Goal: Information Seeking & Learning: Check status

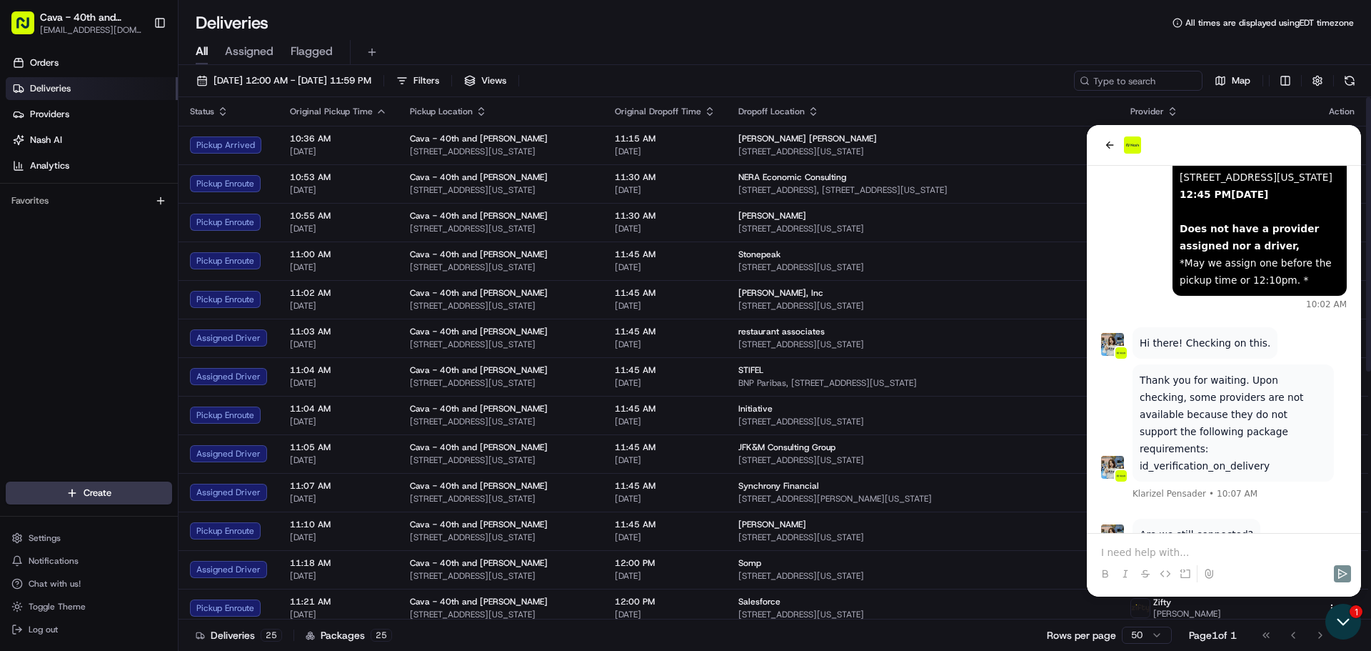
click at [1345, 616] on icon "Open customer support" at bounding box center [1344, 622] width 36 height 36
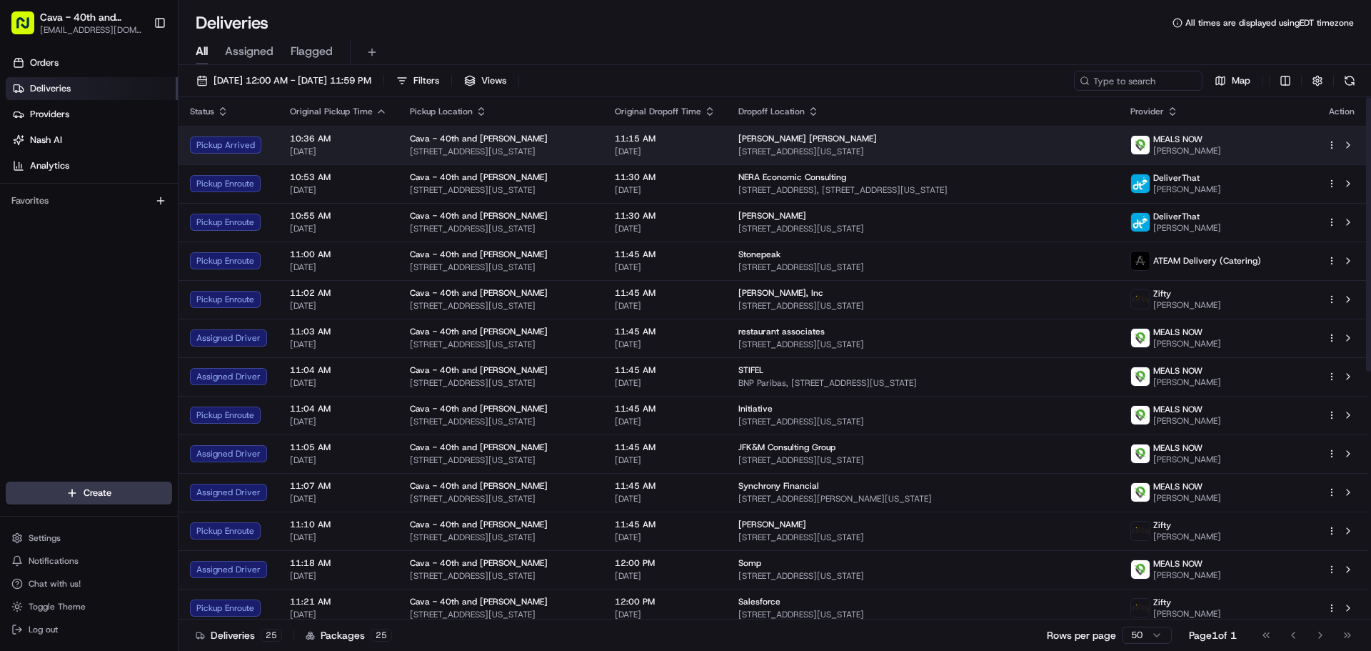
click at [1258, 132] on td "MEALS NOW Yamelin Montero" at bounding box center [1217, 145] width 196 height 39
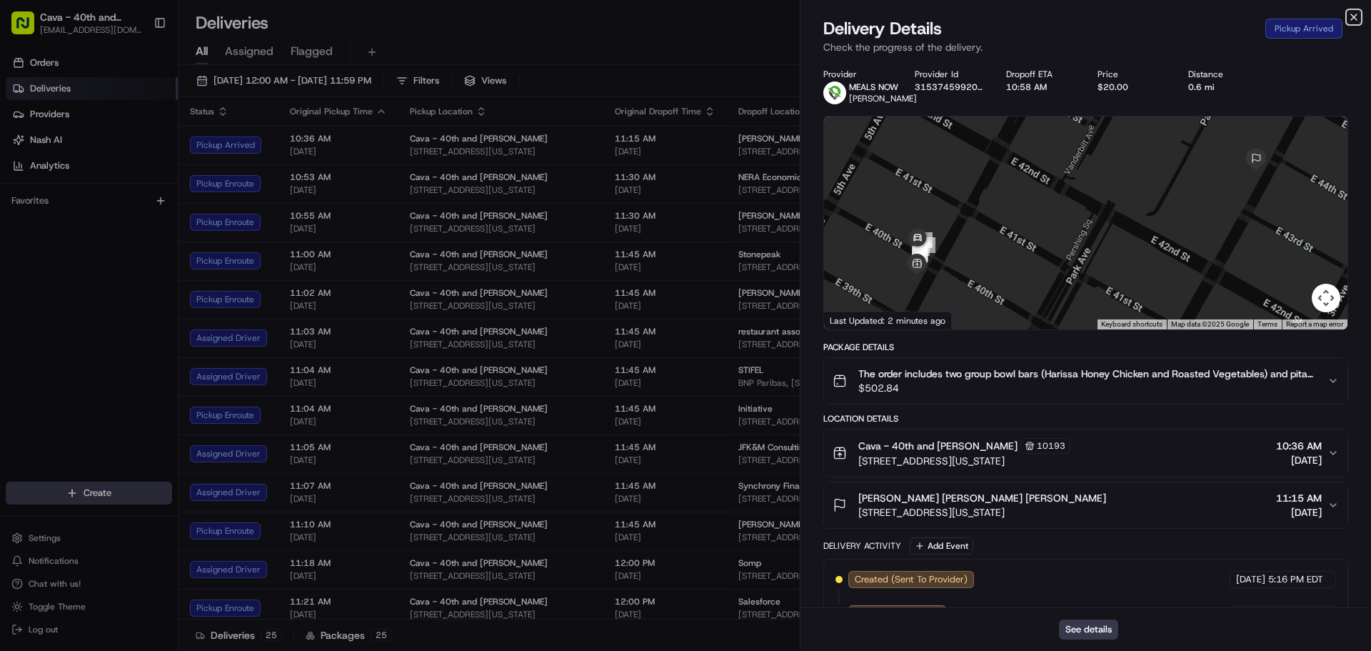
click at [1357, 15] on icon "button" at bounding box center [1353, 16] width 11 height 11
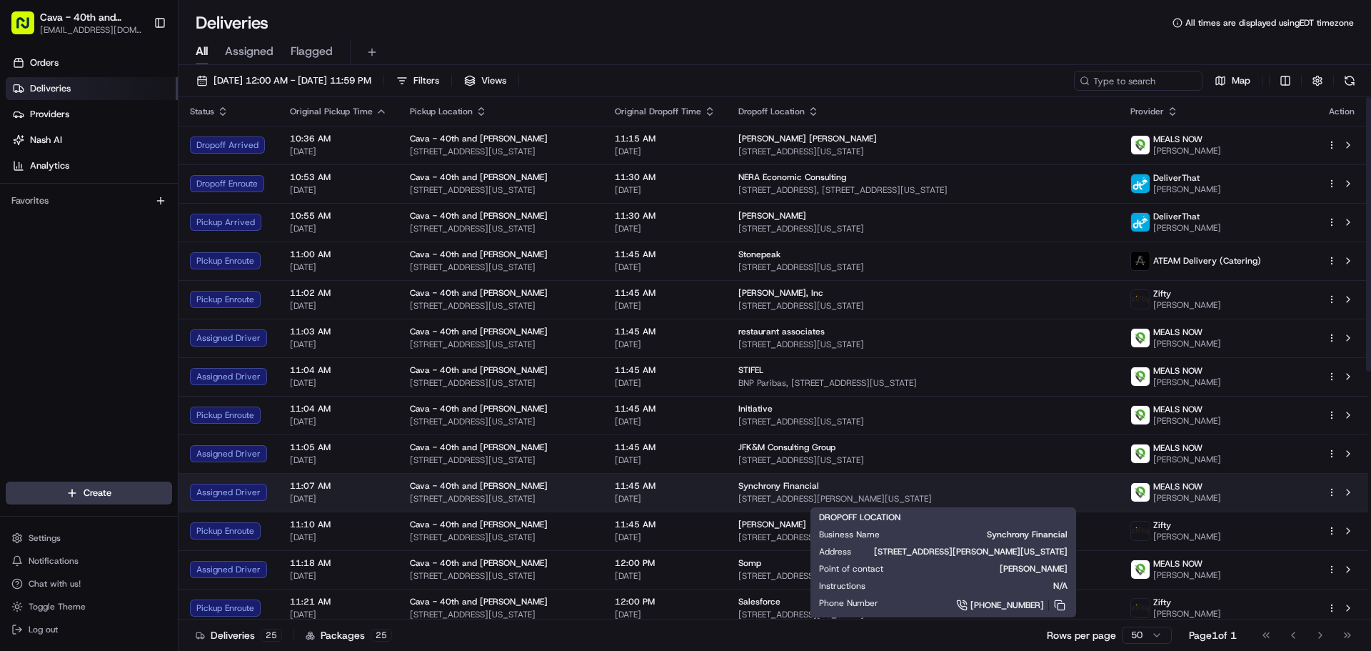
click at [767, 489] on span "Synchrony Financial" at bounding box center [779, 485] width 81 height 11
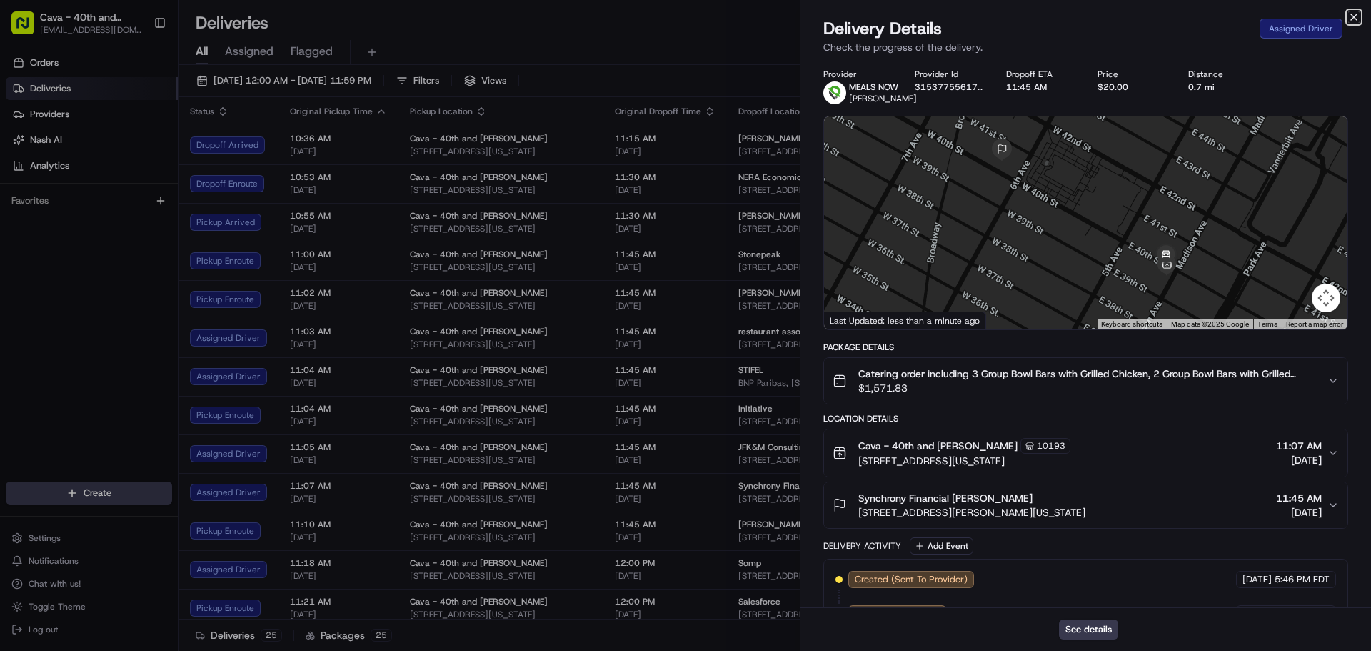
click at [1356, 13] on icon "button" at bounding box center [1353, 16] width 11 height 11
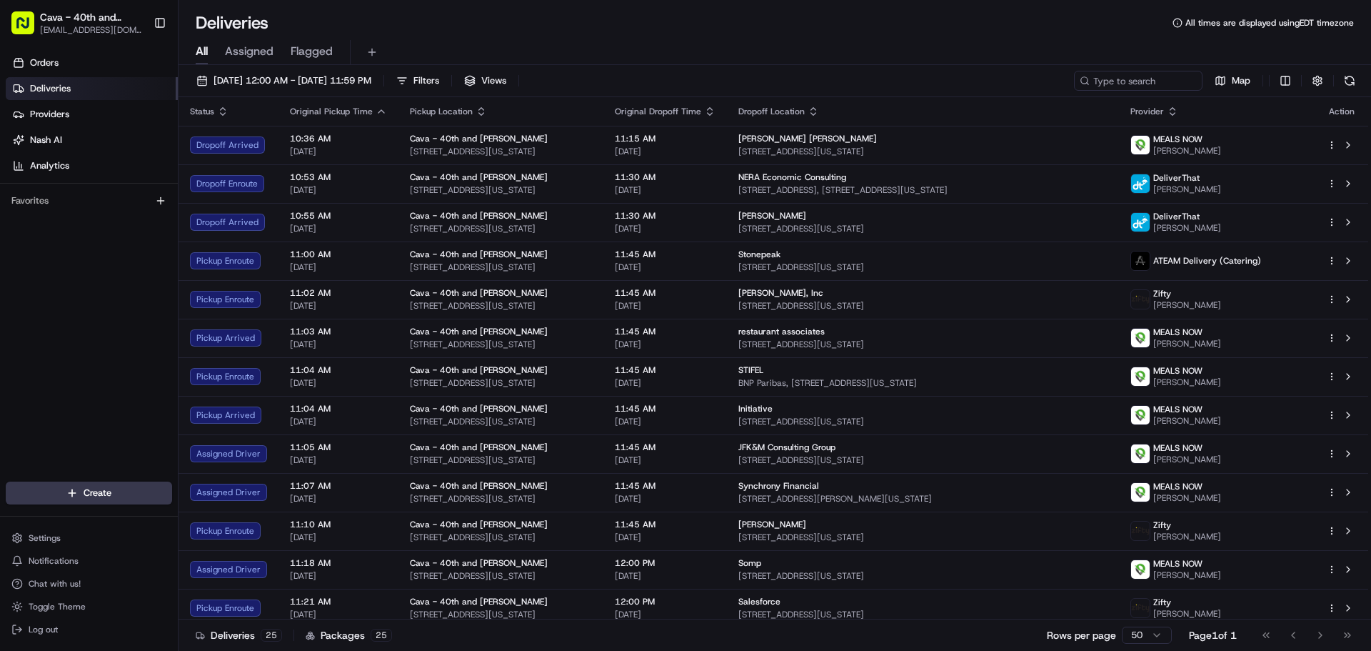
scroll to position [259, 0]
click at [100, 575] on button "Chat with us!" at bounding box center [89, 584] width 166 height 20
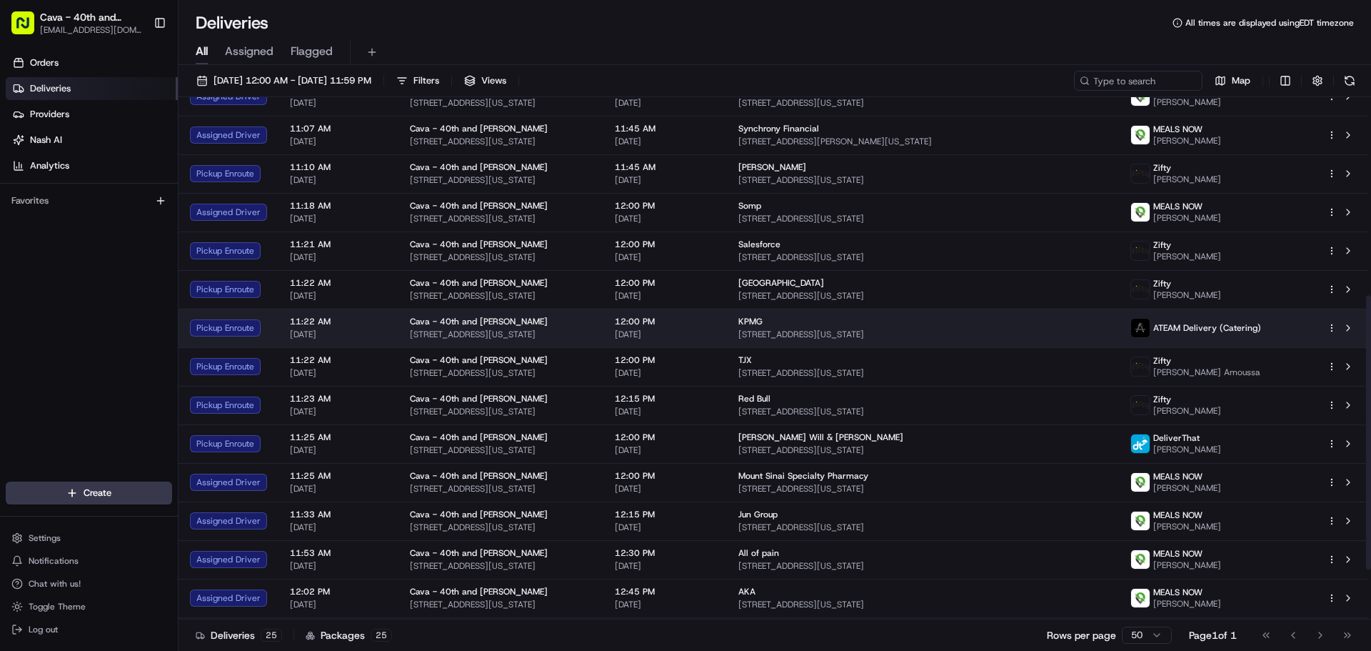
scroll to position [471, 0]
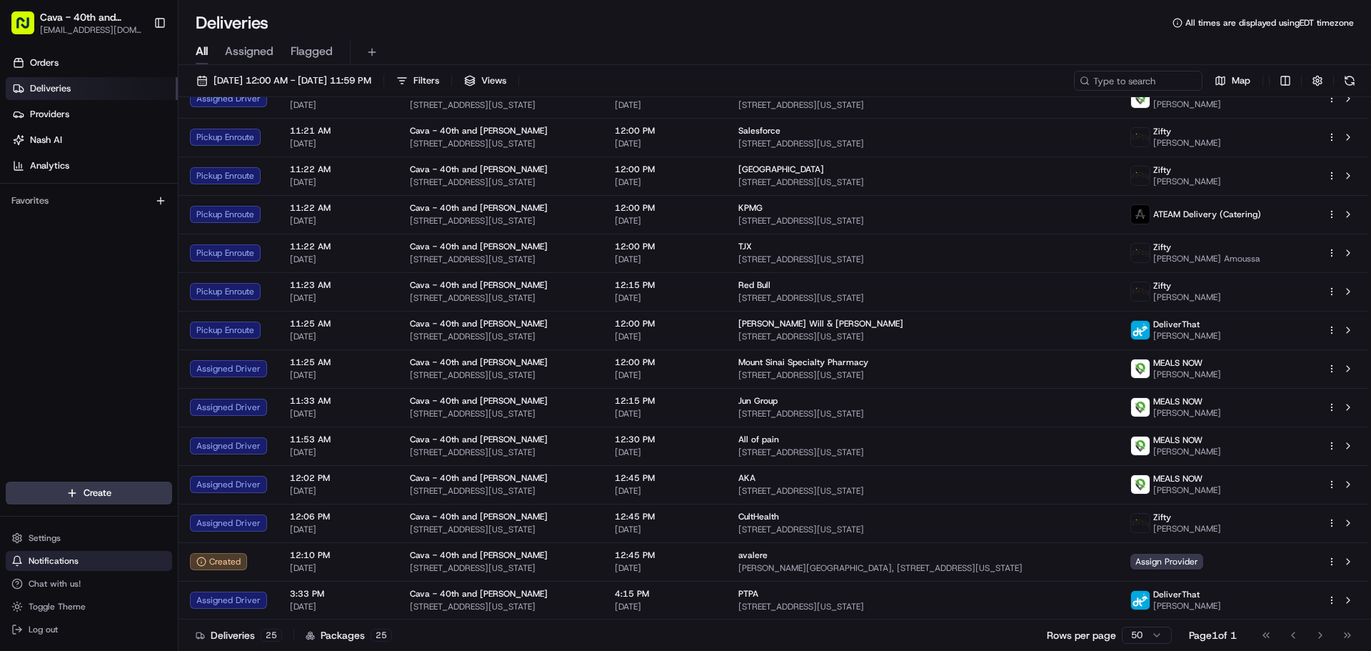
click at [71, 563] on span "Notifications" at bounding box center [54, 560] width 50 height 11
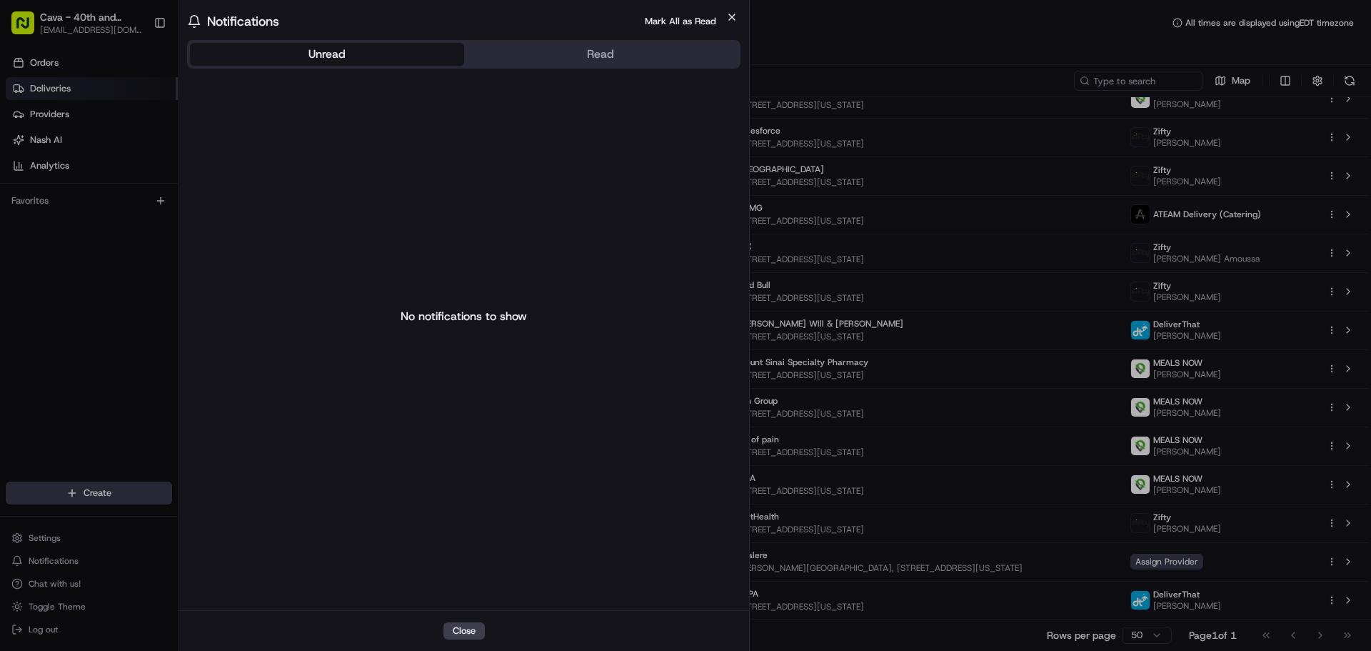
click at [727, 16] on icon "button" at bounding box center [731, 16] width 11 height 11
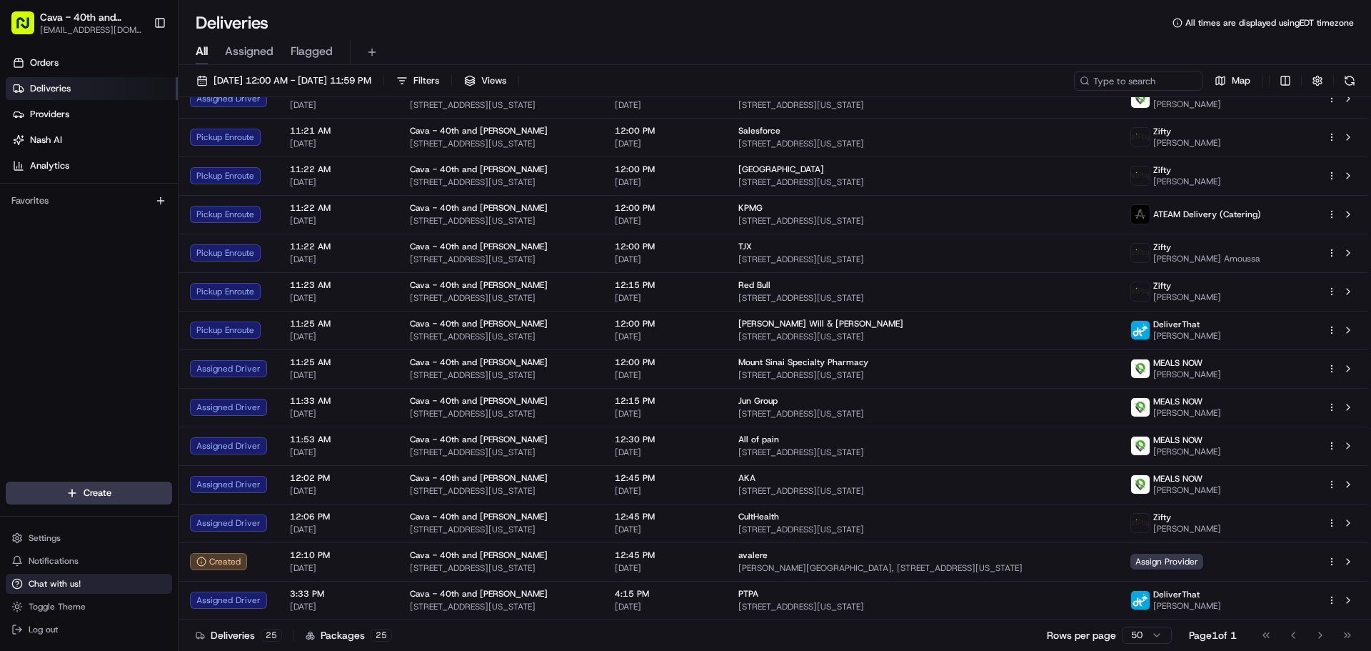
click at [69, 590] on button "Chat with us!" at bounding box center [89, 584] width 166 height 20
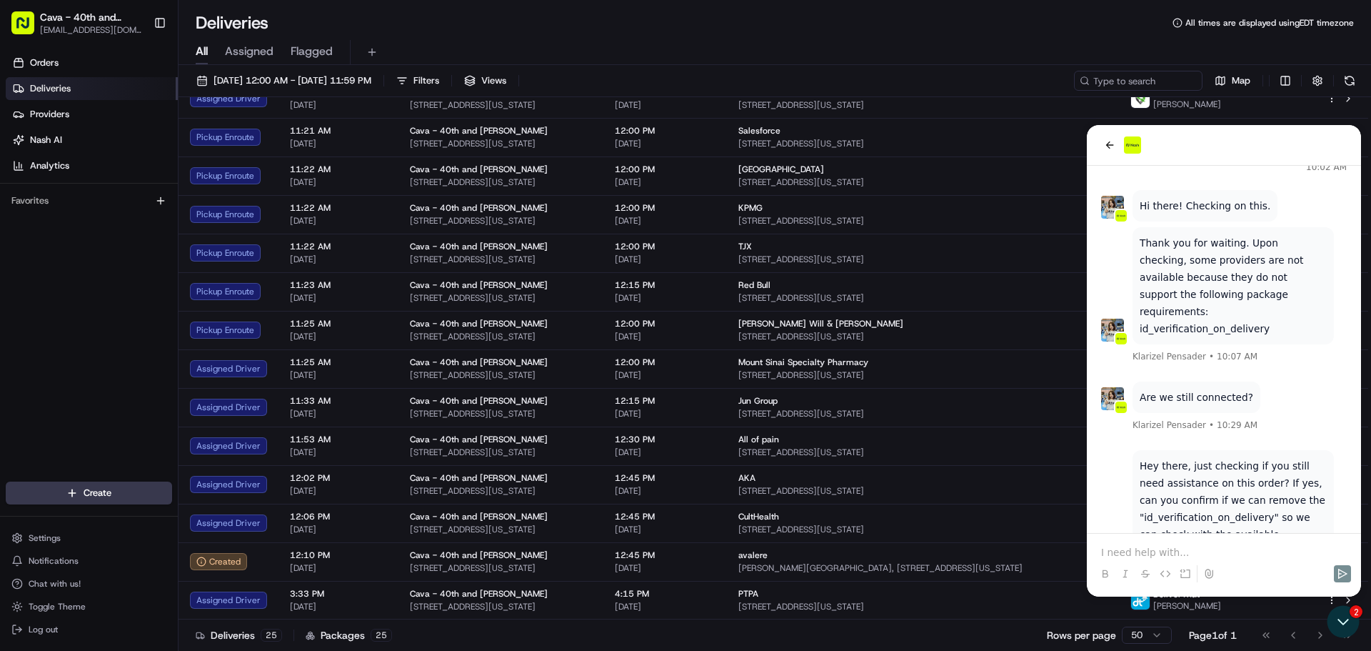
click at [1168, 554] on p at bounding box center [1224, 552] width 246 height 14
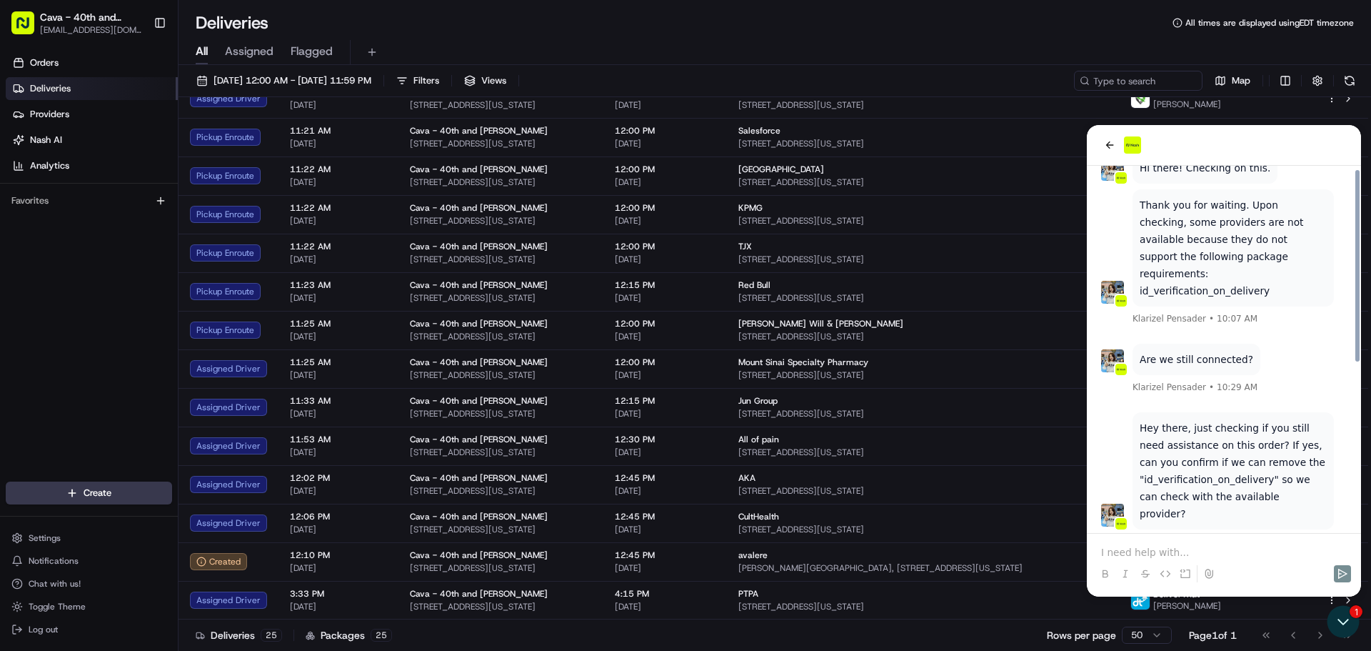
scroll to position [321, 0]
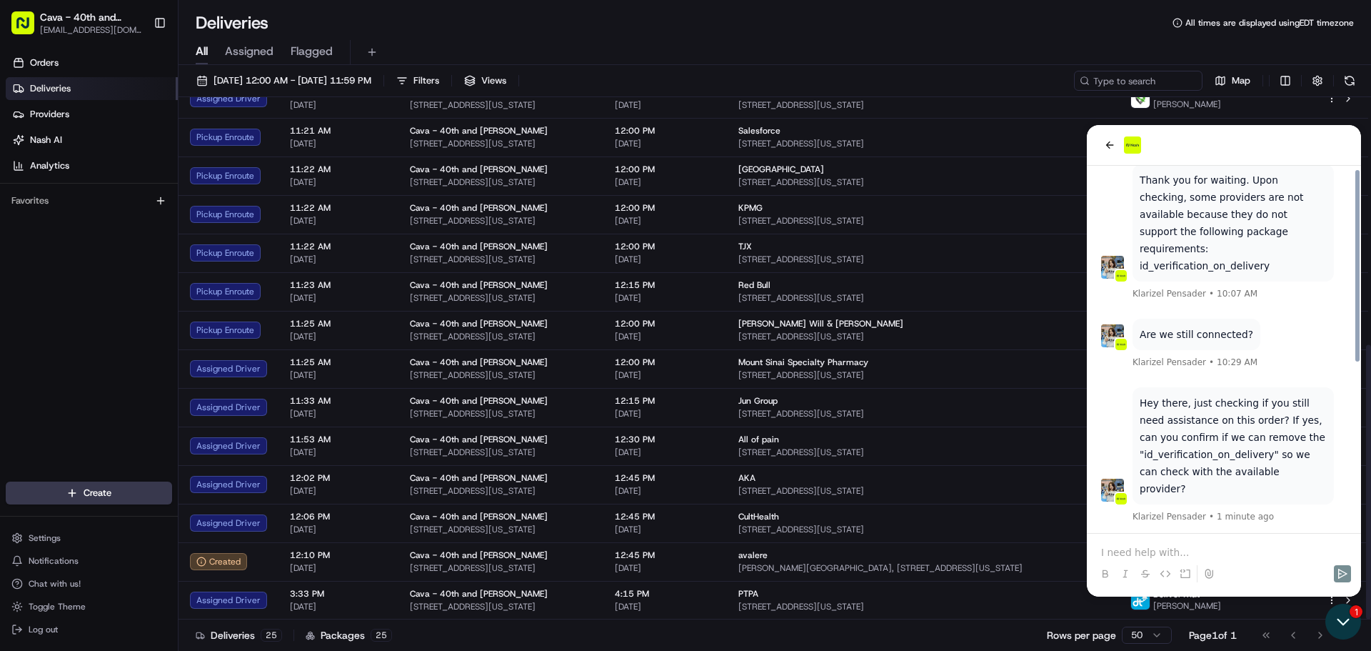
click at [1341, 628] on icon "Open customer support" at bounding box center [1344, 622] width 36 height 36
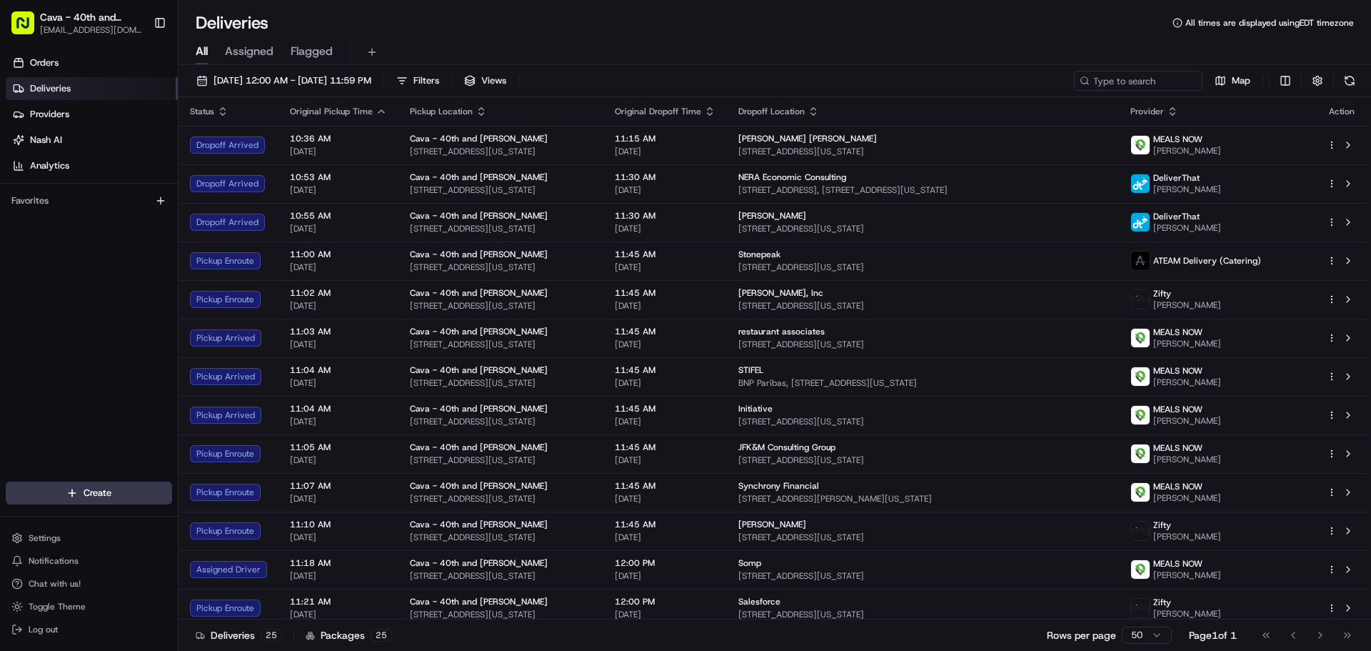
scroll to position [424, 0]
click at [70, 588] on span "Chat with us!" at bounding box center [55, 583] width 52 height 11
click at [109, 584] on button "Chat with us!" at bounding box center [89, 584] width 166 height 20
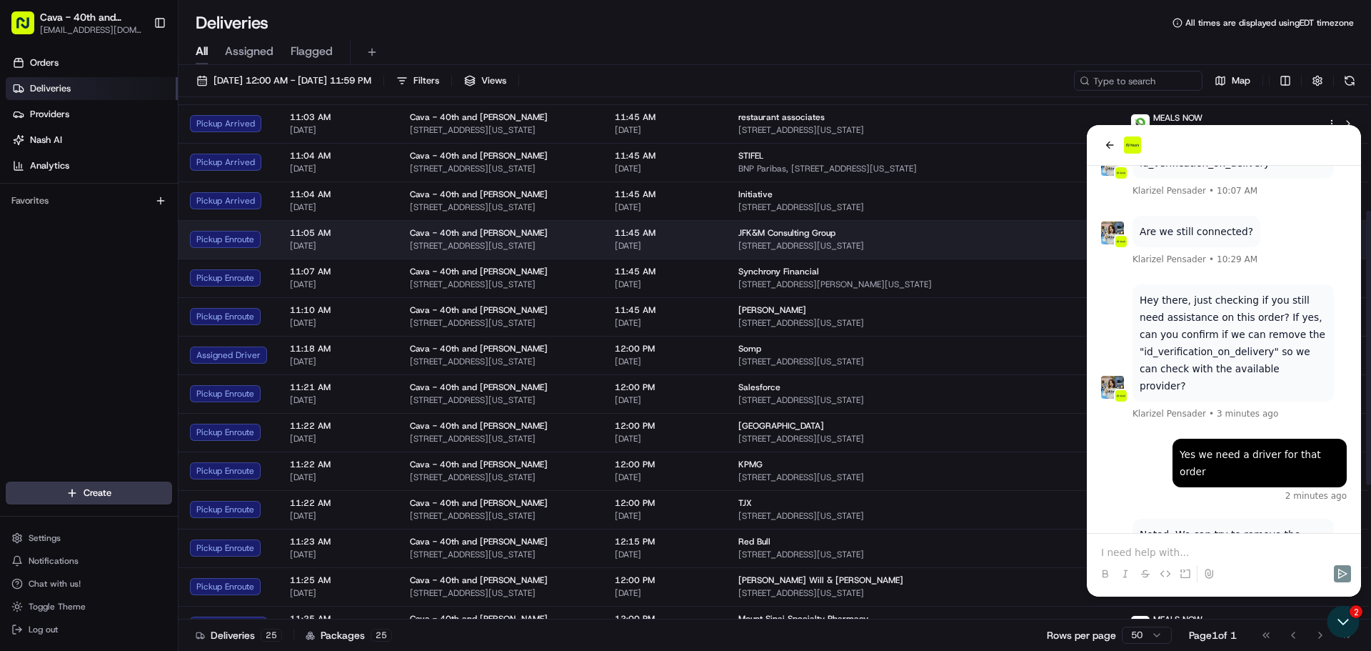
scroll to position [471, 0]
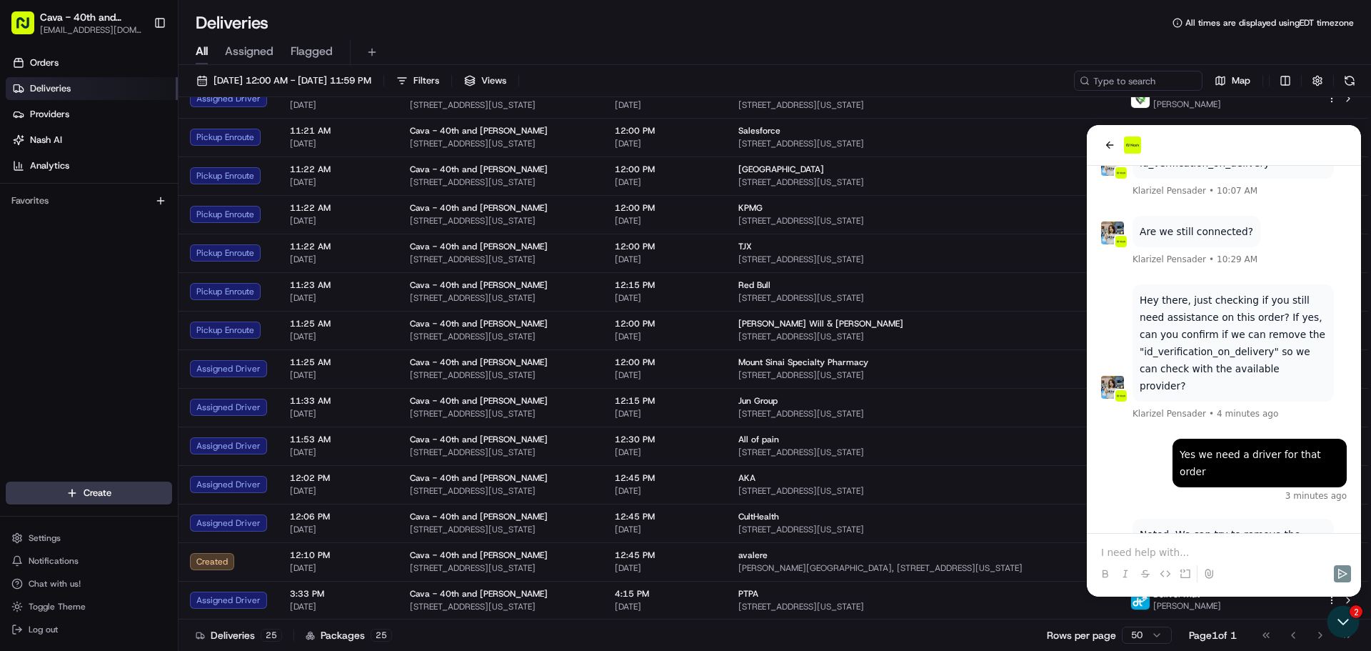
click at [1155, 546] on p at bounding box center [1224, 552] width 246 height 14
click at [1347, 572] on icon "Send" at bounding box center [1342, 573] width 11 height 11
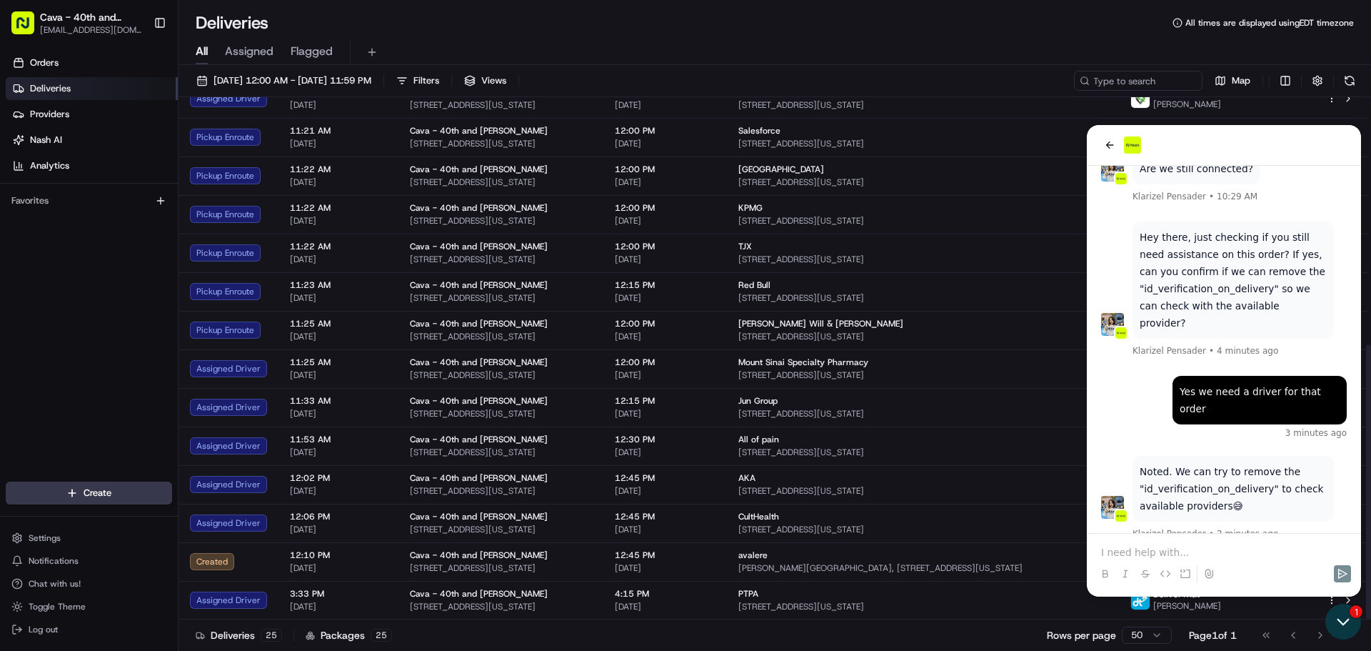
click at [1349, 631] on icon "Open customer support" at bounding box center [1344, 622] width 36 height 36
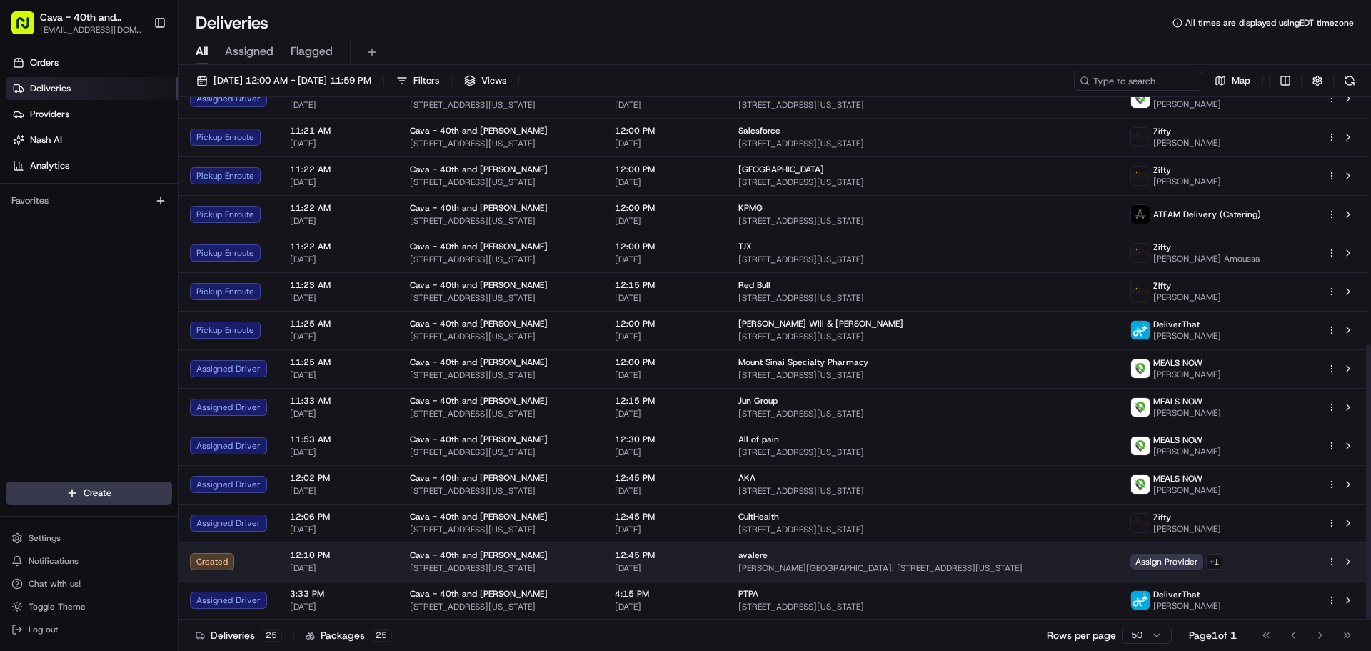
click at [1252, 562] on div "Assign Provider + 1" at bounding box center [1218, 562] width 174 height 16
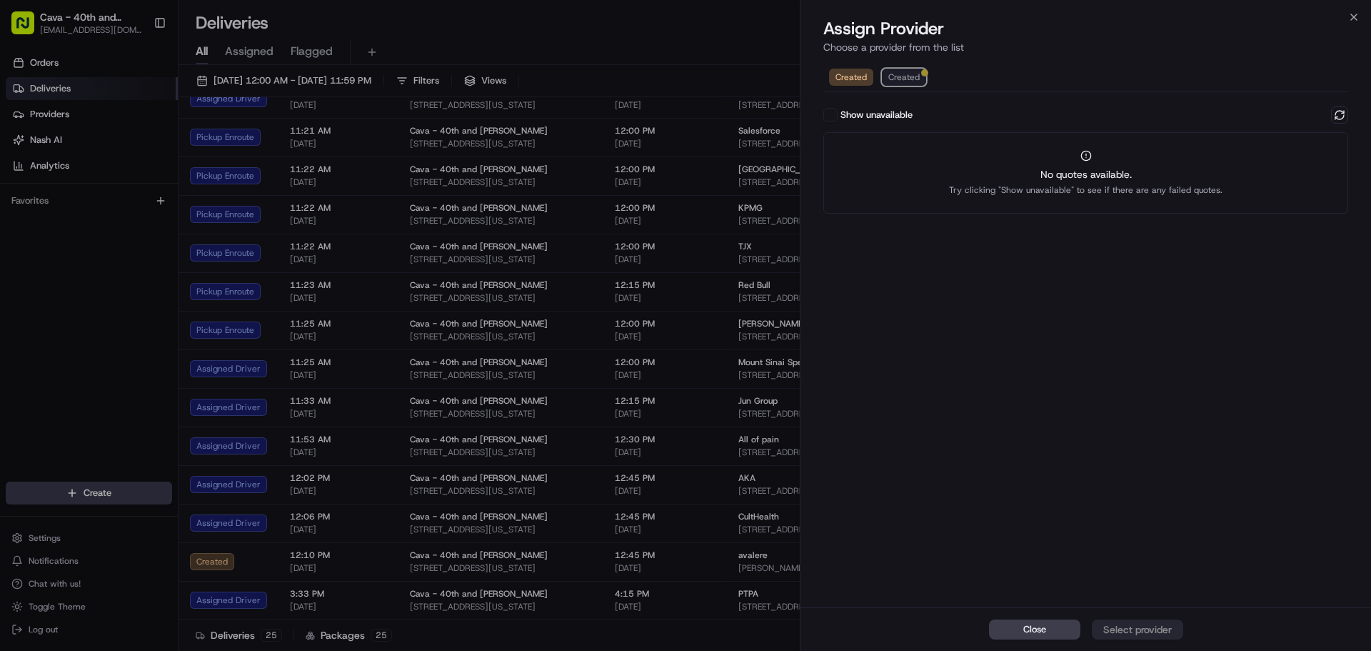
click at [921, 76] on button "Created" at bounding box center [904, 77] width 44 height 17
click at [834, 110] on button "Show unavailable" at bounding box center [831, 115] width 14 height 14
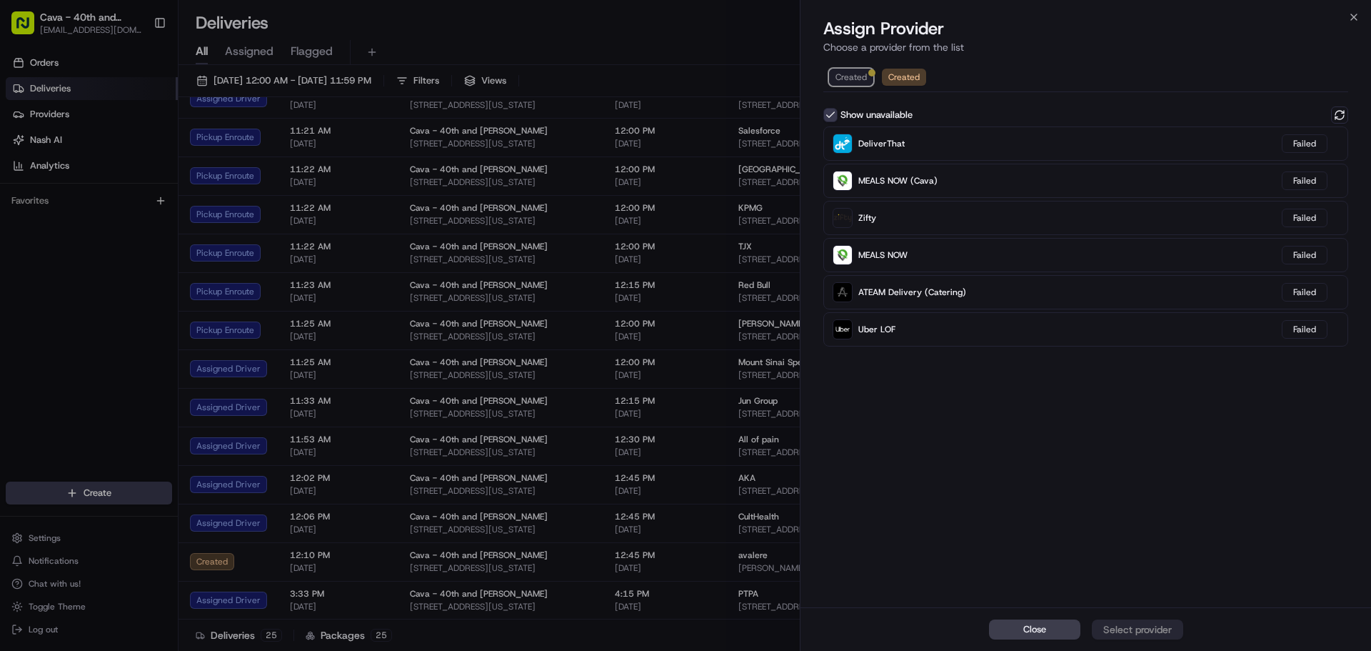
click at [844, 77] on span "Created" at bounding box center [851, 76] width 31 height 11
click at [1353, 19] on icon "button" at bounding box center [1353, 16] width 11 height 11
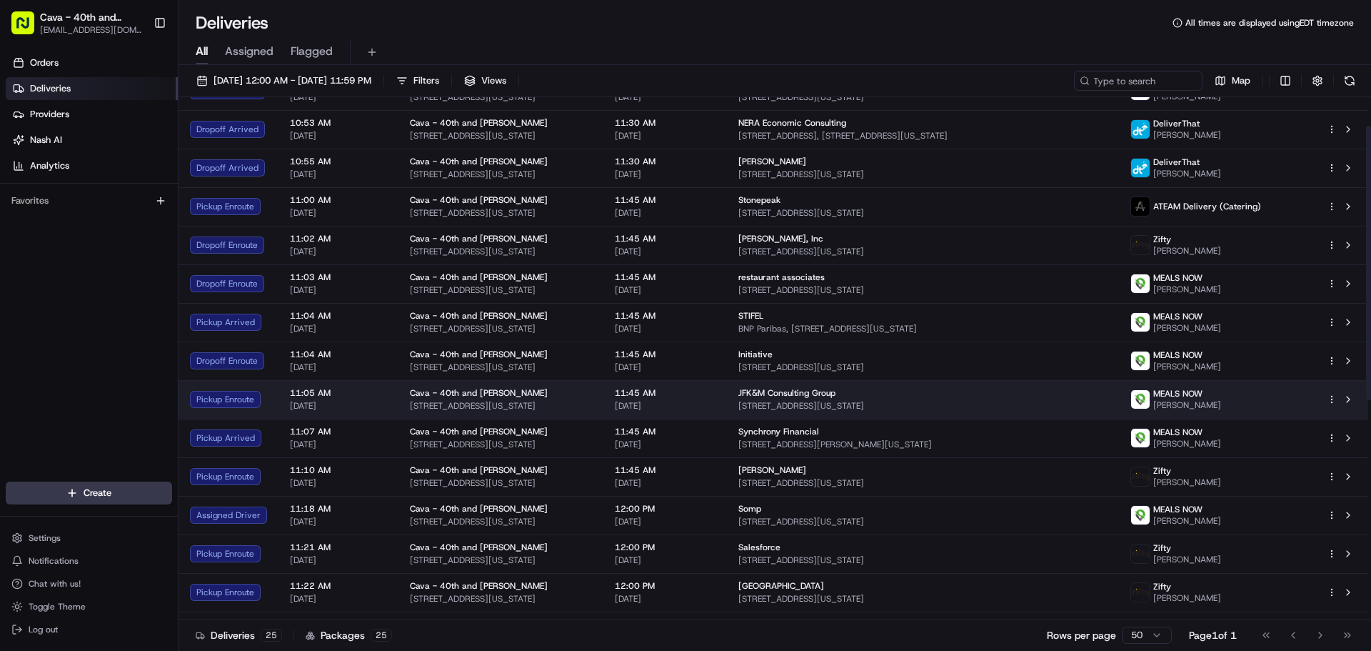
scroll to position [0, 0]
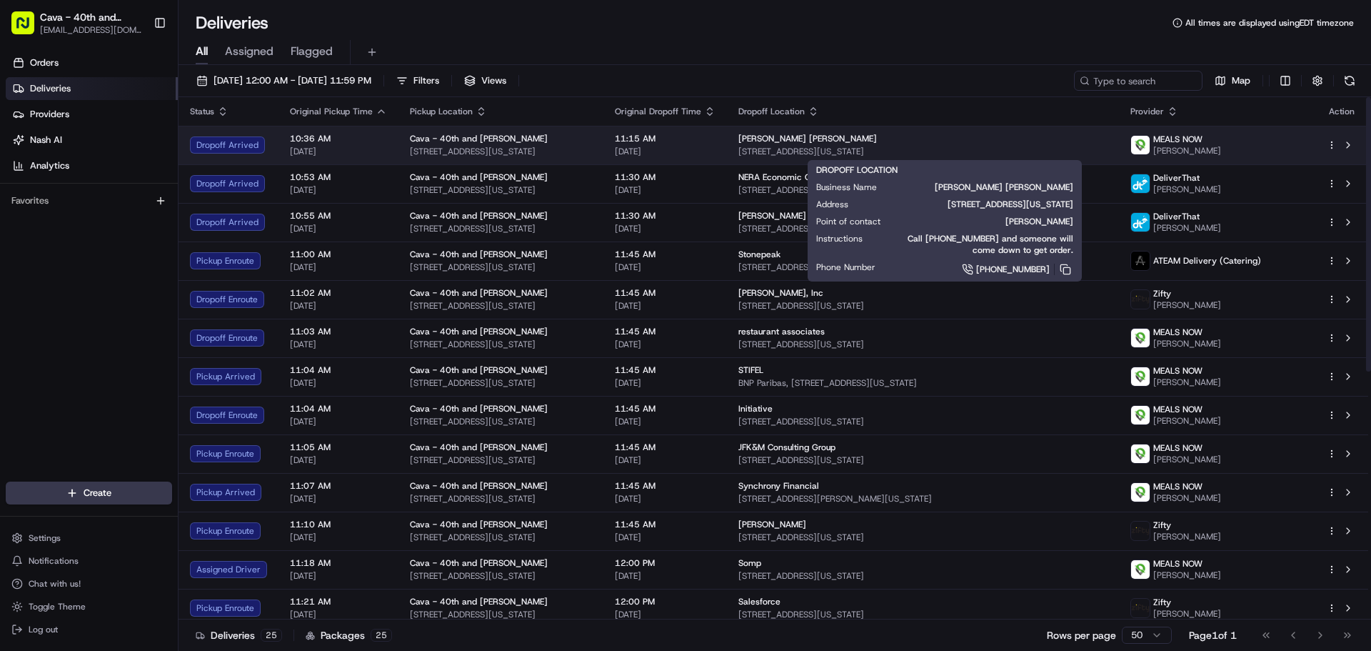
click at [836, 150] on span "[STREET_ADDRESS][US_STATE]" at bounding box center [923, 151] width 369 height 11
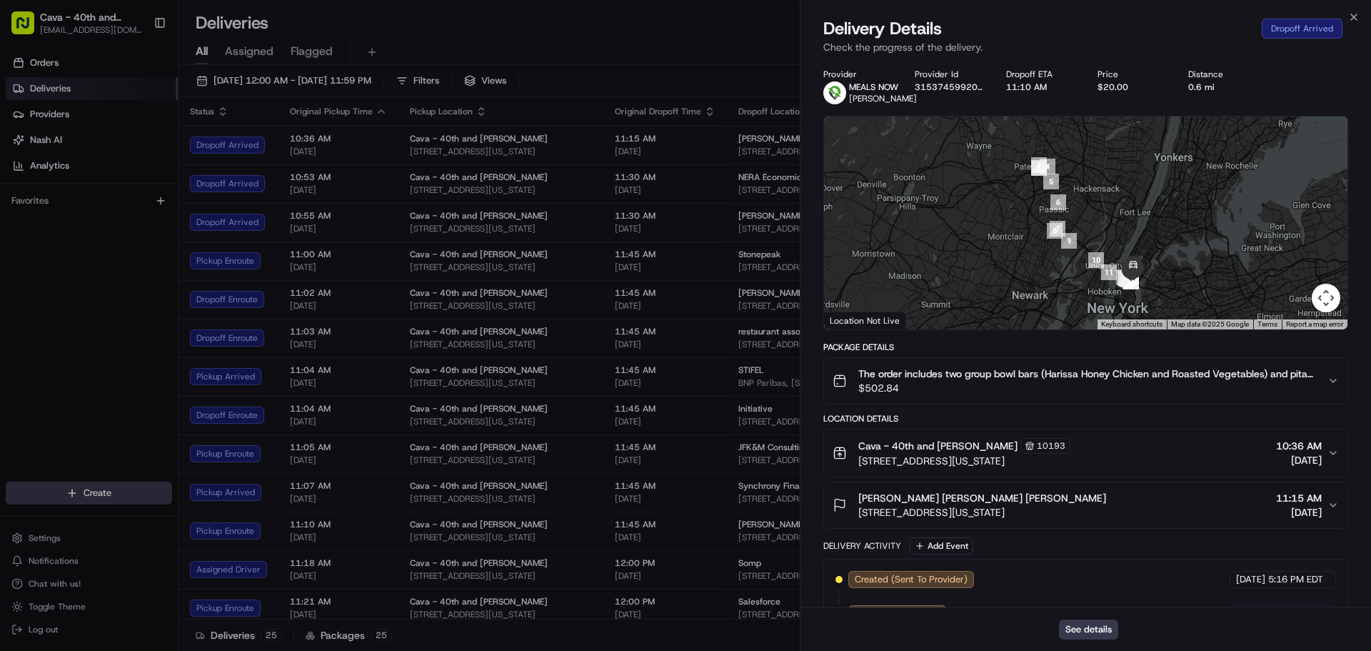
click at [1295, 505] on span "11:15 AM" at bounding box center [1299, 498] width 46 height 14
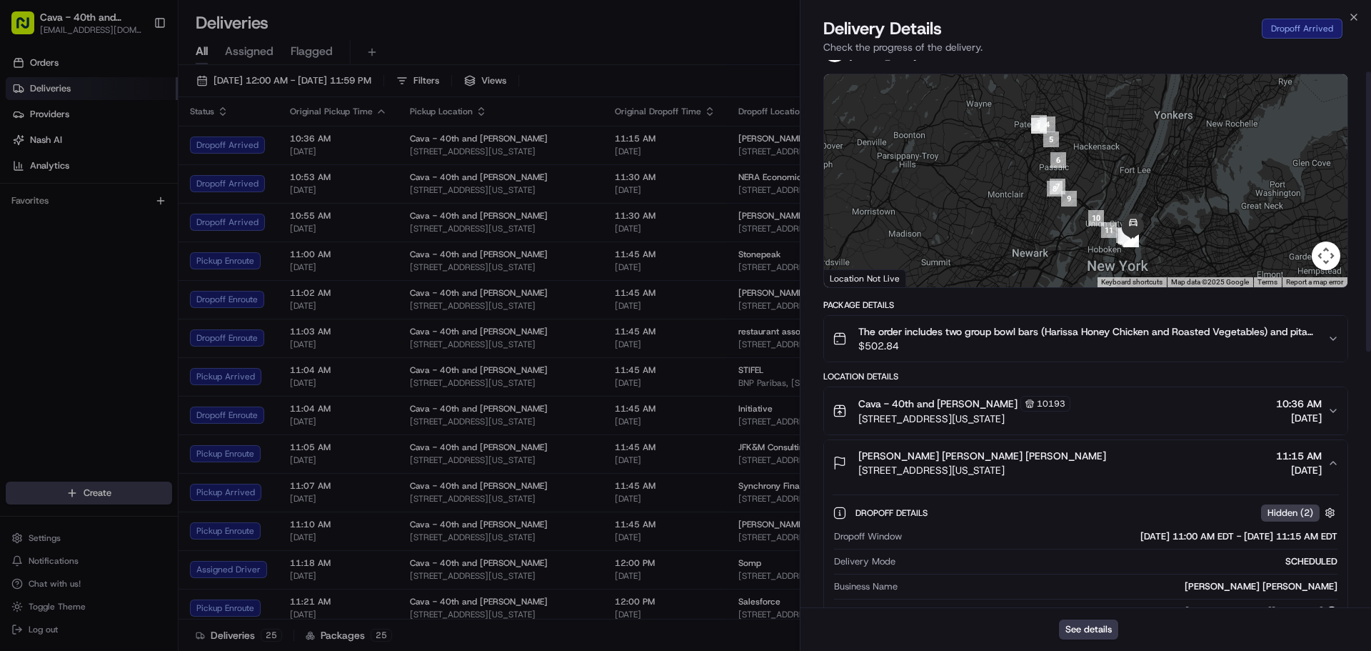
scroll to position [23, 0]
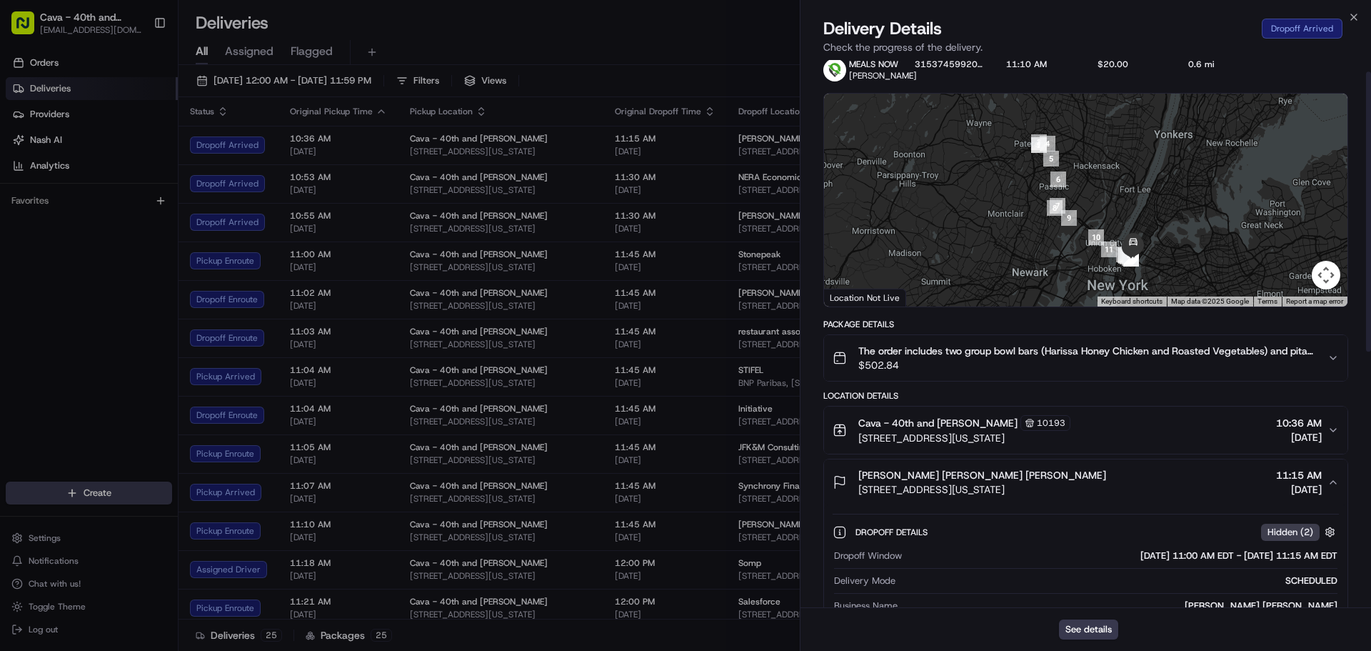
click at [1333, 488] on icon "button" at bounding box center [1333, 481] width 11 height 11
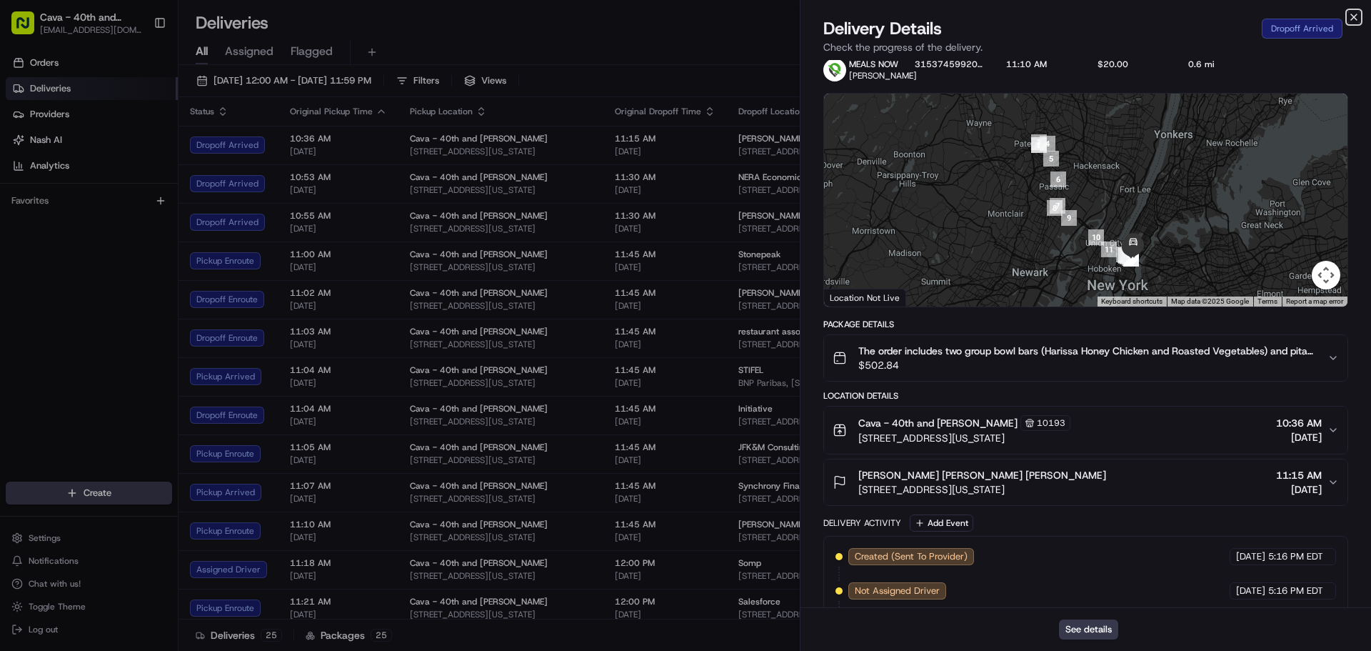
click at [1351, 14] on icon "button" at bounding box center [1353, 16] width 11 height 11
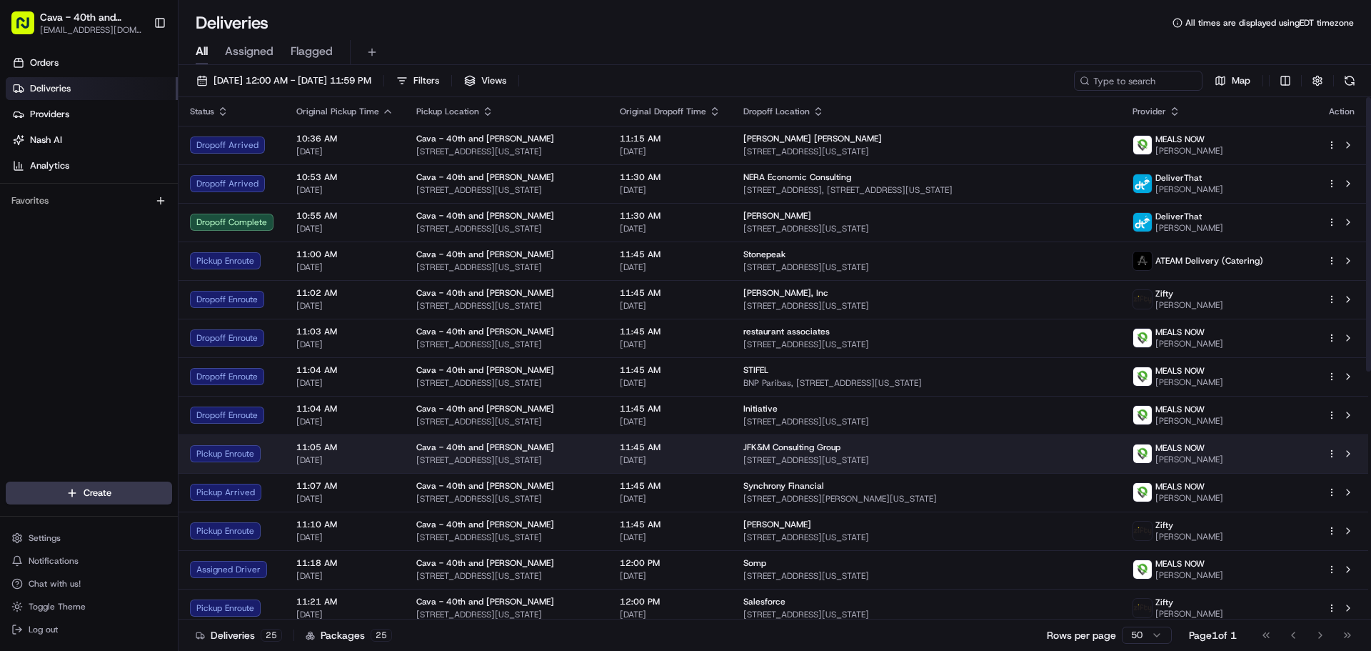
click at [865, 464] on span "[STREET_ADDRESS][US_STATE]" at bounding box center [927, 459] width 366 height 11
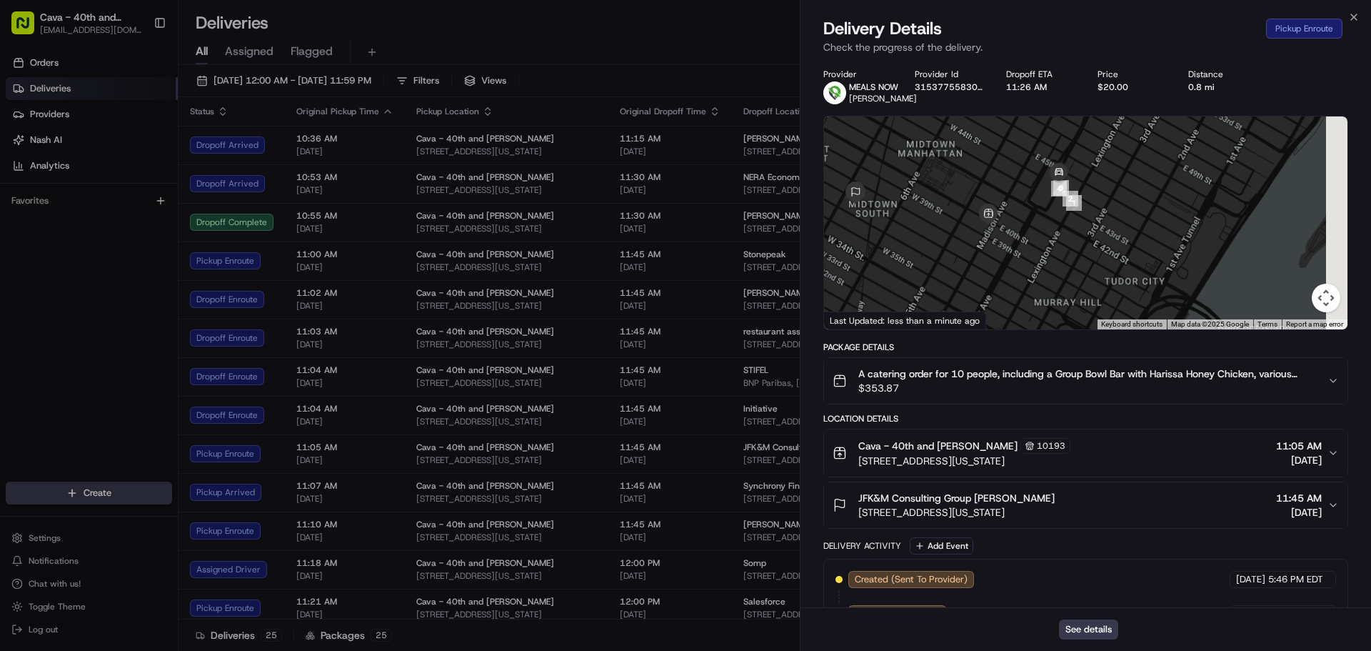
drag, startPoint x: 1211, startPoint y: 261, endPoint x: 1084, endPoint y: 267, distance: 127.3
click at [1084, 267] on div at bounding box center [1086, 222] width 524 height 213
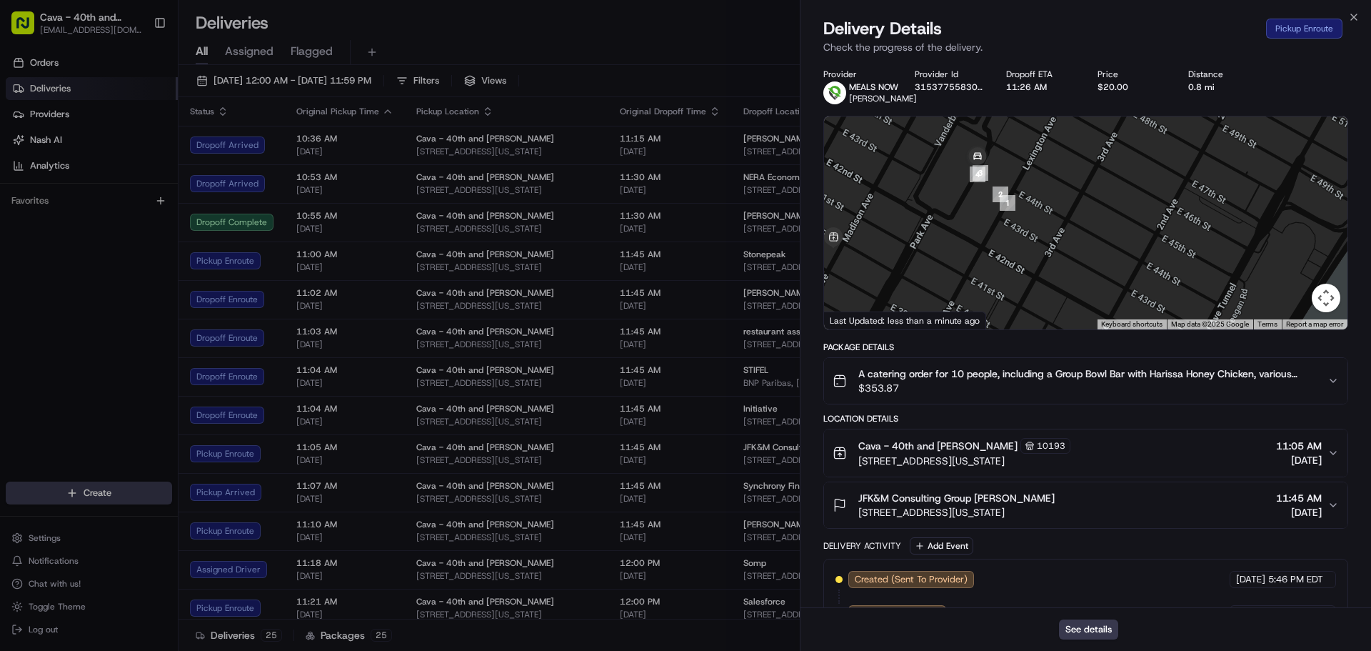
drag, startPoint x: 1009, startPoint y: 251, endPoint x: 1051, endPoint y: 294, distance: 60.6
click at [1051, 294] on div at bounding box center [1086, 222] width 524 height 213
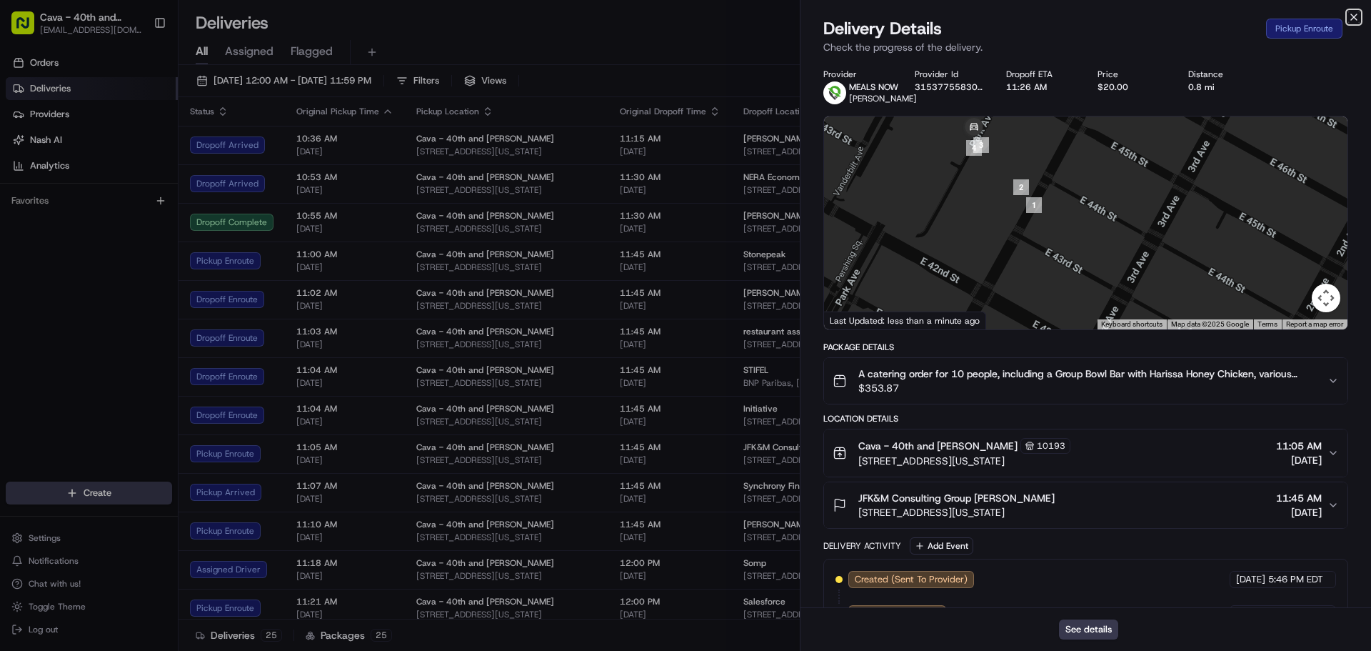
click at [1353, 16] on icon "button" at bounding box center [1354, 17] width 6 height 6
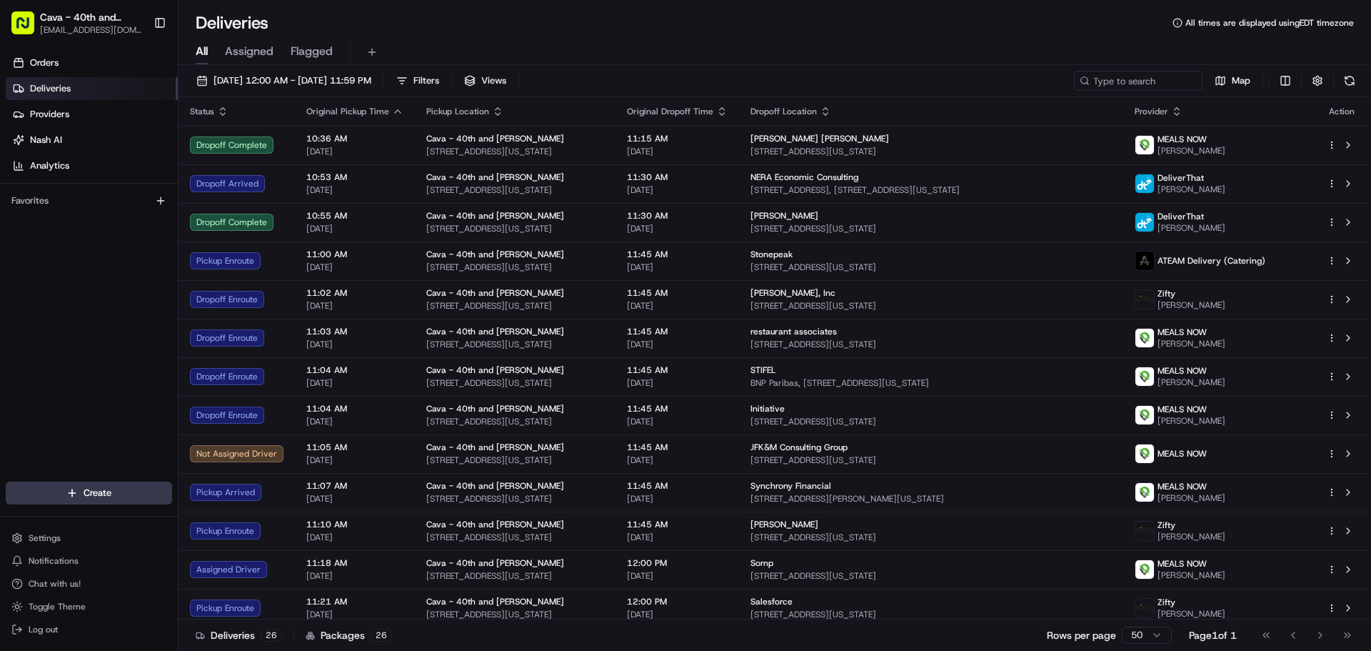
scroll to position [624, 0]
click at [65, 589] on span "Chat with us!" at bounding box center [55, 583] width 52 height 11
click at [73, 574] on button "Chat with us!" at bounding box center [89, 584] width 166 height 20
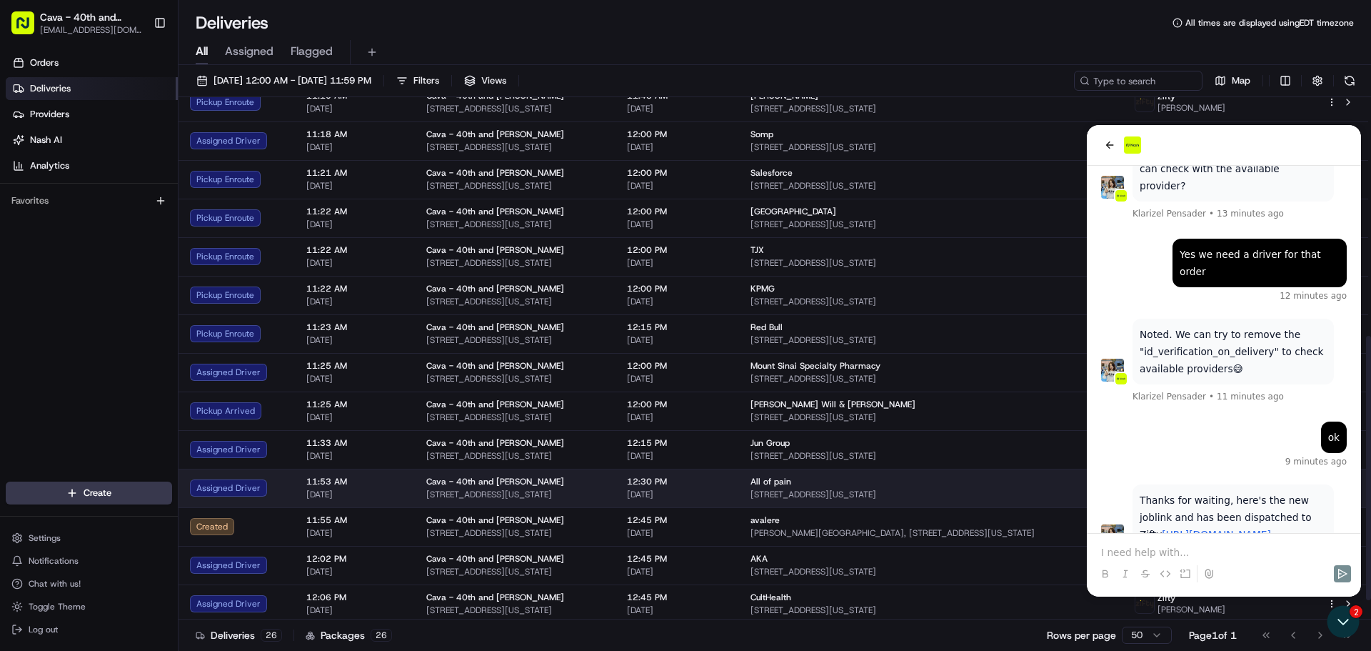
scroll to position [509, 0]
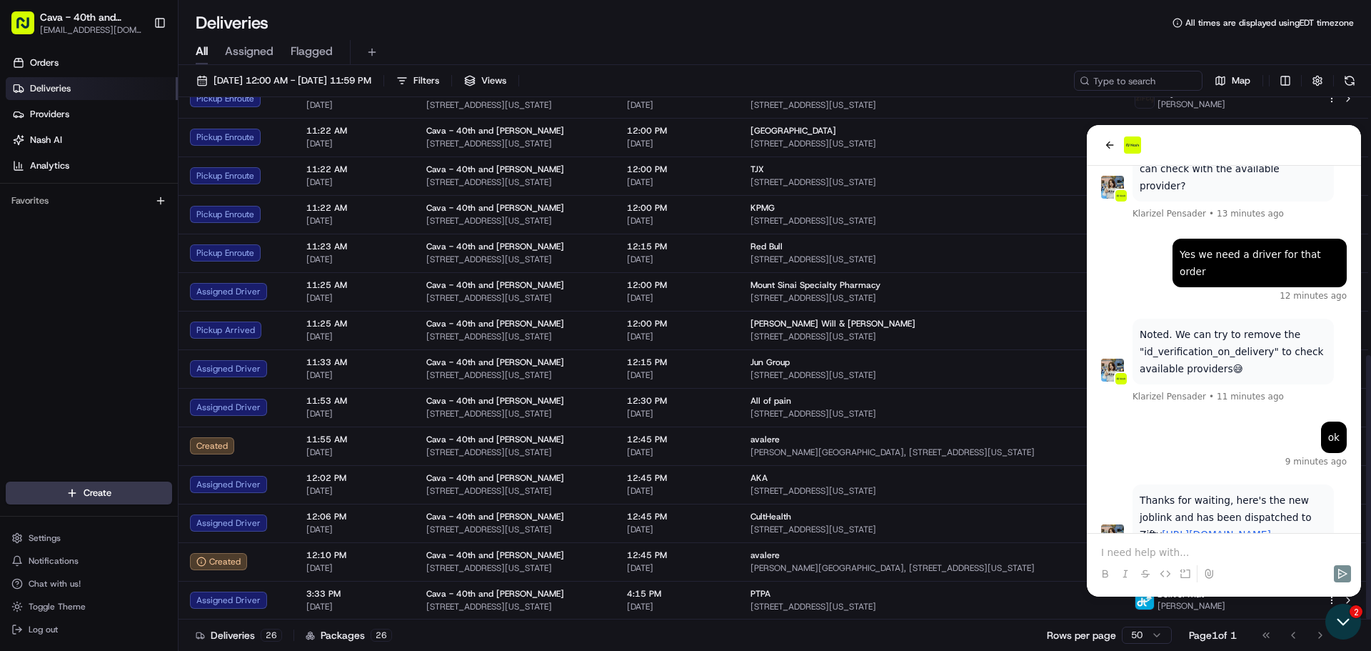
click at [1343, 625] on icon "Open customer support" at bounding box center [1344, 622] width 36 height 36
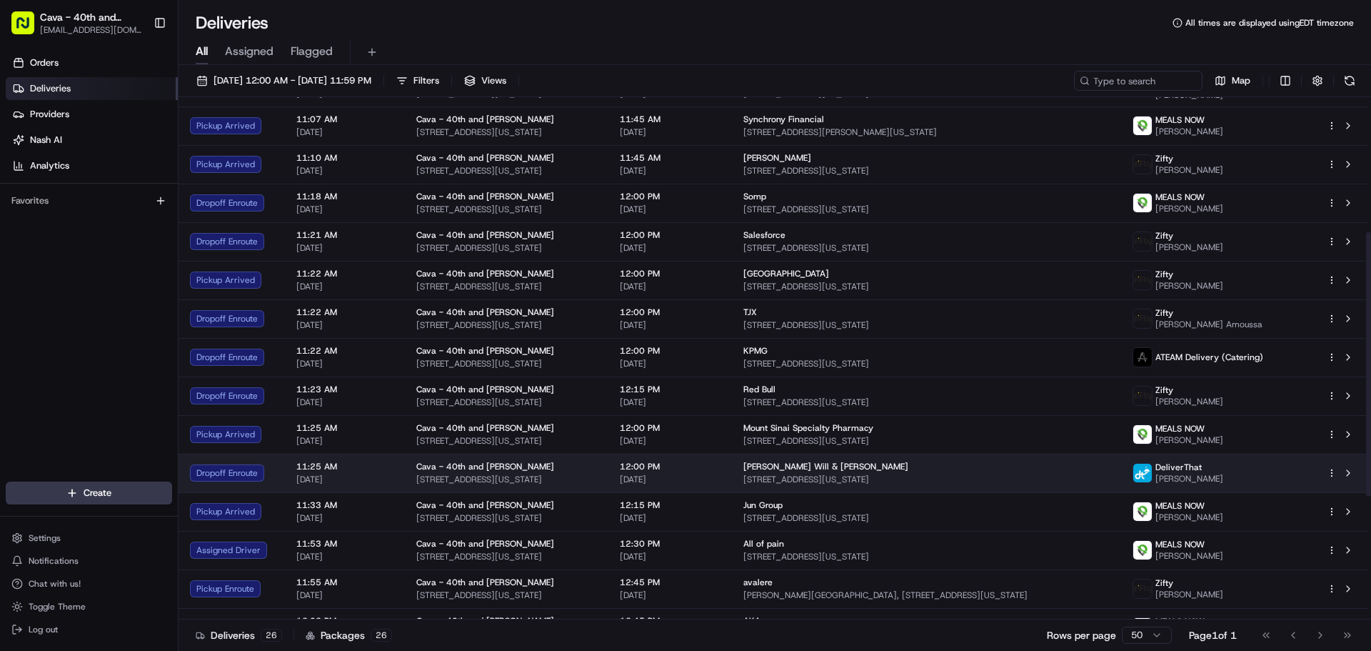
scroll to position [0, 0]
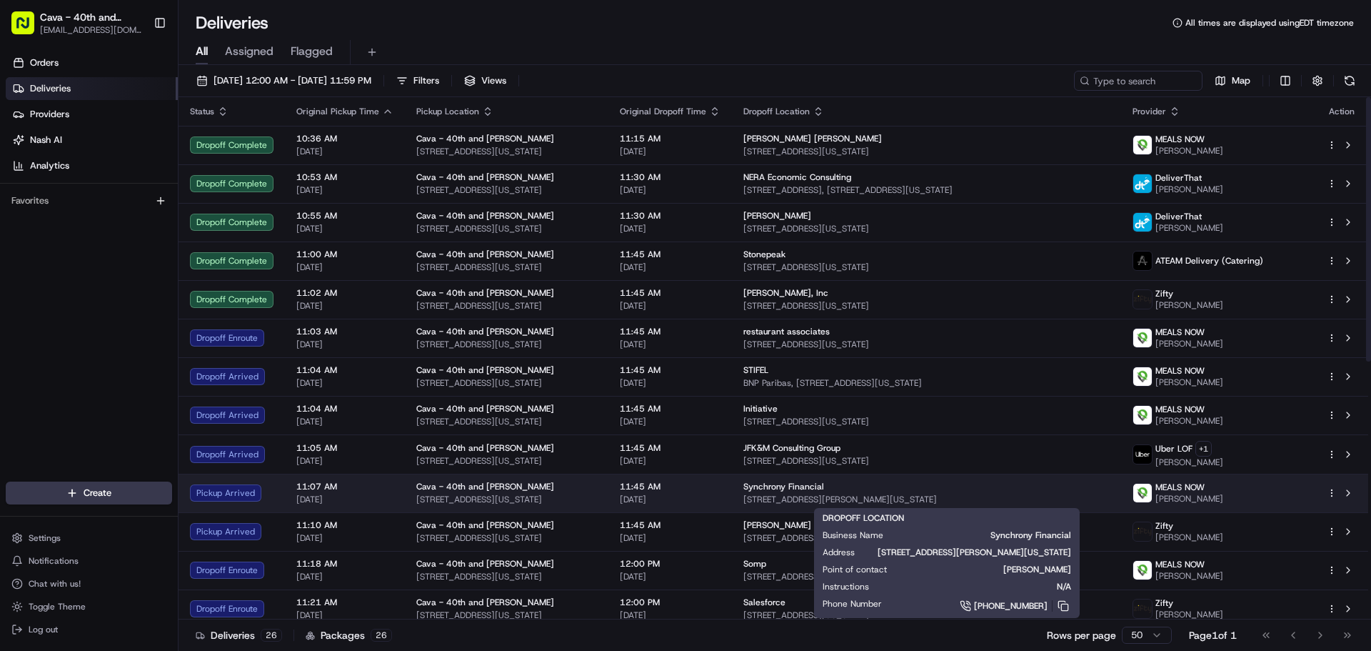
click at [824, 489] on span "Synchrony Financial" at bounding box center [784, 486] width 81 height 11
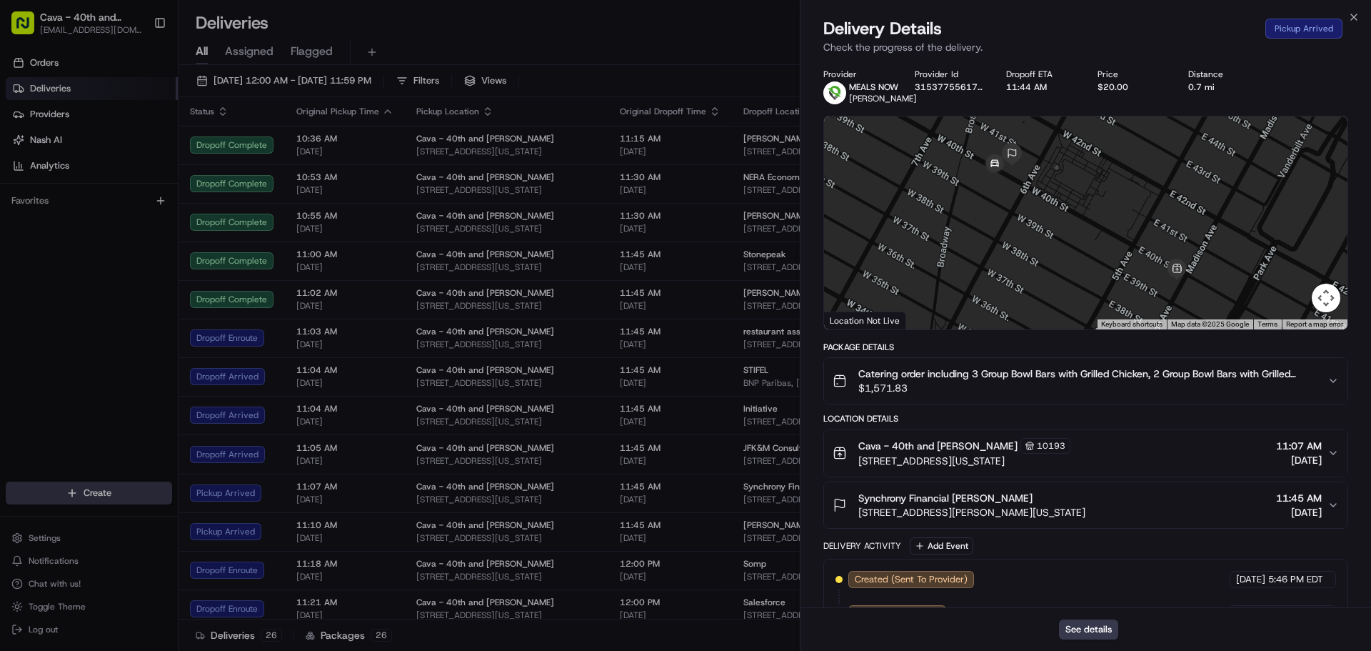
drag, startPoint x: 1021, startPoint y: 220, endPoint x: 1026, endPoint y: 266, distance: 45.9
click at [1026, 266] on div at bounding box center [1086, 222] width 524 height 213
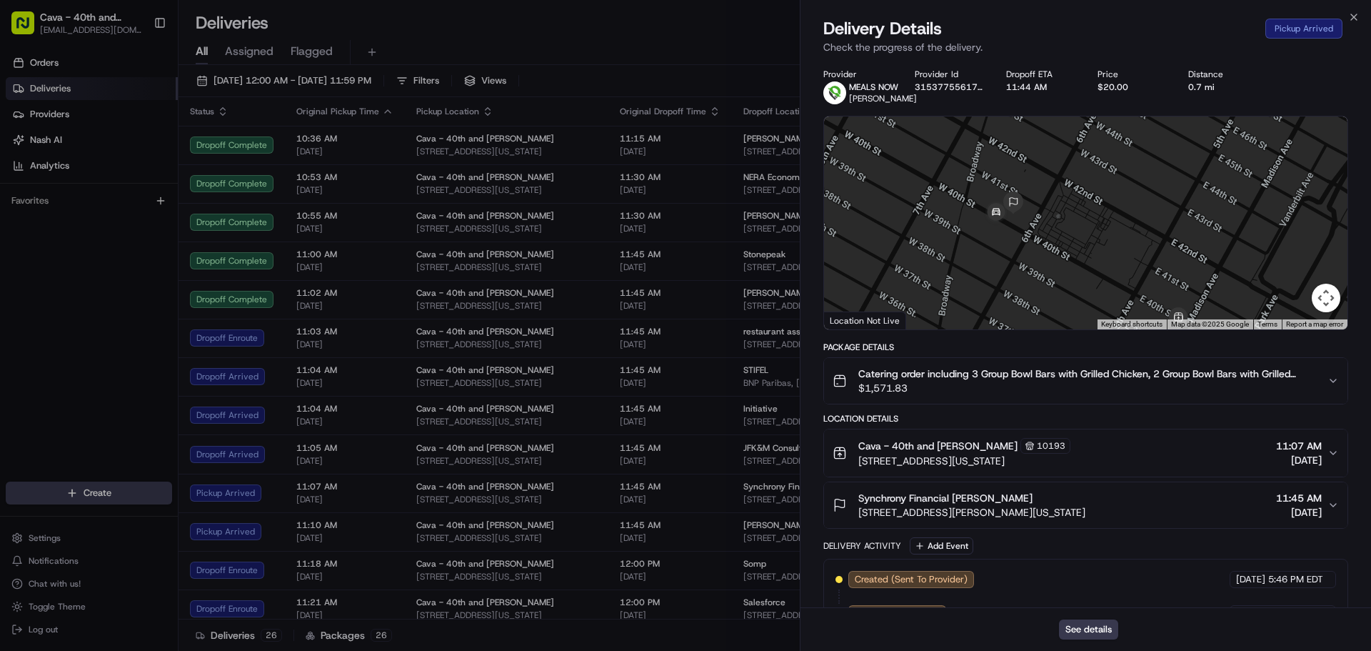
drag, startPoint x: 1046, startPoint y: 254, endPoint x: 1039, endPoint y: 288, distance: 34.2
click at [1039, 288] on div at bounding box center [1086, 222] width 524 height 213
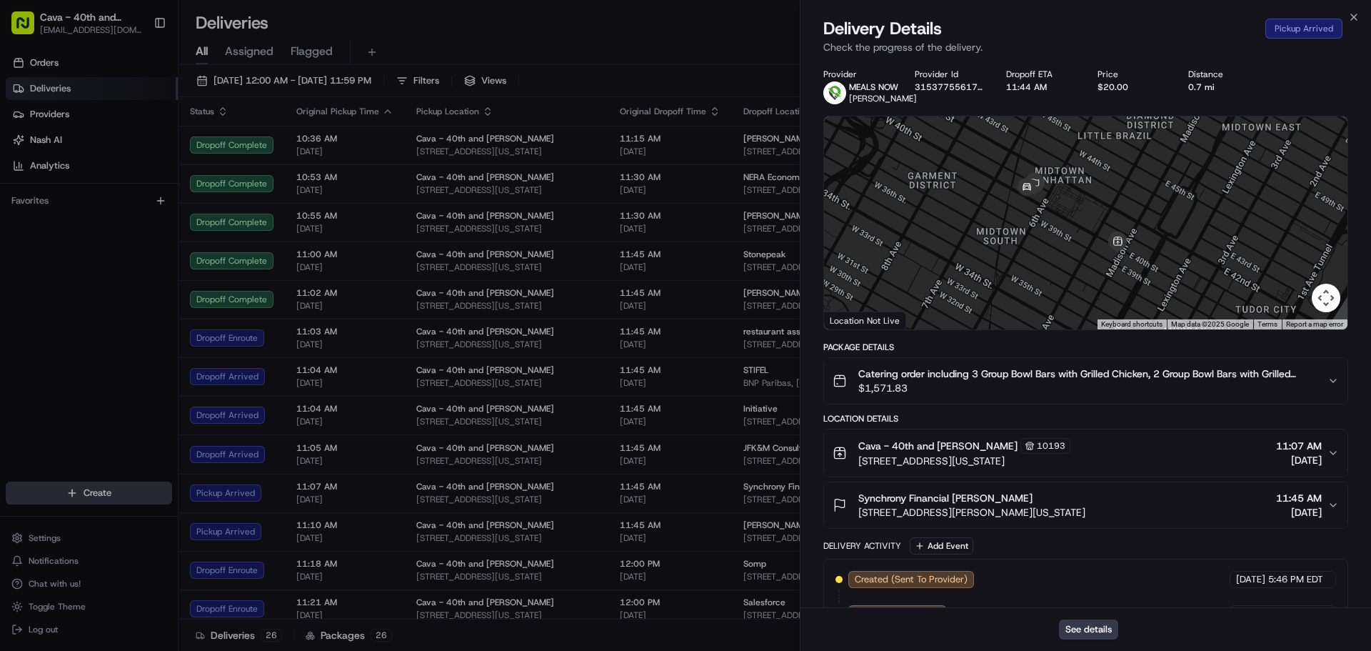
drag, startPoint x: 1099, startPoint y: 249, endPoint x: 1073, endPoint y: 229, distance: 33.1
click at [1073, 229] on div at bounding box center [1086, 222] width 524 height 213
click at [1352, 21] on icon "button" at bounding box center [1353, 16] width 11 height 11
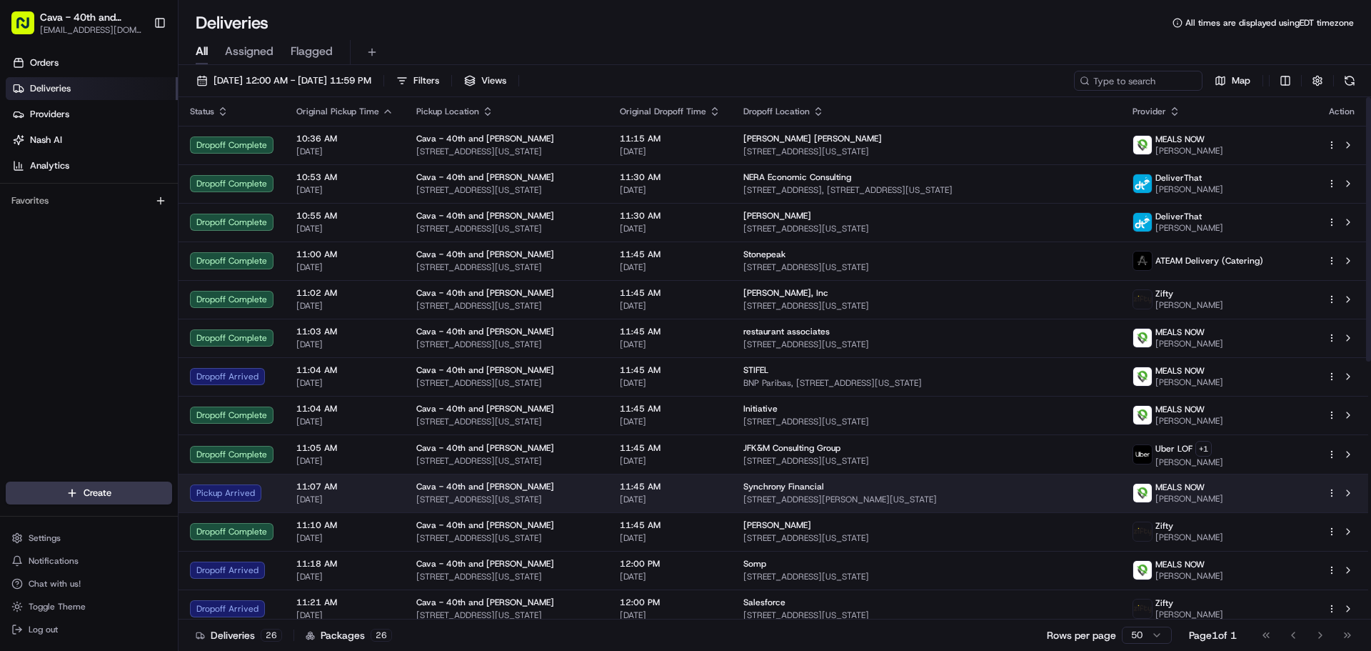
click at [971, 490] on div "Synchrony Financial" at bounding box center [927, 486] width 366 height 11
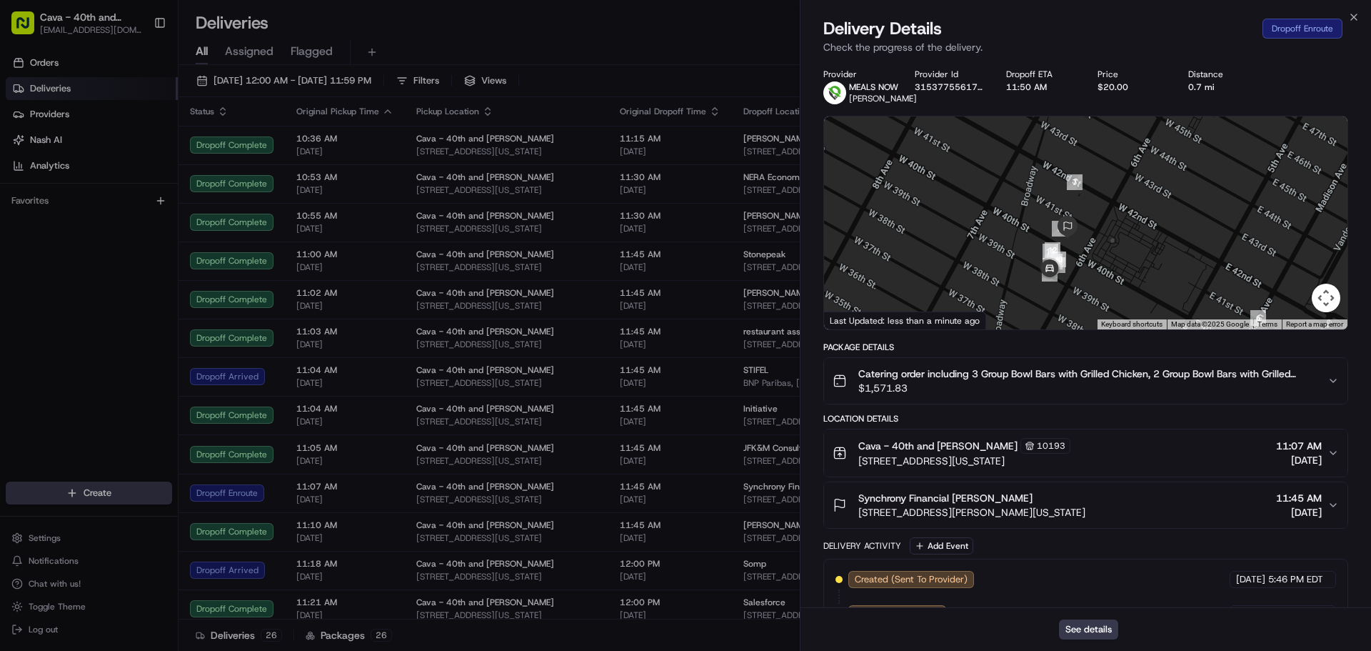
drag, startPoint x: 1112, startPoint y: 250, endPoint x: 1086, endPoint y: 291, distance: 48.2
click at [1086, 291] on div at bounding box center [1086, 222] width 524 height 213
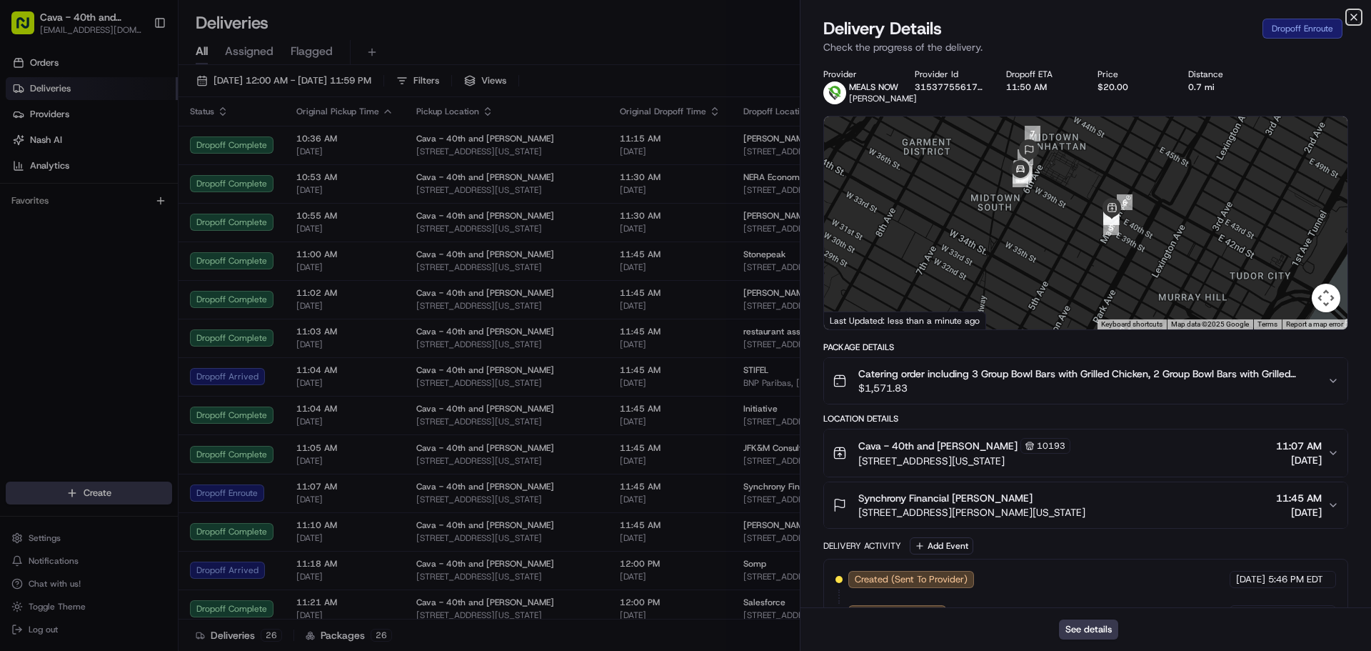
click at [1352, 15] on icon "button" at bounding box center [1354, 17] width 6 height 6
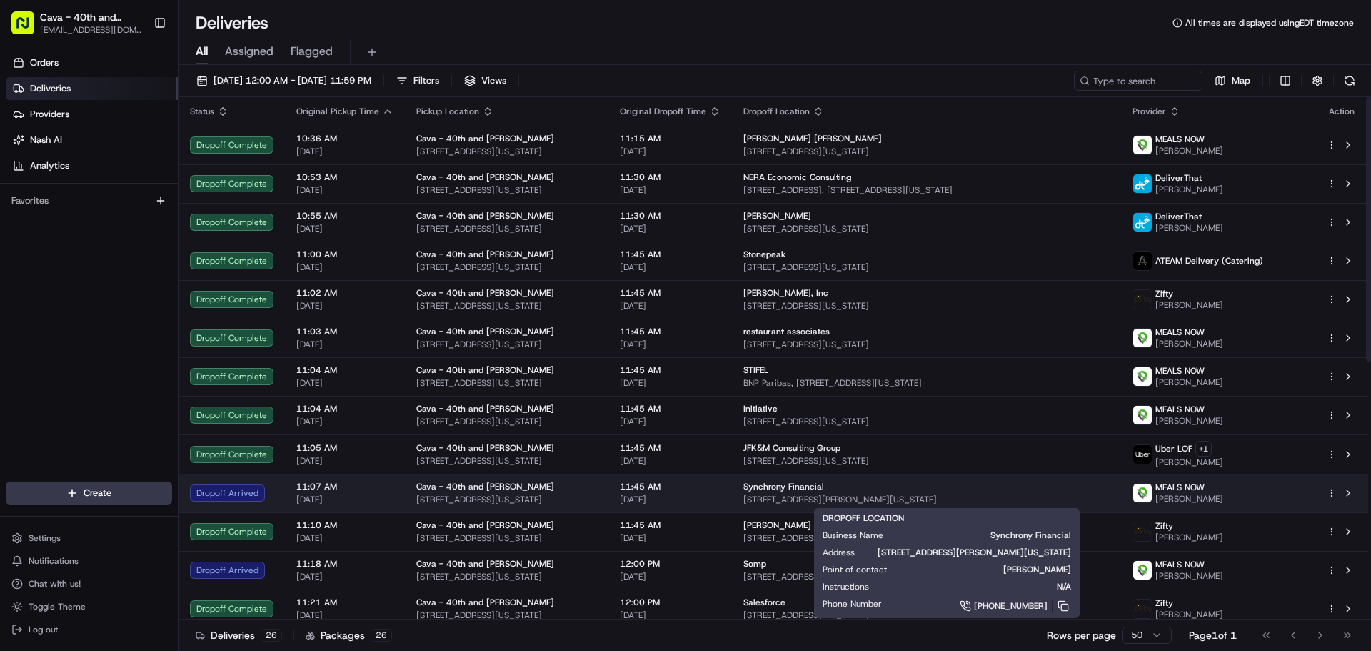
click at [818, 499] on span "[STREET_ADDRESS][PERSON_NAME][US_STATE]" at bounding box center [927, 499] width 366 height 11
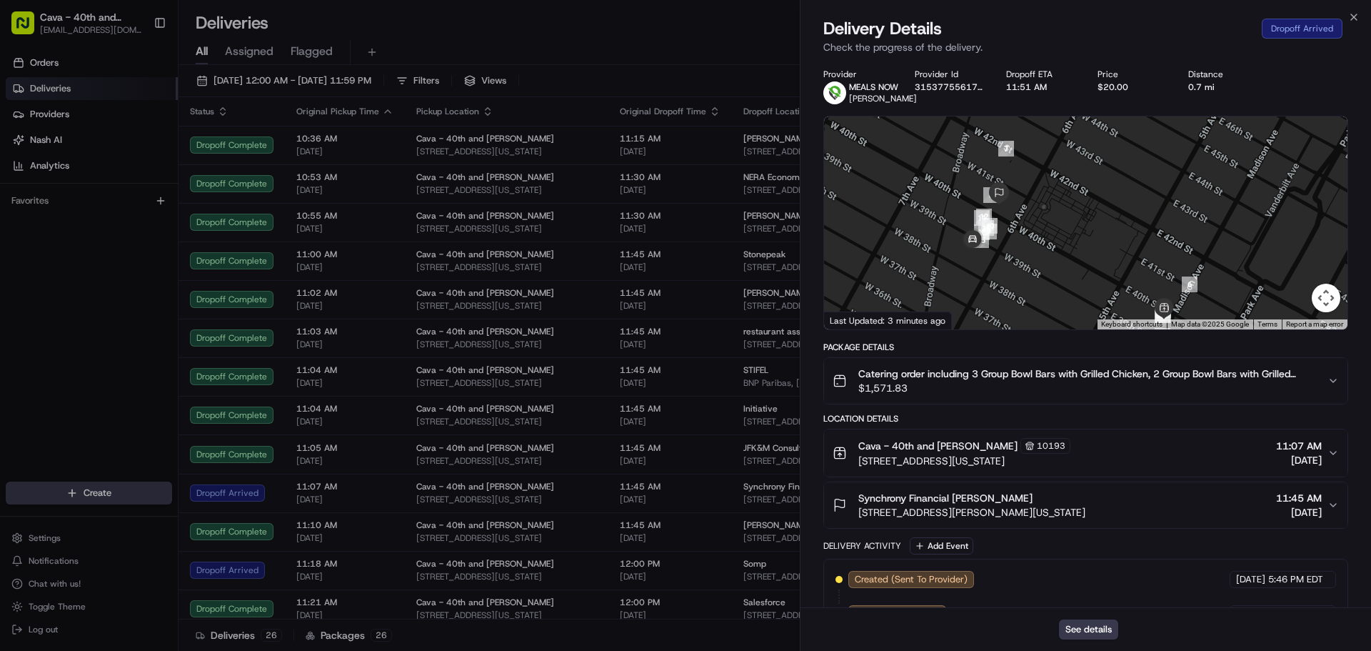
drag, startPoint x: 1071, startPoint y: 224, endPoint x: 1039, endPoint y: 236, distance: 34.6
click at [1070, 234] on div at bounding box center [1086, 222] width 524 height 213
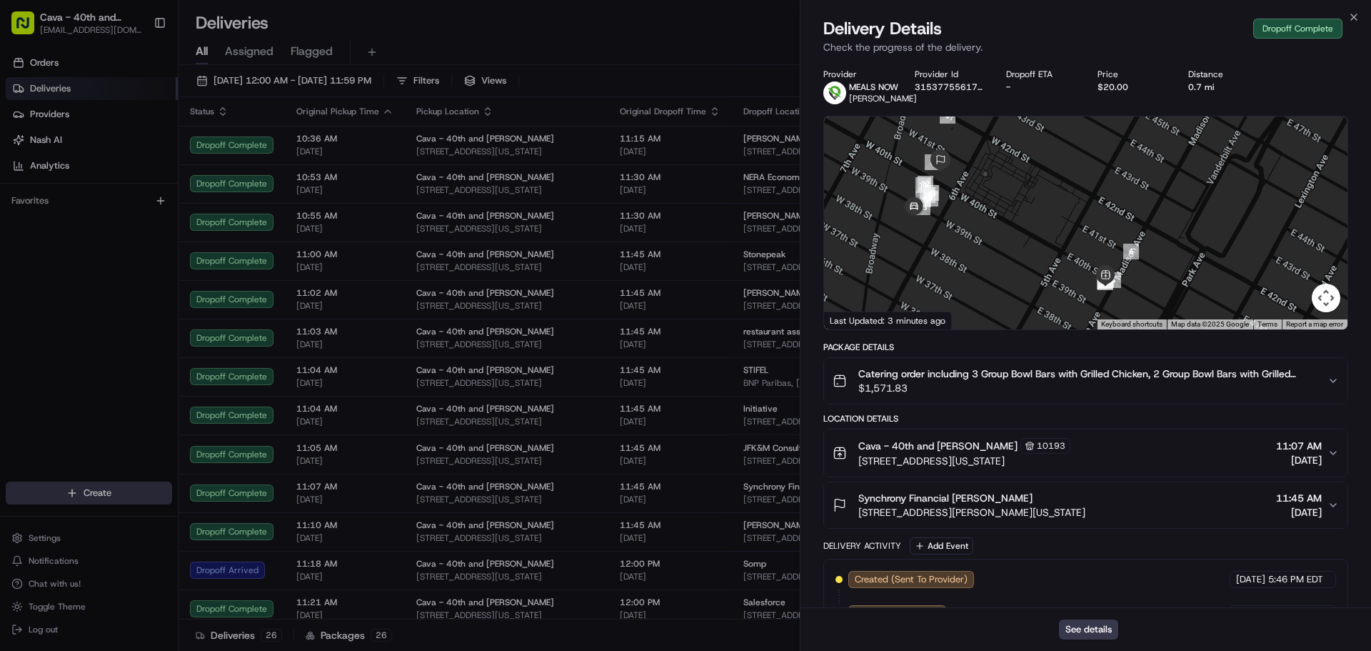
click at [1302, 503] on span "11:45 AM" at bounding box center [1299, 498] width 46 height 14
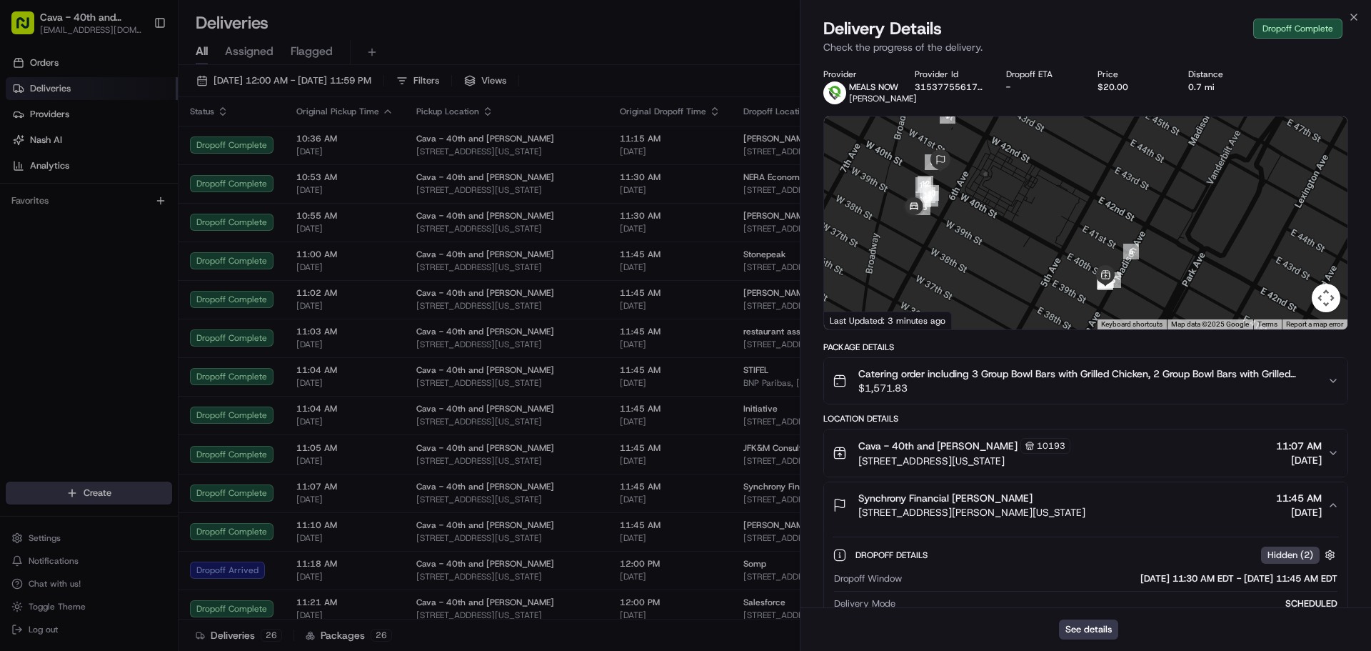
click at [1306, 505] on span "11:45 AM" at bounding box center [1299, 498] width 46 height 14
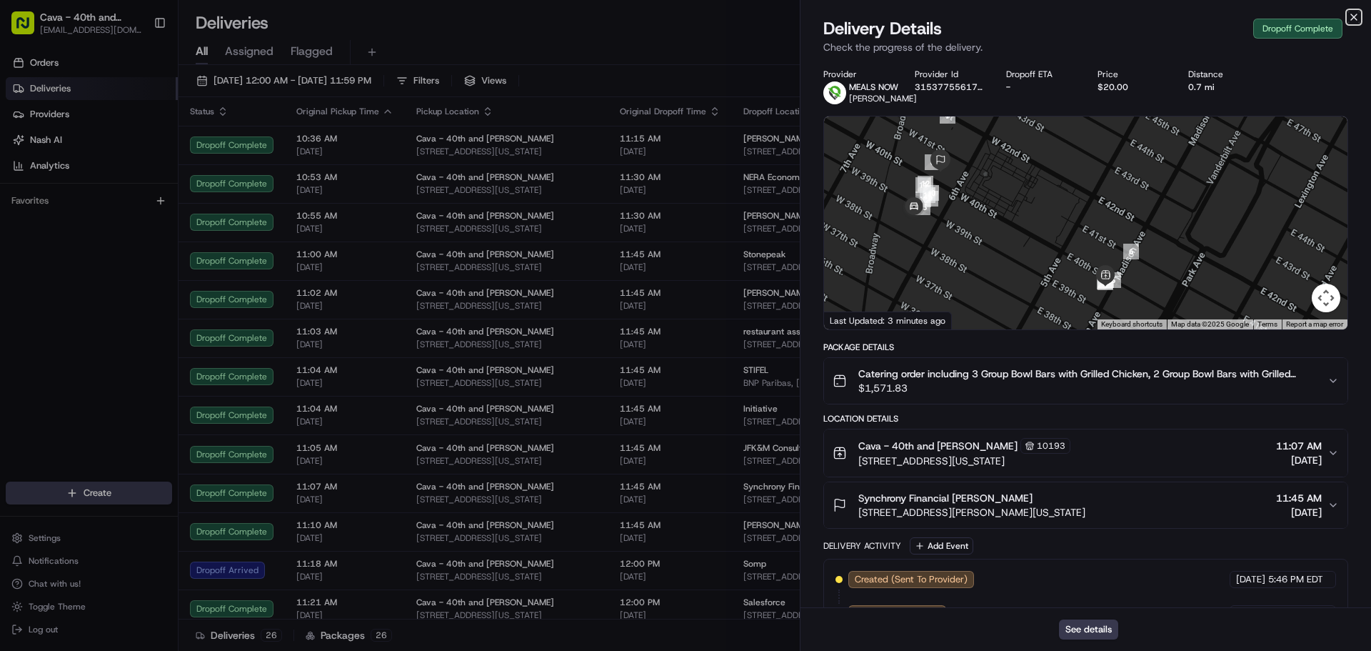
click at [1356, 15] on icon "button" at bounding box center [1353, 16] width 11 height 11
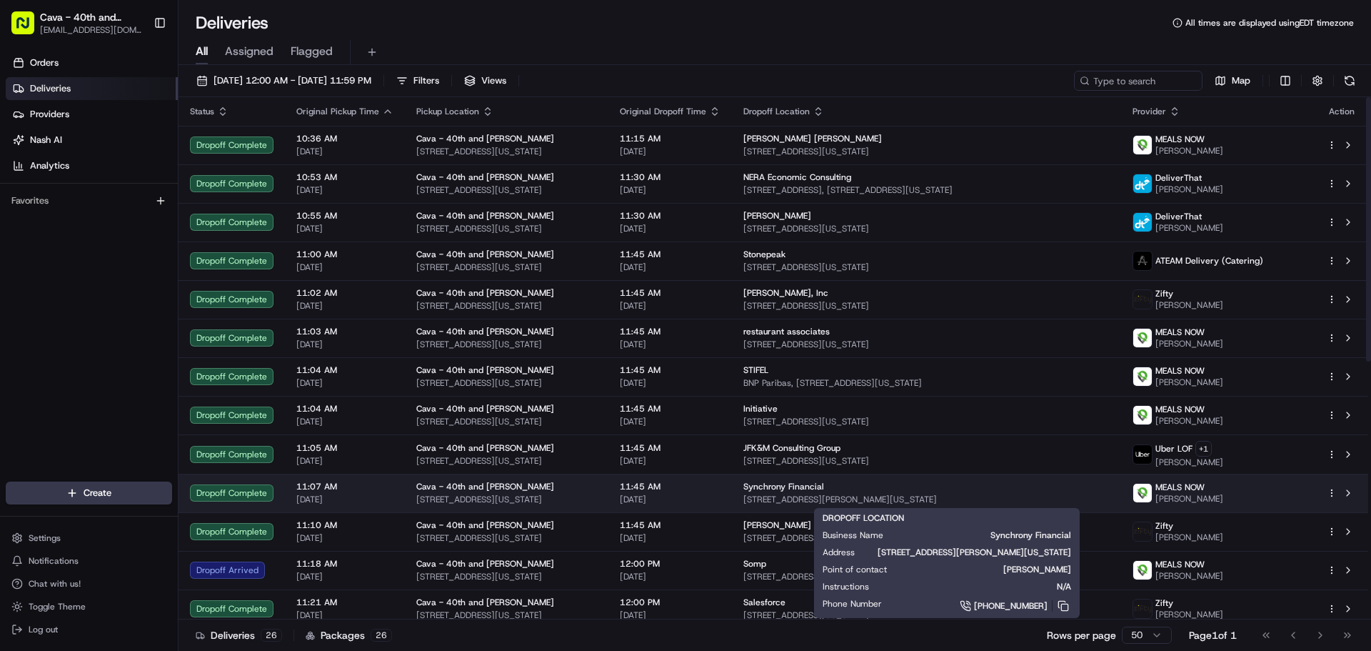
click at [798, 484] on span "Synchrony Financial" at bounding box center [784, 486] width 81 height 11
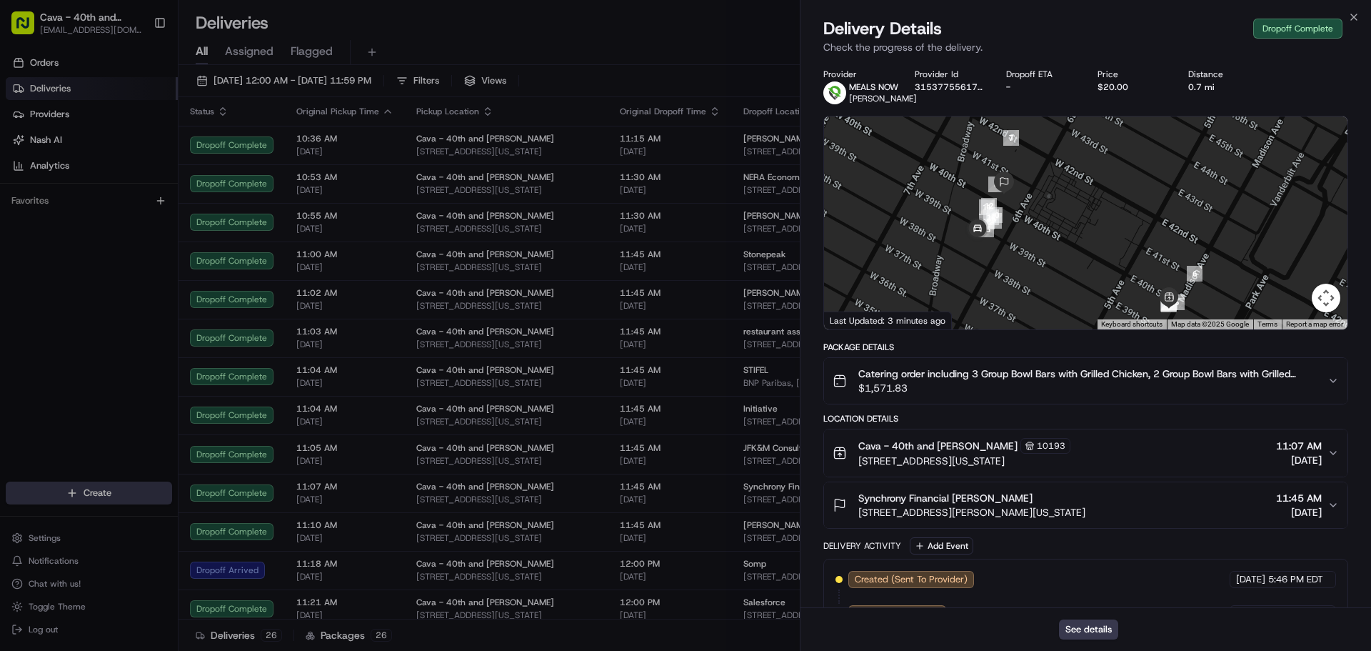
click at [1286, 519] on span "[DATE]" at bounding box center [1299, 512] width 46 height 14
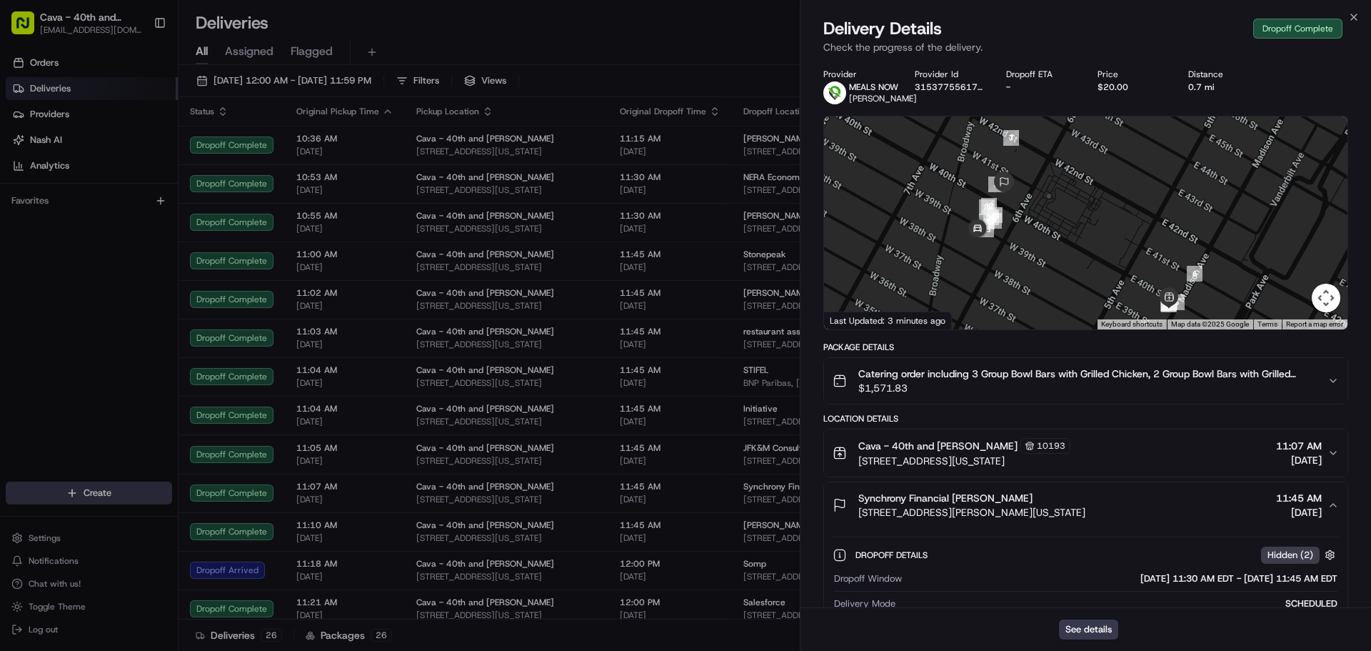
scroll to position [286, 0]
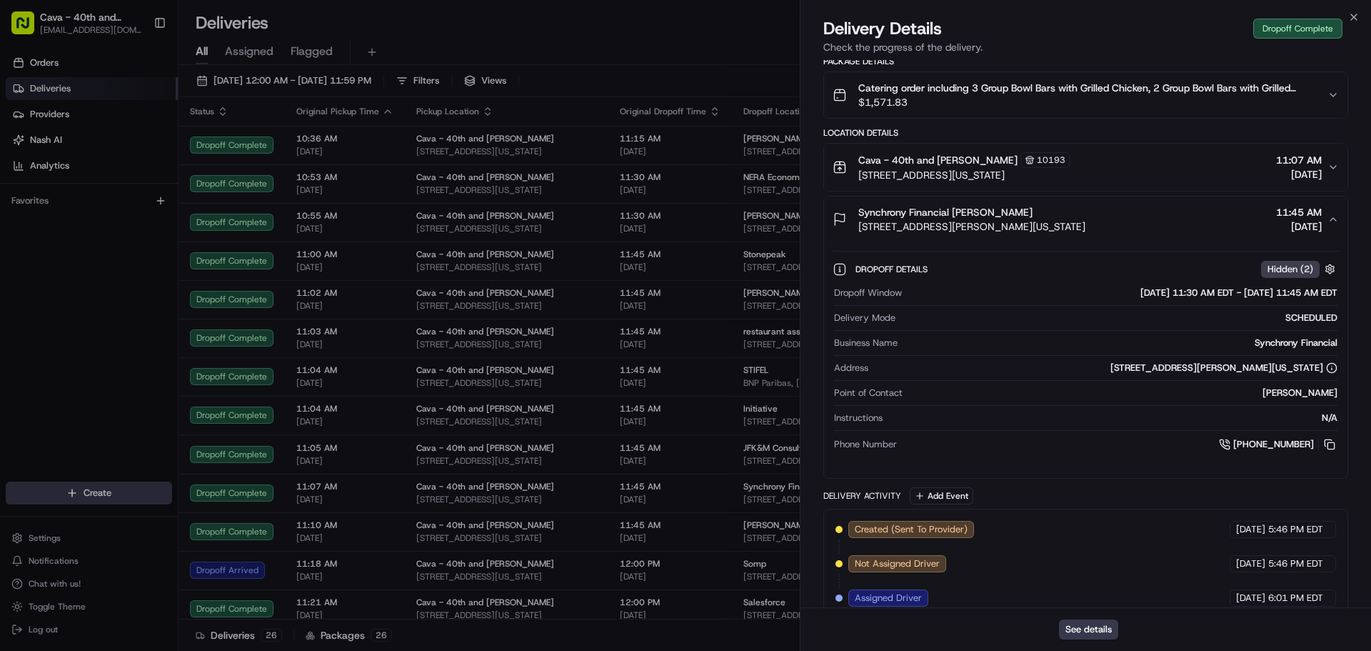
click at [1356, 11] on div "Close Delivery Details Dropoff Complete Check the progress of the delivery. Pro…" at bounding box center [1085, 325] width 571 height 651
click at [1355, 16] on icon "button" at bounding box center [1354, 17] width 6 height 6
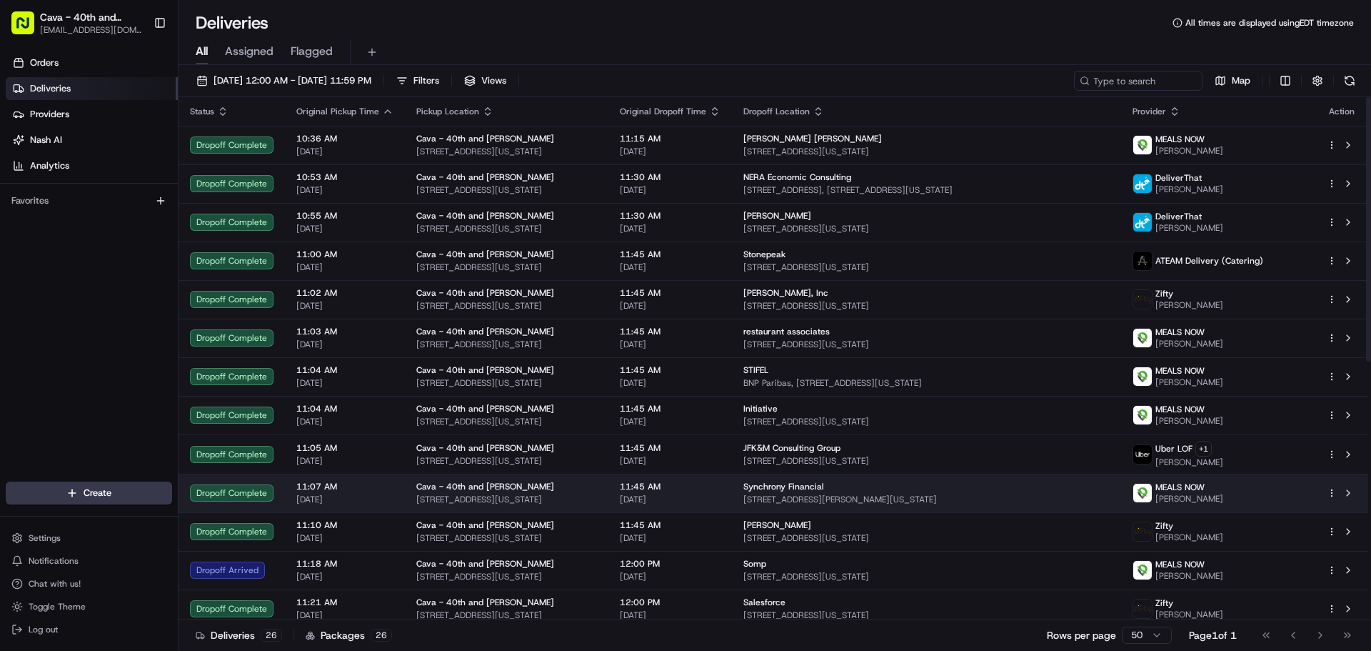
click at [1121, 487] on td "Synchrony Financial 5 Bryant Pk 16th floor, New York, NY 10018, USA" at bounding box center [926, 493] width 389 height 39
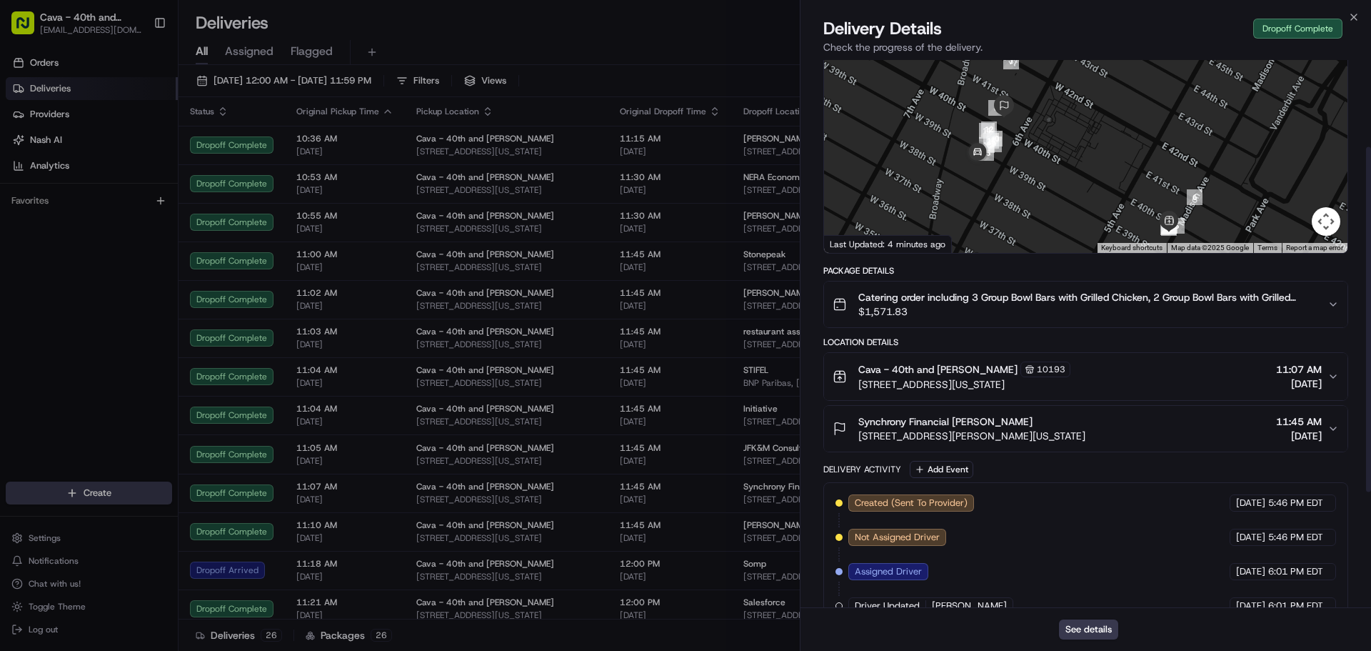
scroll to position [143, 0]
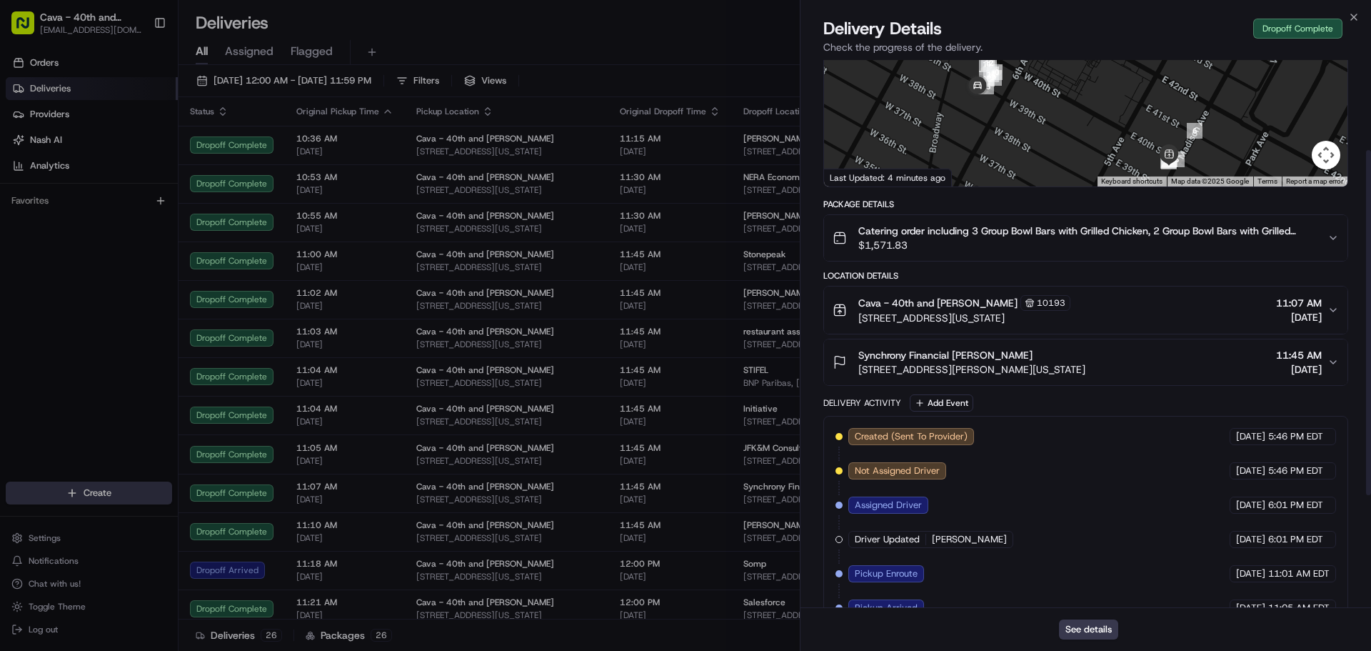
click at [1327, 364] on div "Synchrony Financial Denise Arocho 5 Bryant Pk 16th floor, New York, NY 10018, U…" at bounding box center [1080, 362] width 495 height 29
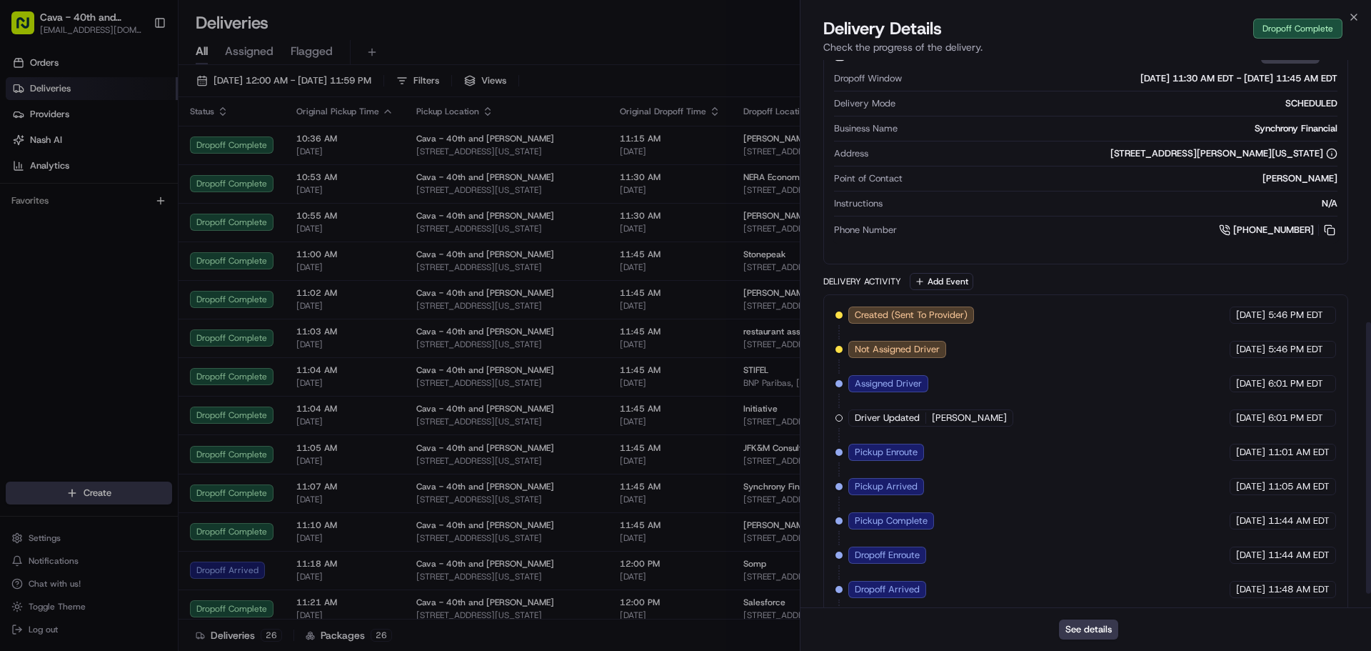
scroll to position [557, 0]
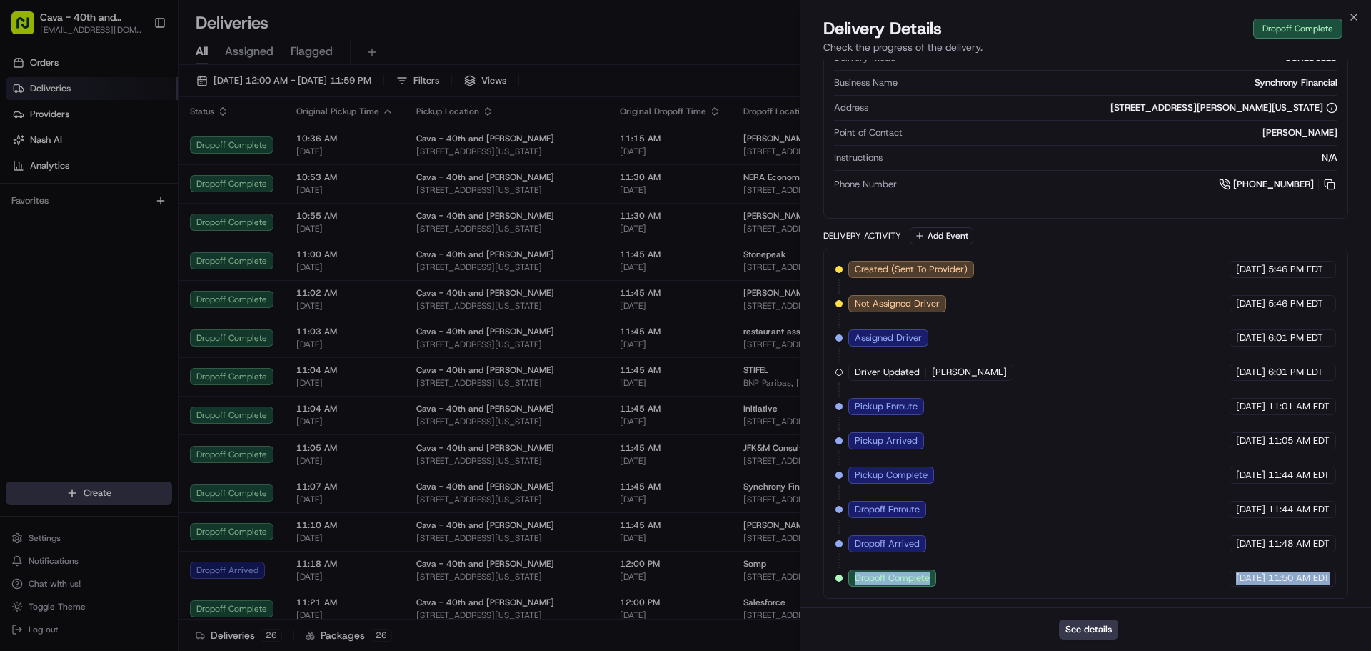
drag, startPoint x: 831, startPoint y: 577, endPoint x: 1343, endPoint y: 579, distance: 511.4
click at [1343, 579] on div "Created (Sent To Provider) MEALS NOW 08/20/2025 5:46 PM EDT Not Assigned Driver…" at bounding box center [1086, 424] width 525 height 350
copy div "Dropoff Complete MEALS NOW 08/21/2025 11:50 AM EDT"
click at [1355, 14] on icon "button" at bounding box center [1353, 16] width 11 height 11
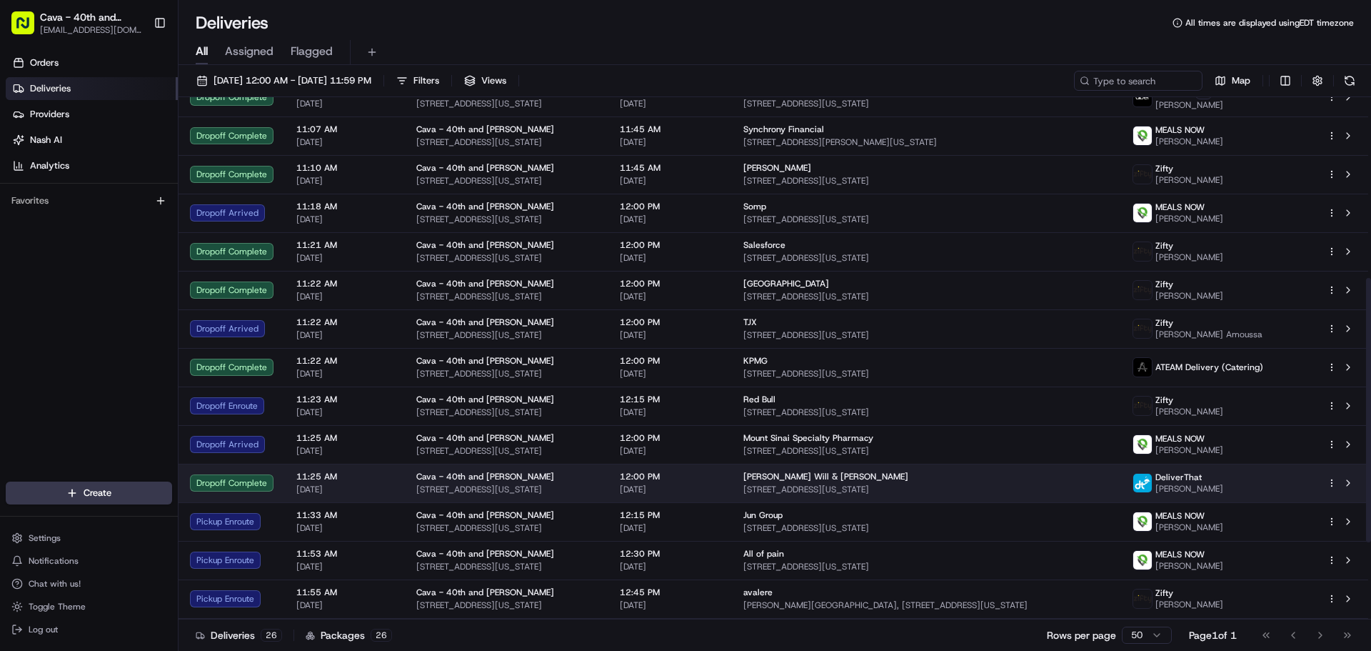
scroll to position [510, 0]
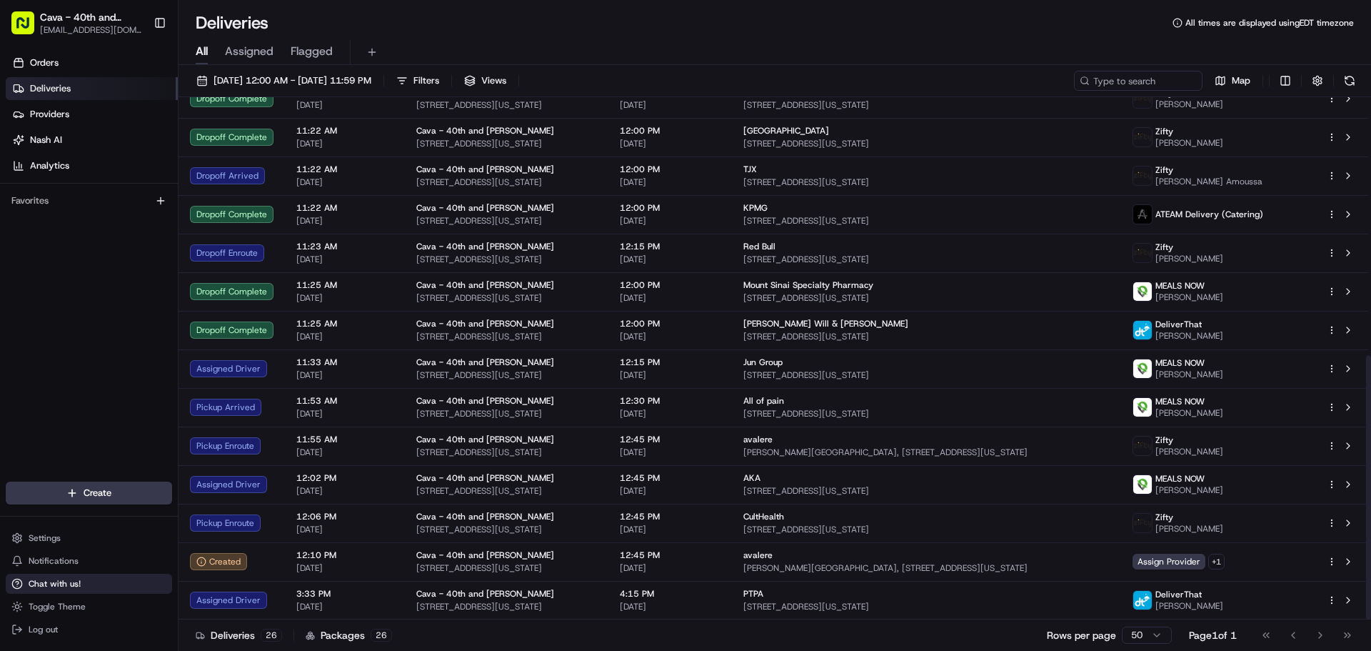
click at [64, 581] on span "Chat with us!" at bounding box center [55, 583] width 52 height 11
click at [79, 585] on span "Chat with us!" at bounding box center [55, 583] width 52 height 11
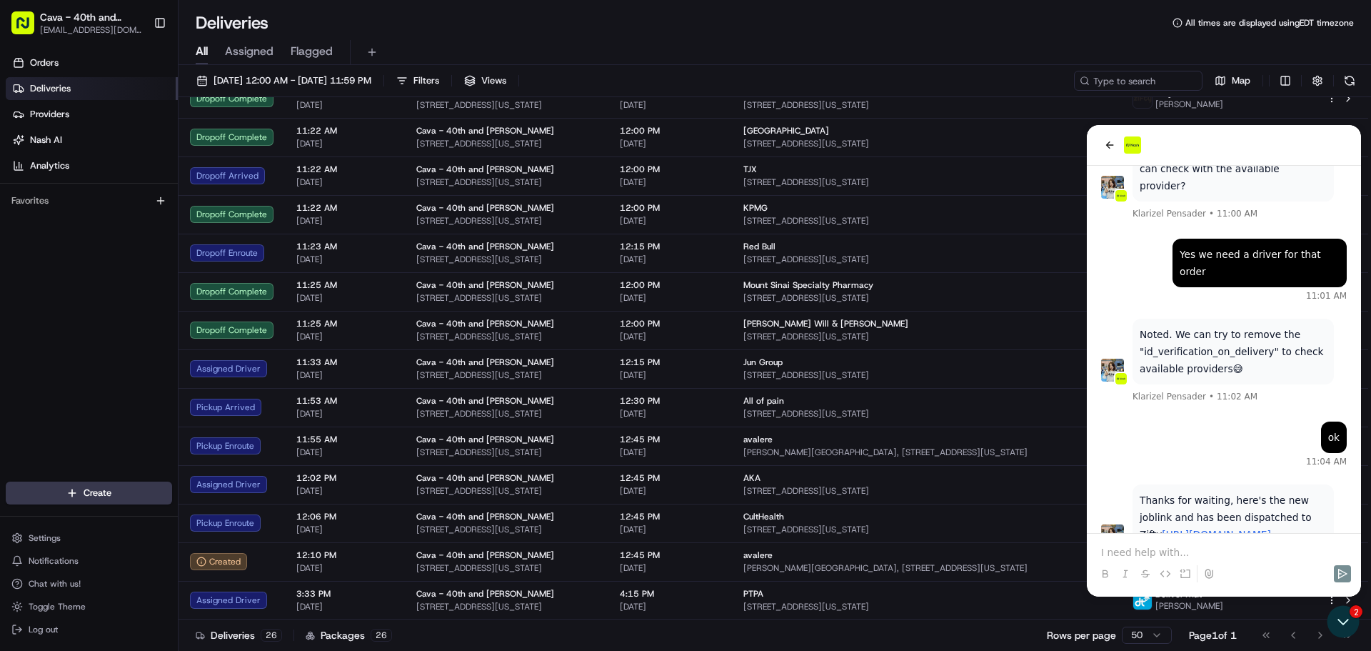
click at [1144, 556] on p at bounding box center [1224, 552] width 246 height 14
click at [1347, 574] on icon "Send" at bounding box center [1342, 573] width 11 height 11
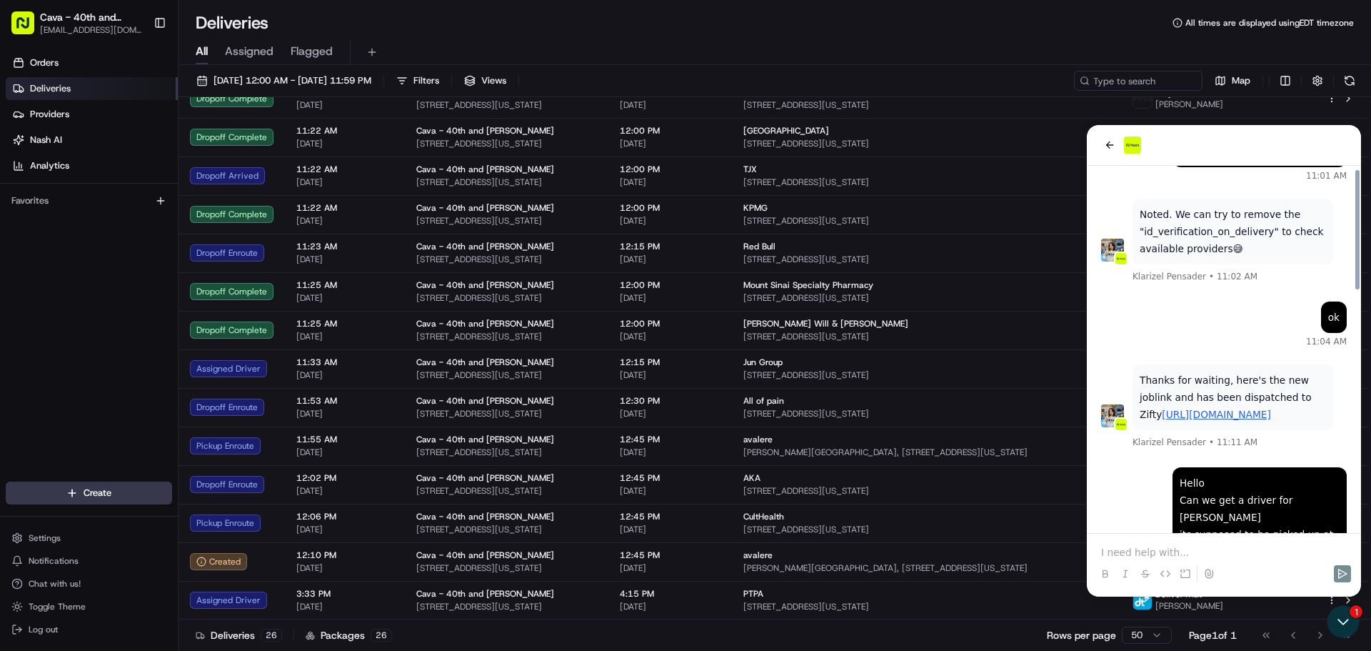
scroll to position [739, 0]
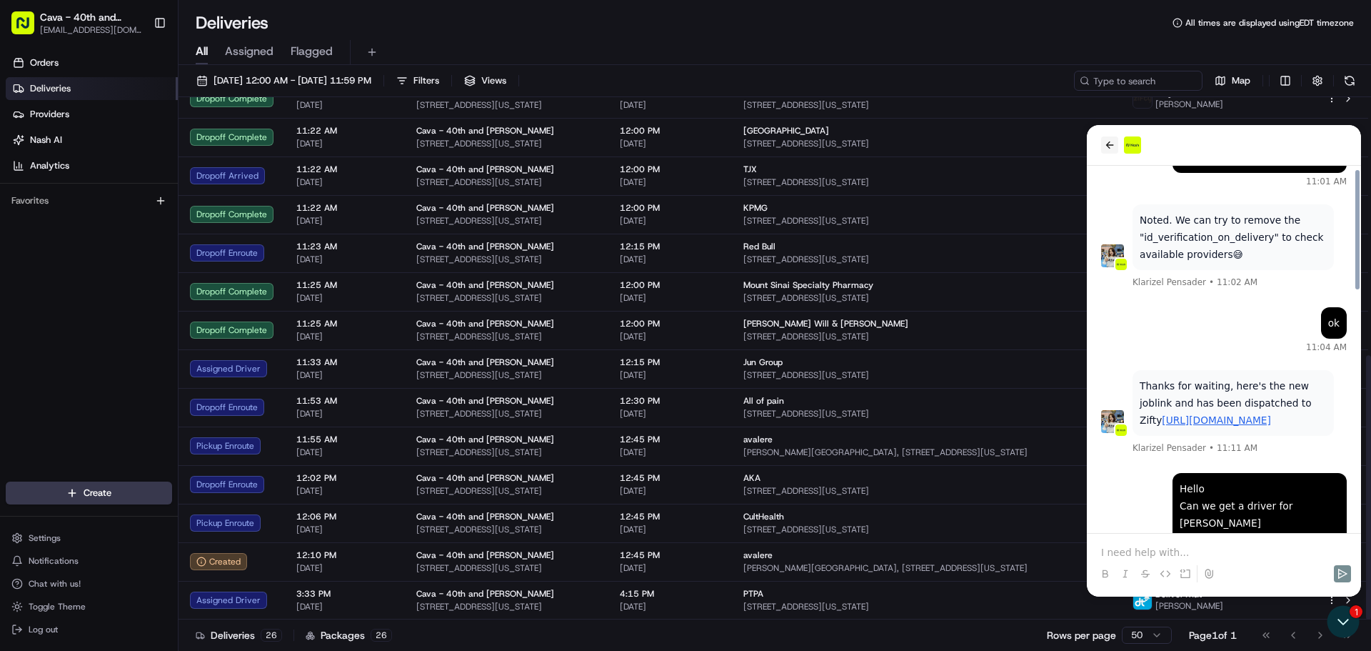
click at [1105, 151] on button "back" at bounding box center [1109, 144] width 17 height 17
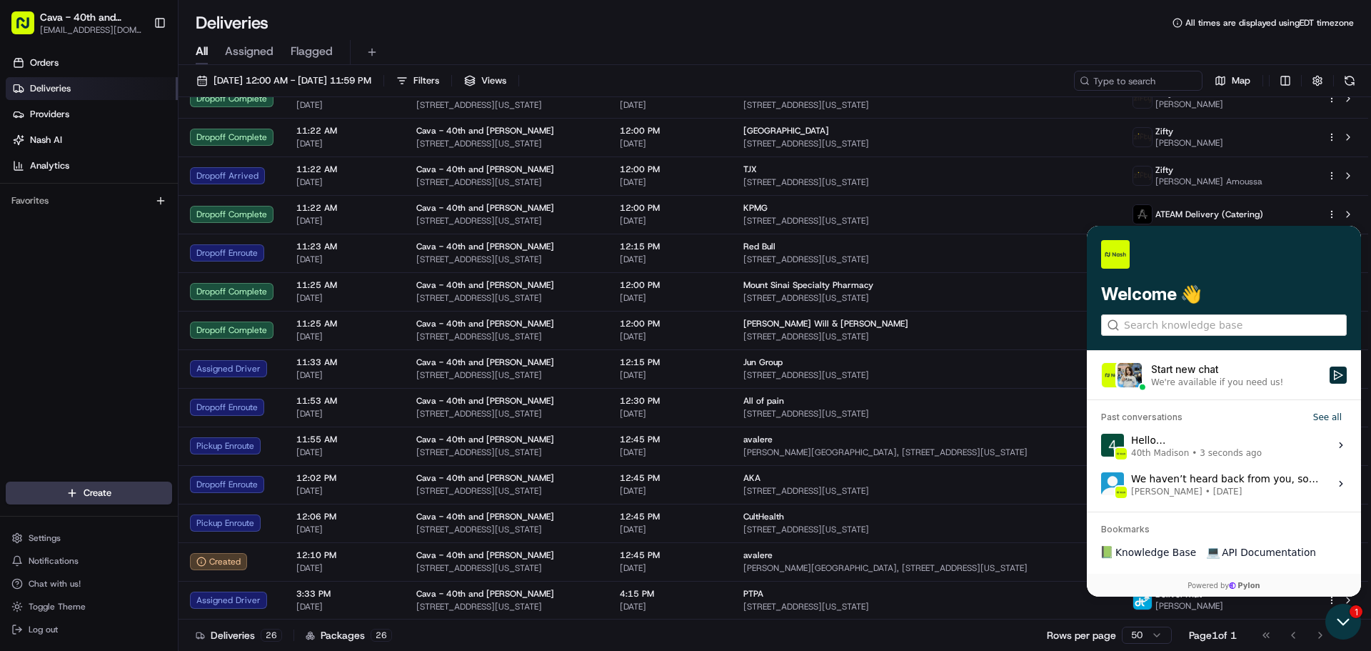
click at [1348, 631] on icon "Open customer support" at bounding box center [1344, 622] width 36 height 36
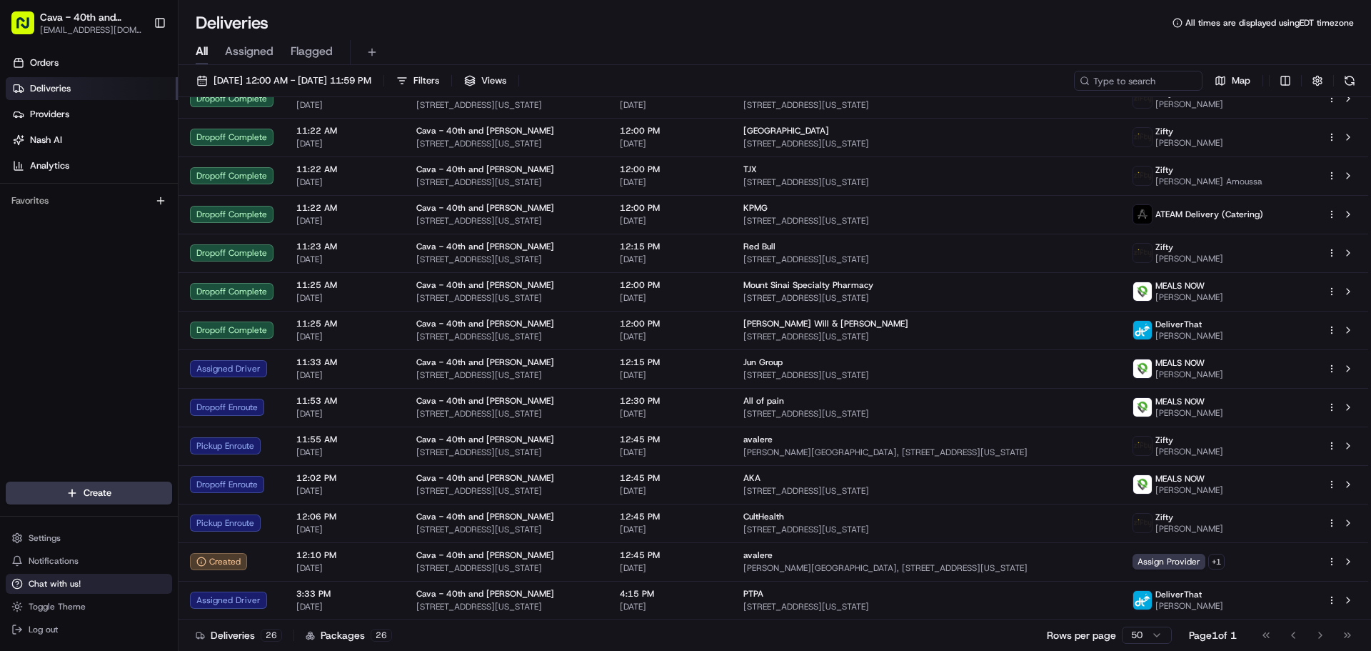
click at [99, 584] on button "Chat with us!" at bounding box center [89, 584] width 166 height 20
click at [23, 583] on button "Chat with us!" at bounding box center [89, 584] width 166 height 20
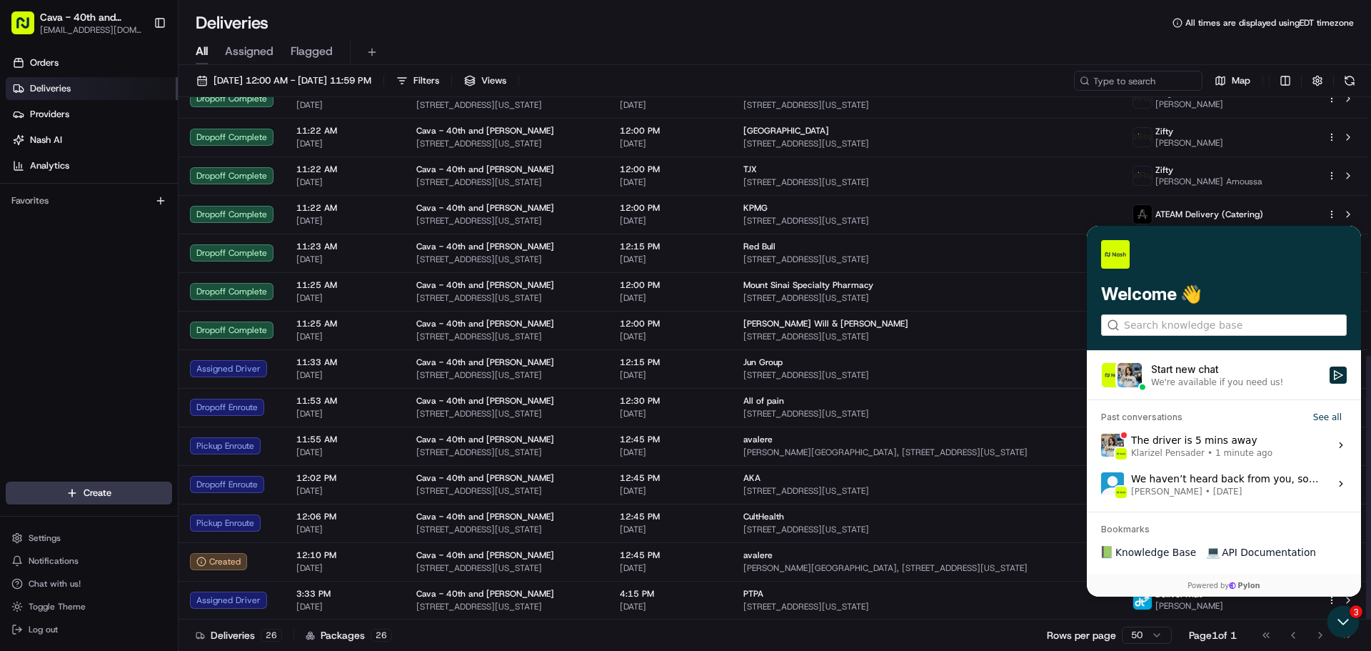
click at [1163, 454] on span "Klarizel Pensader" at bounding box center [1168, 452] width 74 height 11
click at [1101, 446] on button "View issue" at bounding box center [1101, 445] width 1 height 1
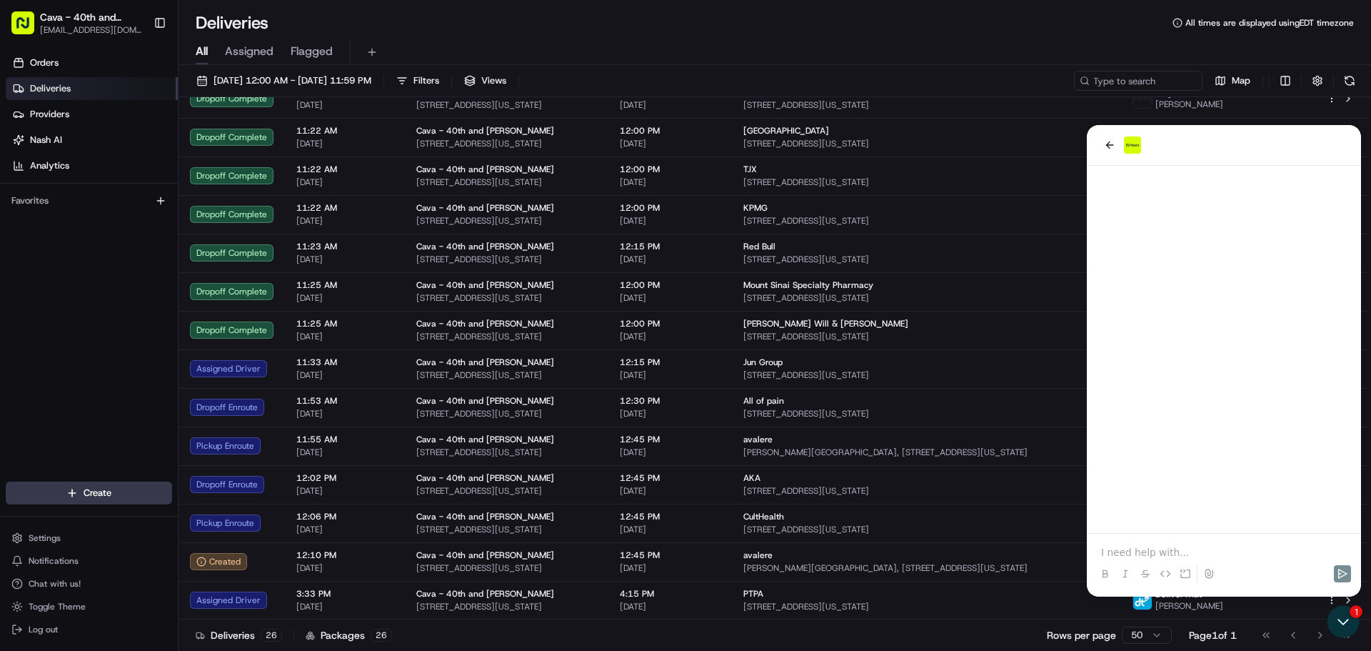
scroll to position [879, 0]
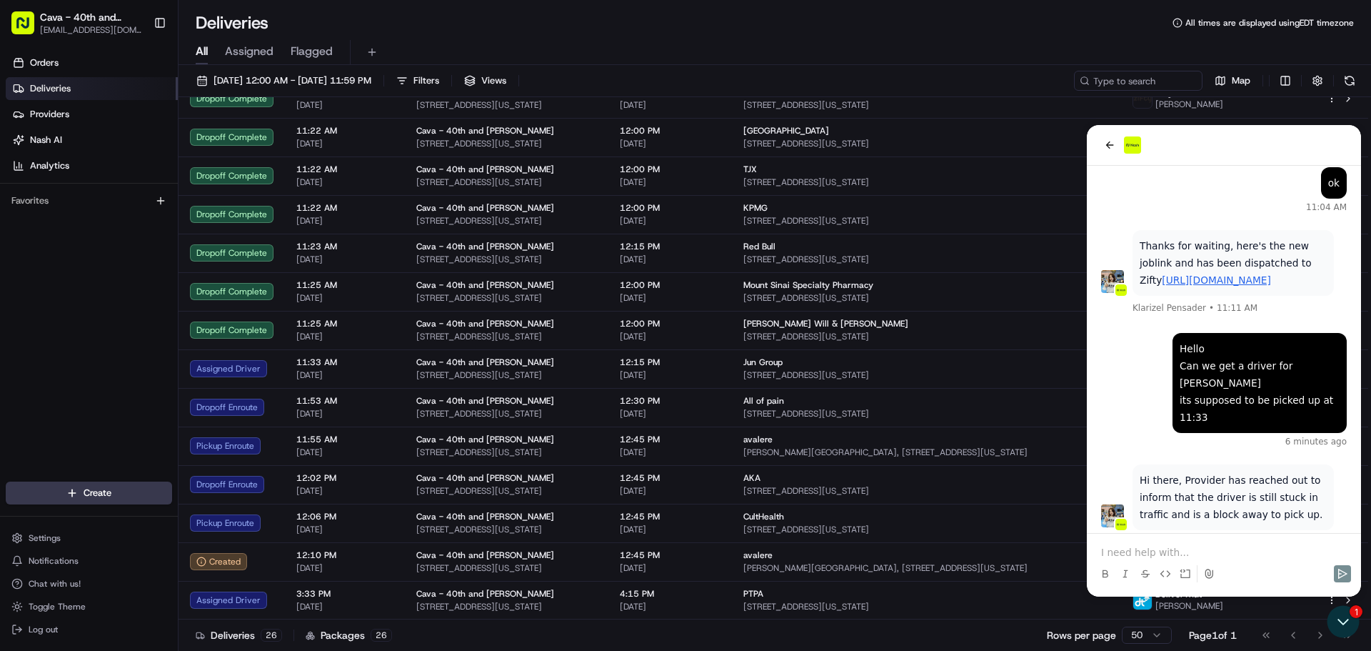
click at [1117, 549] on p at bounding box center [1224, 552] width 246 height 14
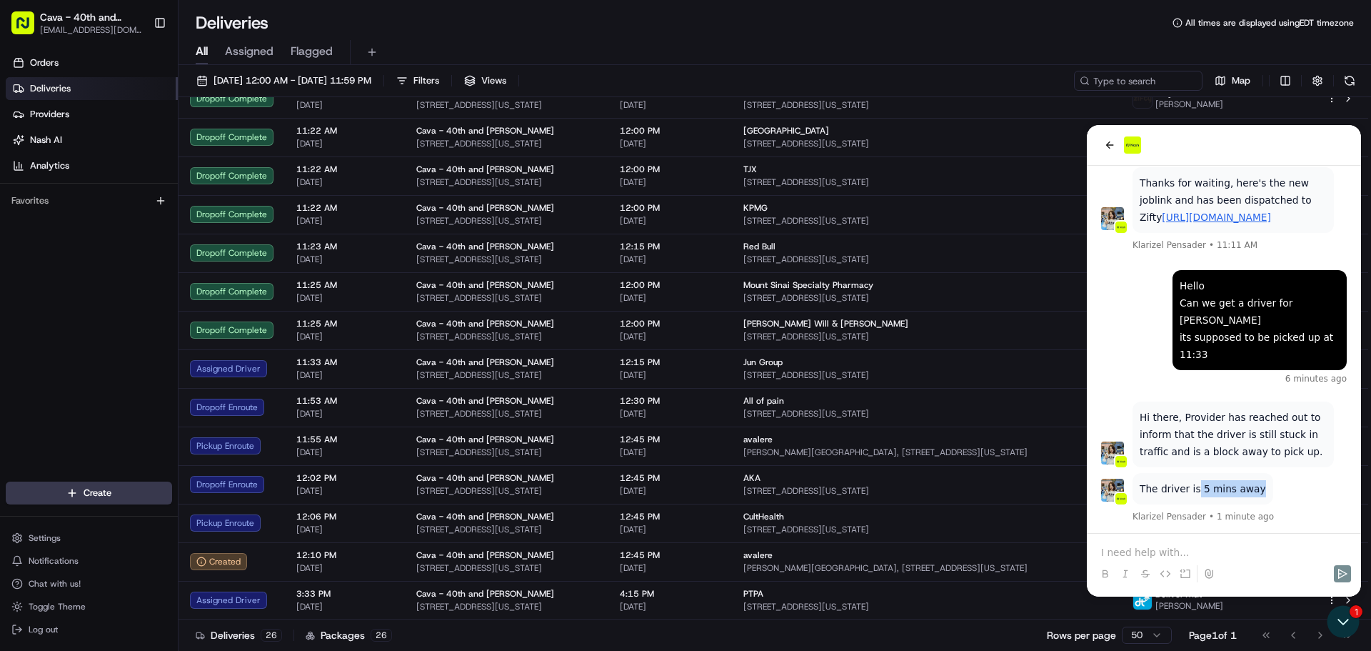
drag, startPoint x: 1261, startPoint y: 419, endPoint x: 1191, endPoint y: 425, distance: 70.3
click at [1191, 473] on div "The driver is 5 mins away Klarizel Pensader • 1 minute ago" at bounding box center [1224, 498] width 246 height 51
click at [1348, 621] on icon "Open customer support" at bounding box center [1344, 622] width 36 height 36
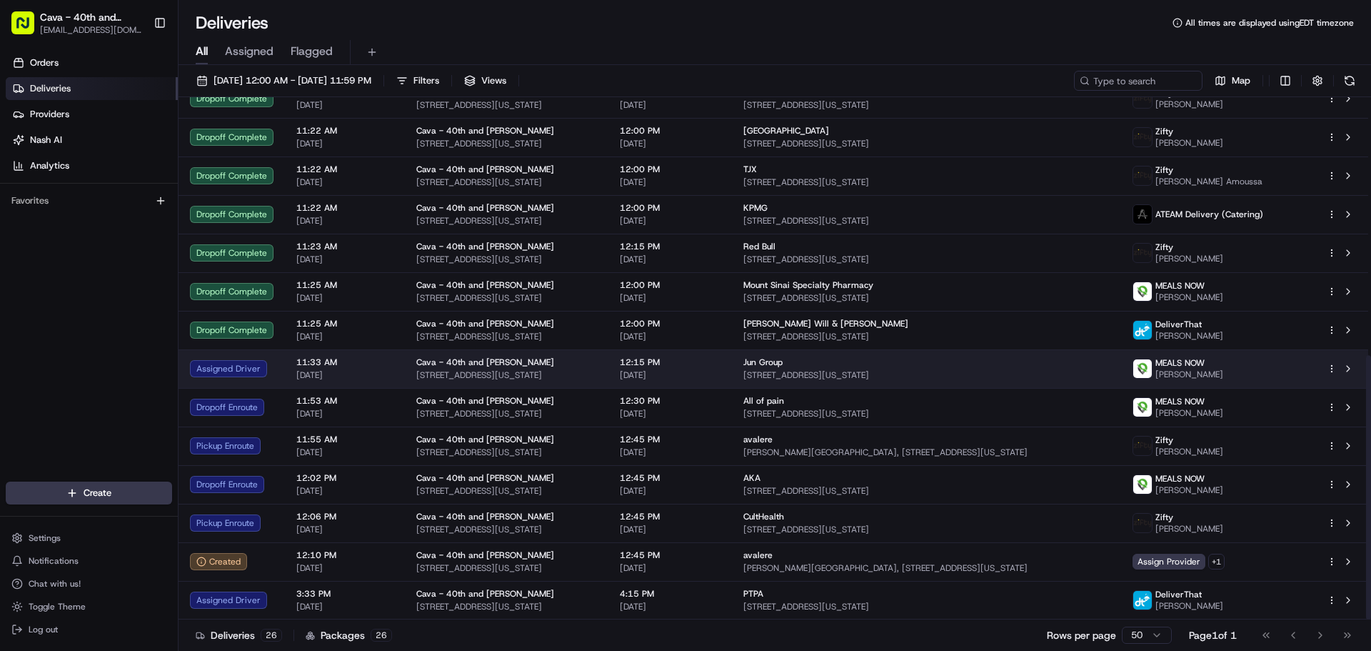
click at [1012, 361] on div "Jun Group" at bounding box center [927, 361] width 366 height 11
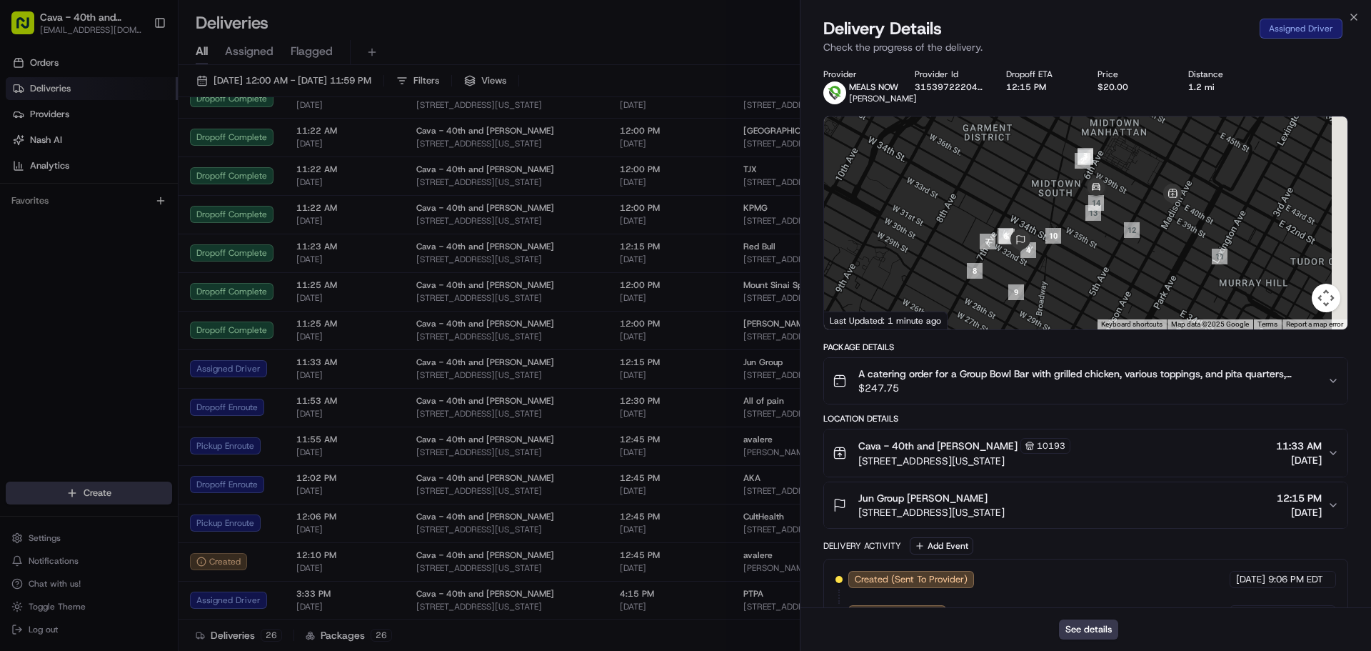
drag, startPoint x: 1143, startPoint y: 292, endPoint x: 1069, endPoint y: 206, distance: 114.4
click at [1069, 206] on div at bounding box center [1086, 222] width 524 height 213
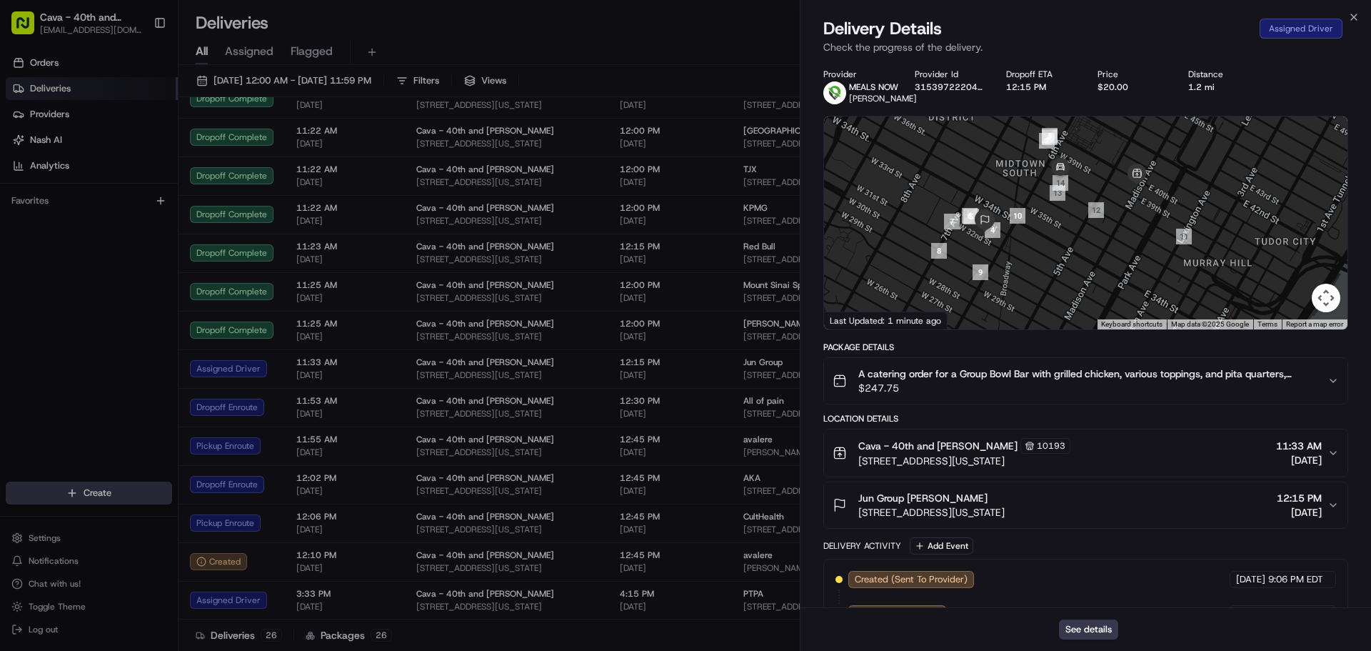
drag, startPoint x: 1054, startPoint y: 268, endPoint x: 1063, endPoint y: 316, distance: 49.4
click at [1063, 316] on div at bounding box center [1086, 222] width 524 height 213
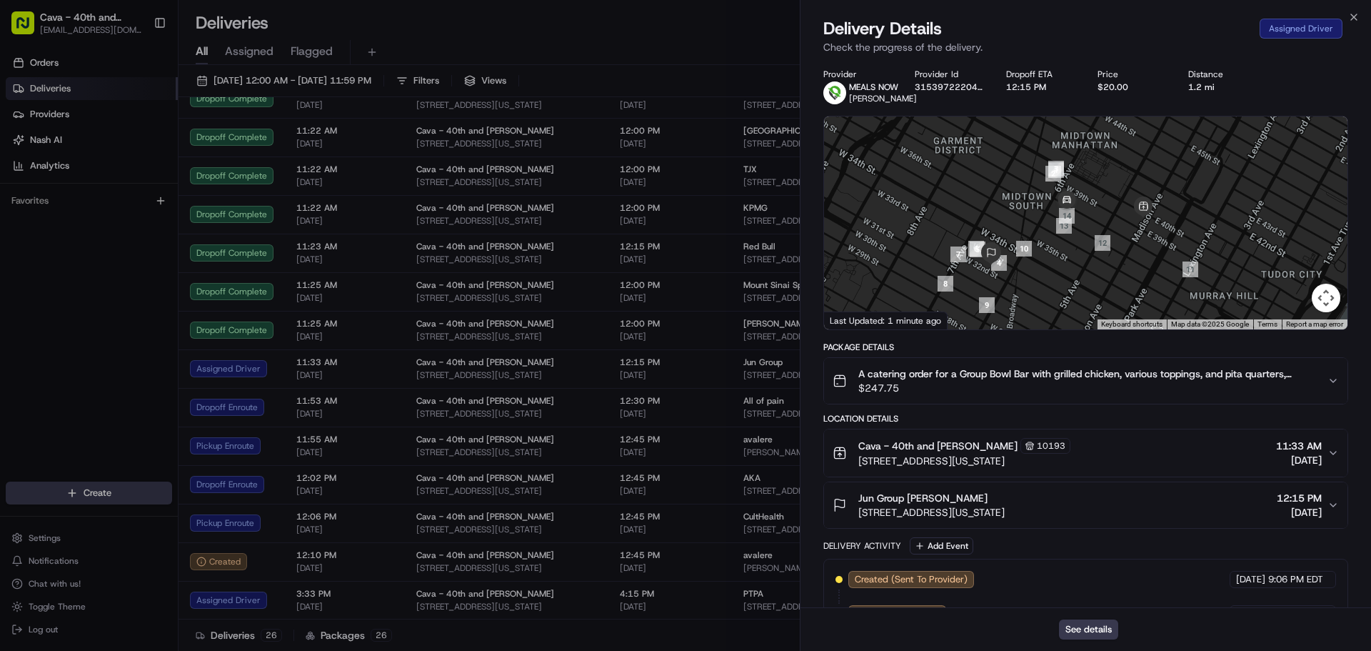
scroll to position [1027, 0]
click at [1352, 16] on icon "button" at bounding box center [1353, 16] width 11 height 11
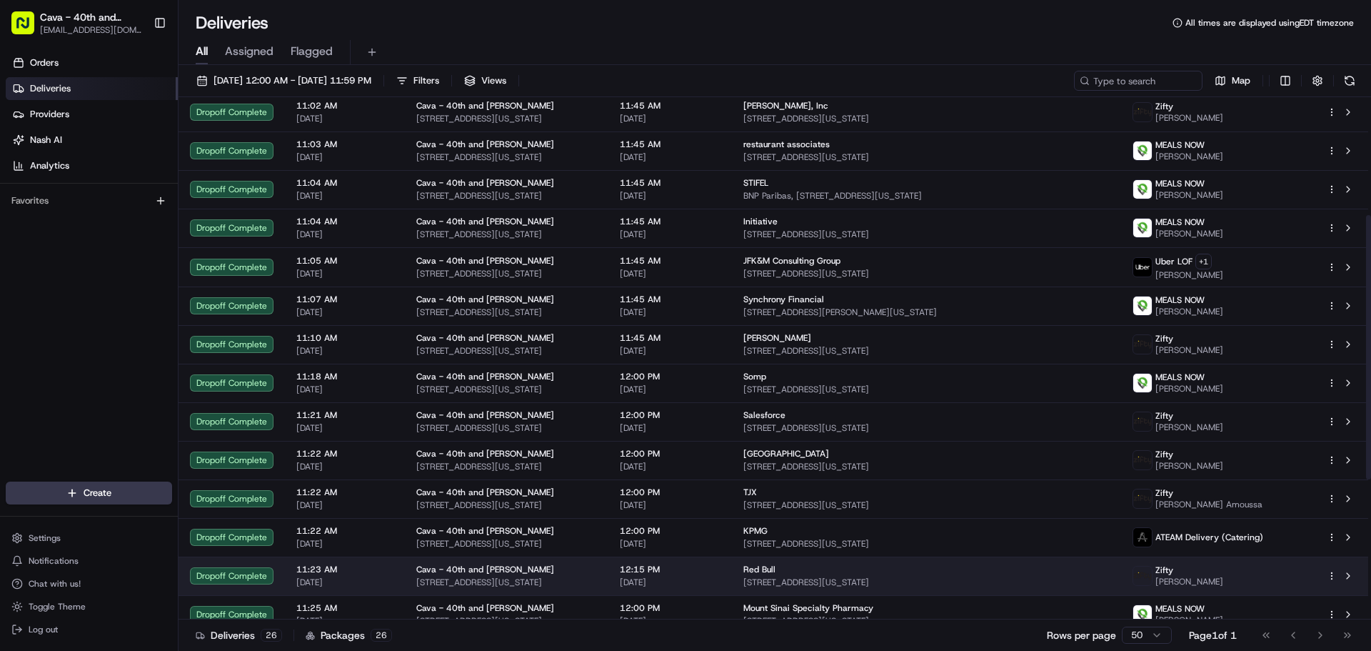
scroll to position [286, 0]
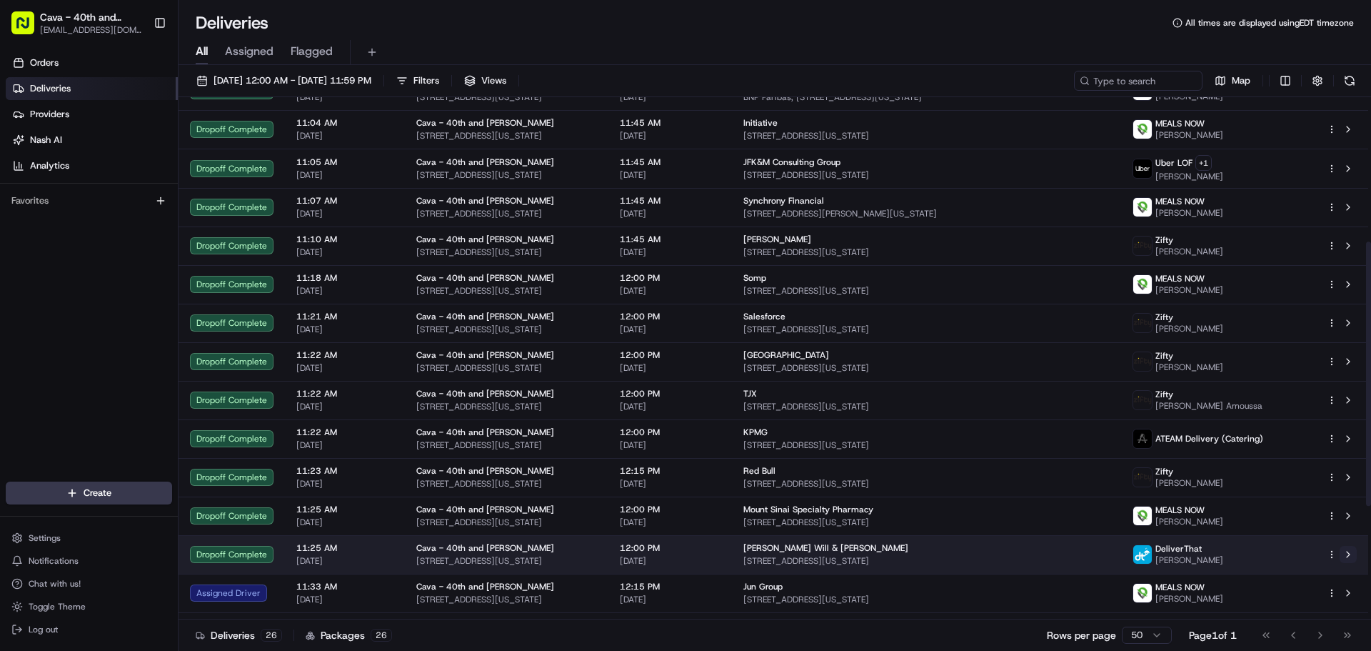
click at [1352, 552] on button at bounding box center [1348, 554] width 17 height 17
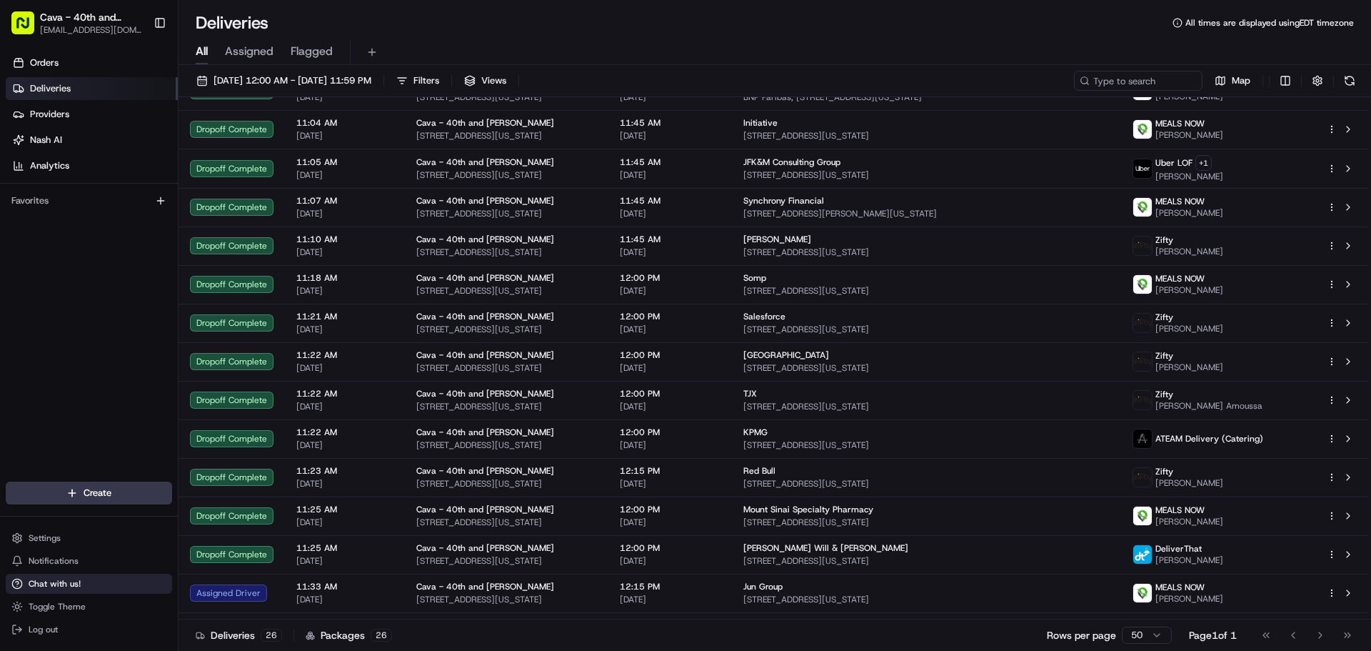
click at [53, 578] on span "Chat with us!" at bounding box center [55, 583] width 52 height 11
click at [97, 584] on button "Chat with us!" at bounding box center [89, 584] width 166 height 20
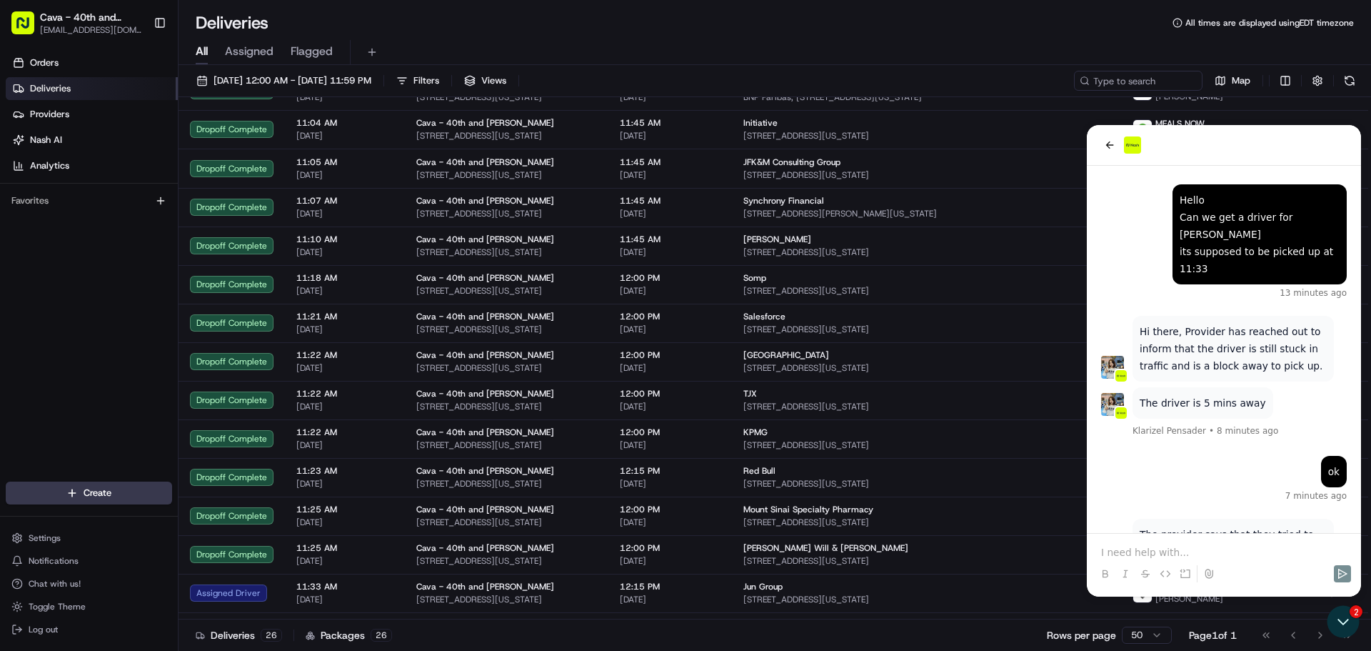
click at [1133, 556] on p at bounding box center [1224, 552] width 246 height 14
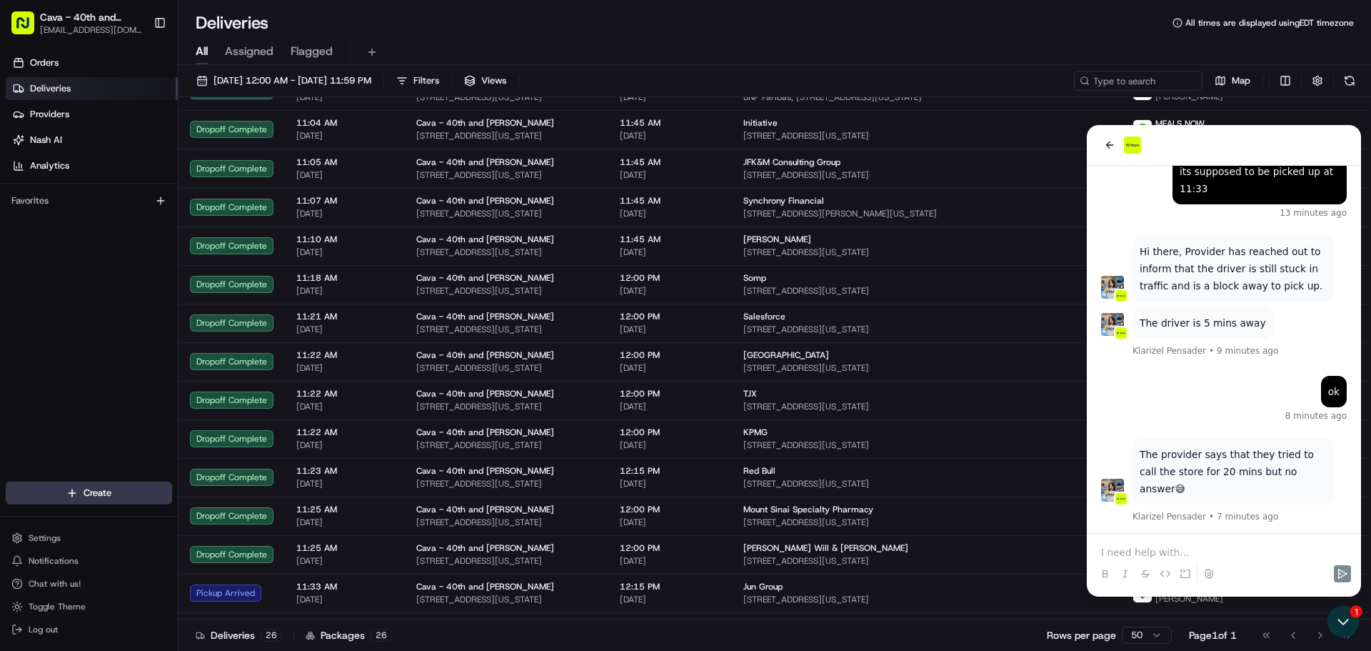
scroll to position [1176, 0]
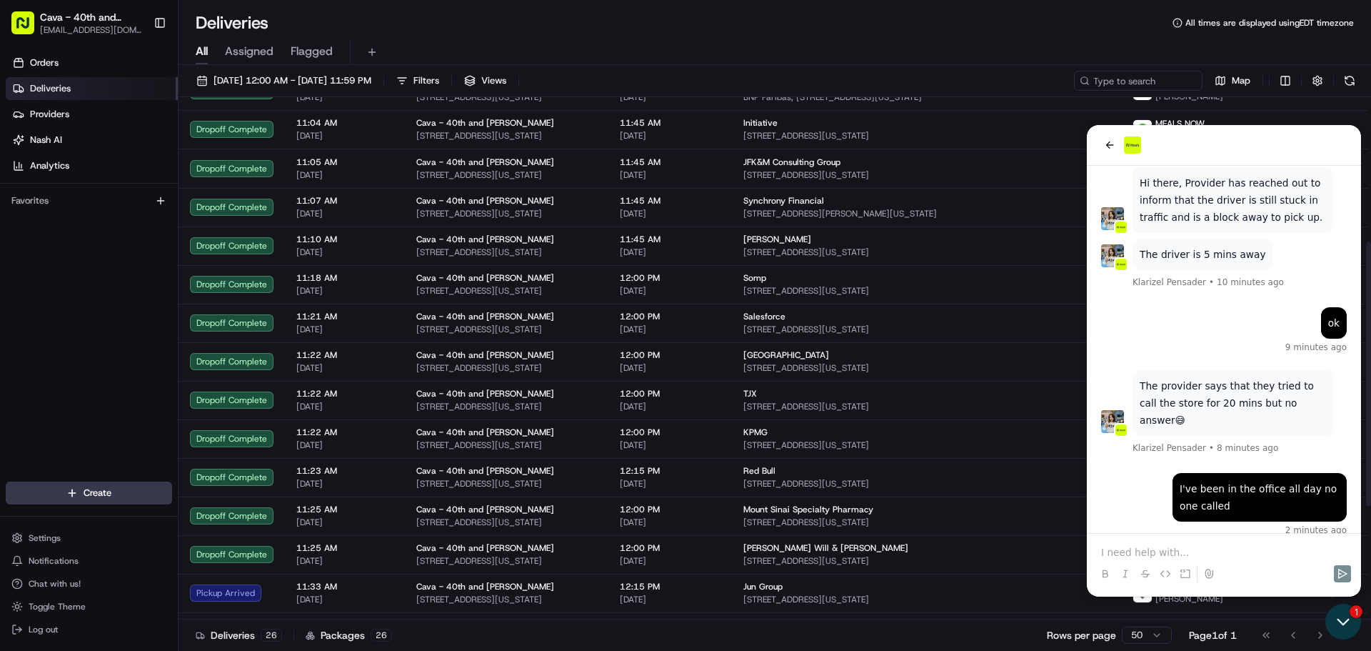
click at [1344, 617] on icon "Open customer support" at bounding box center [1344, 622] width 36 height 36
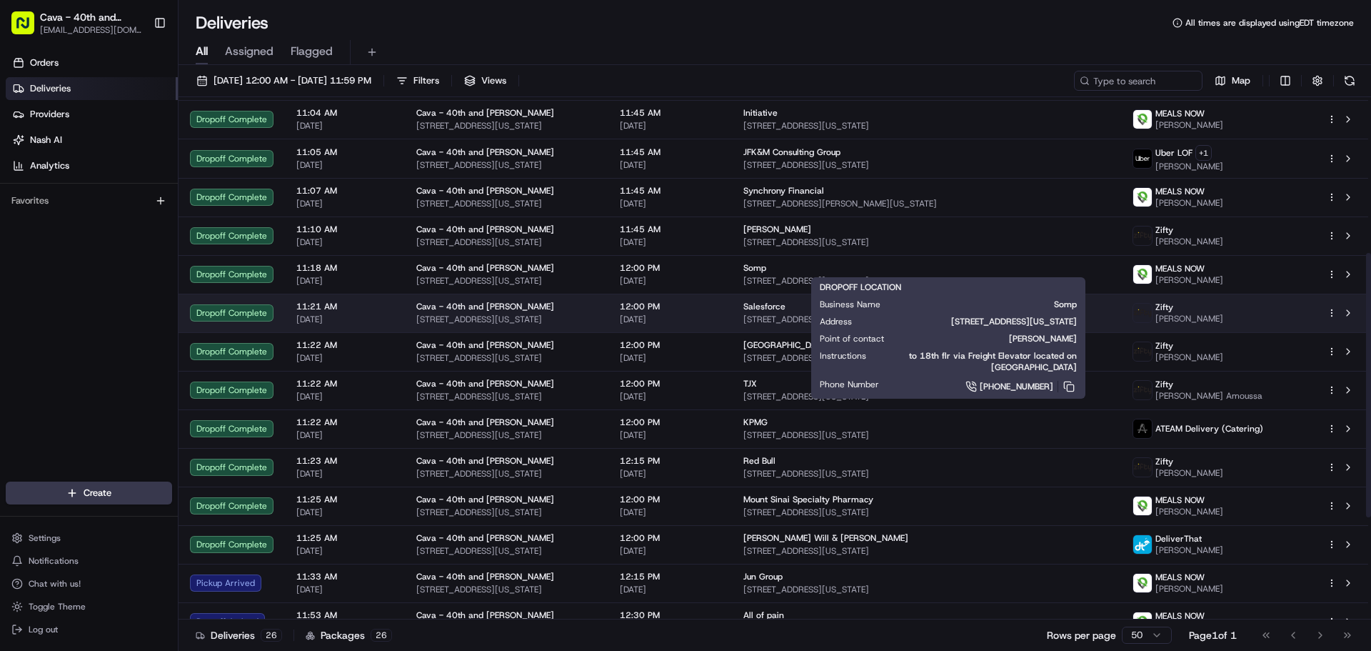
scroll to position [510, 0]
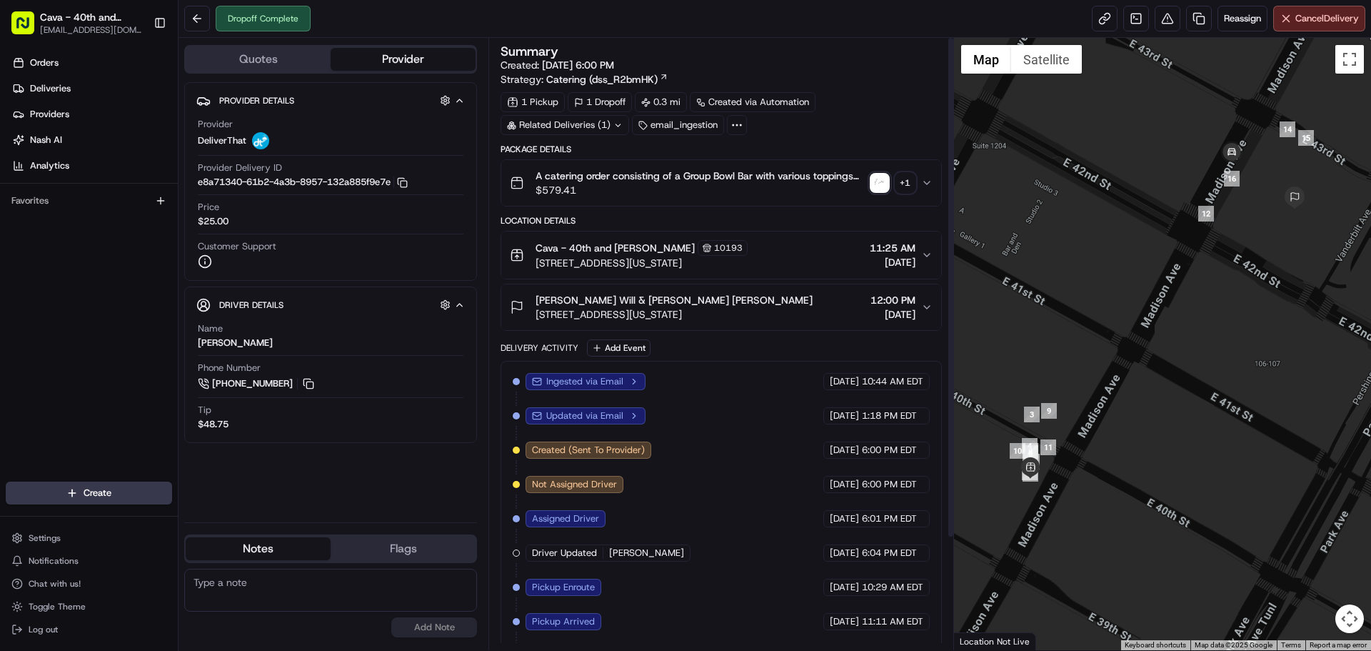
click at [886, 191] on img "button" at bounding box center [880, 183] width 20 height 20
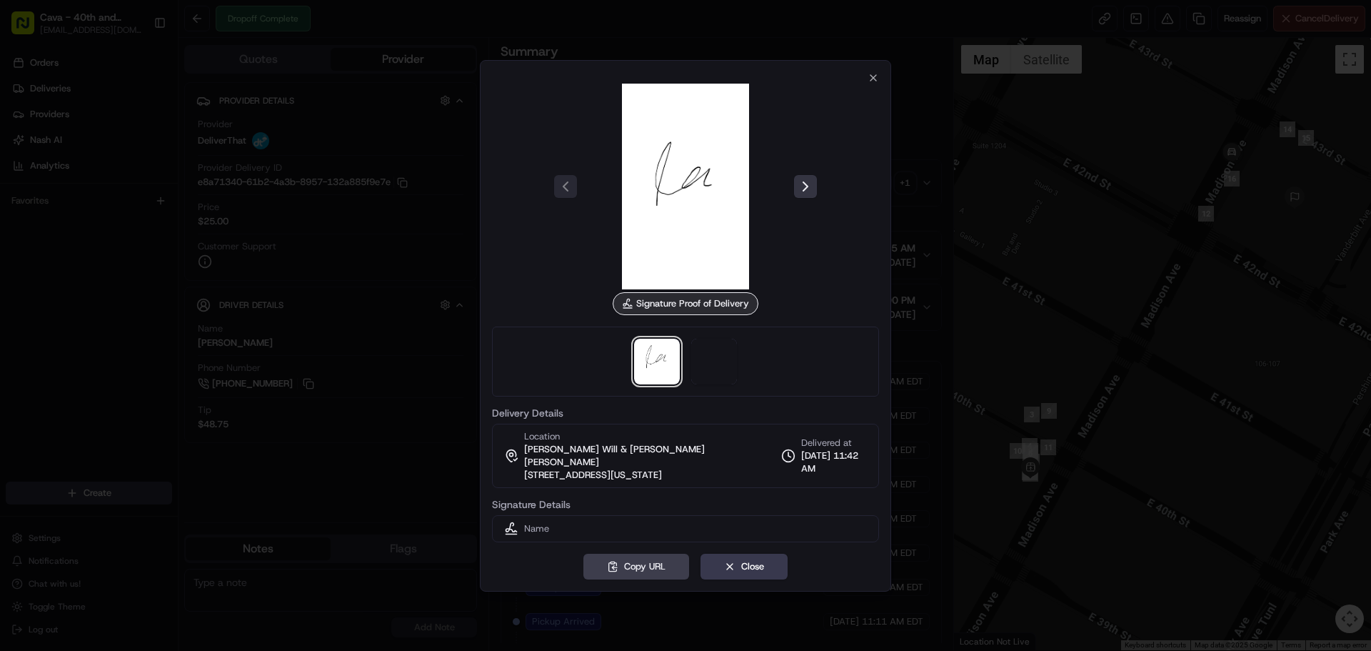
click at [809, 198] on button at bounding box center [805, 186] width 23 height 23
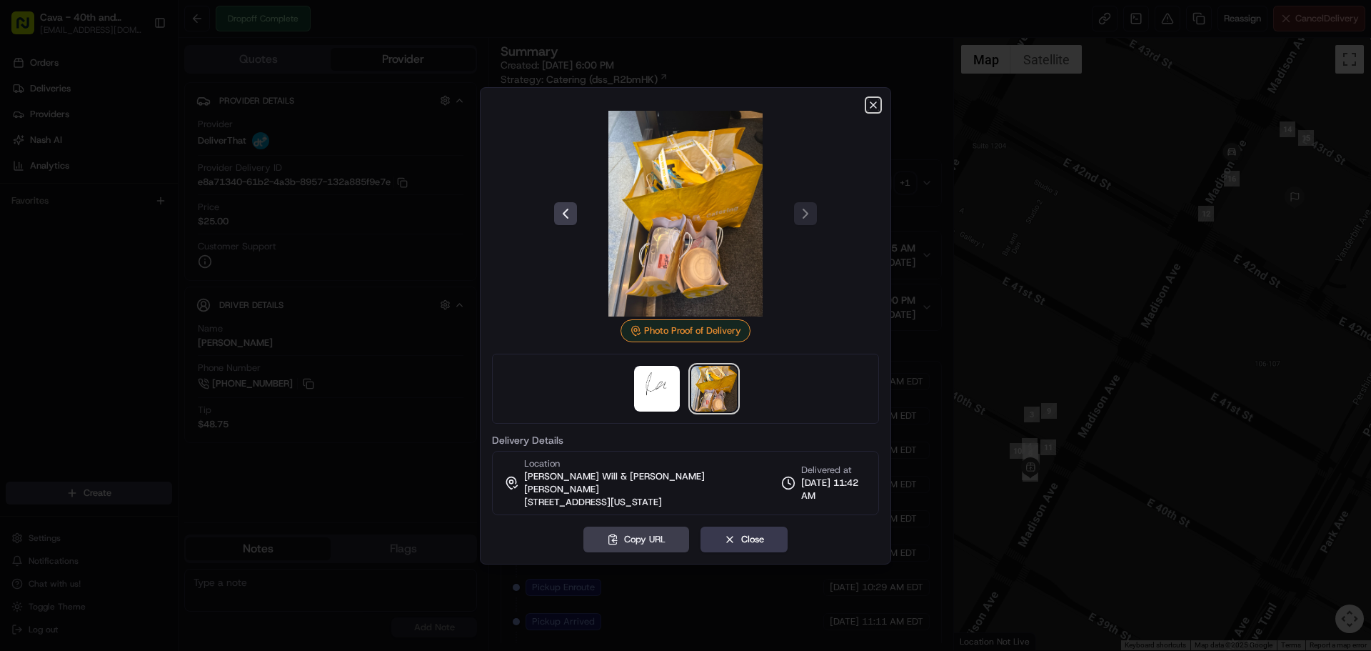
click at [871, 111] on icon "button" at bounding box center [873, 104] width 11 height 11
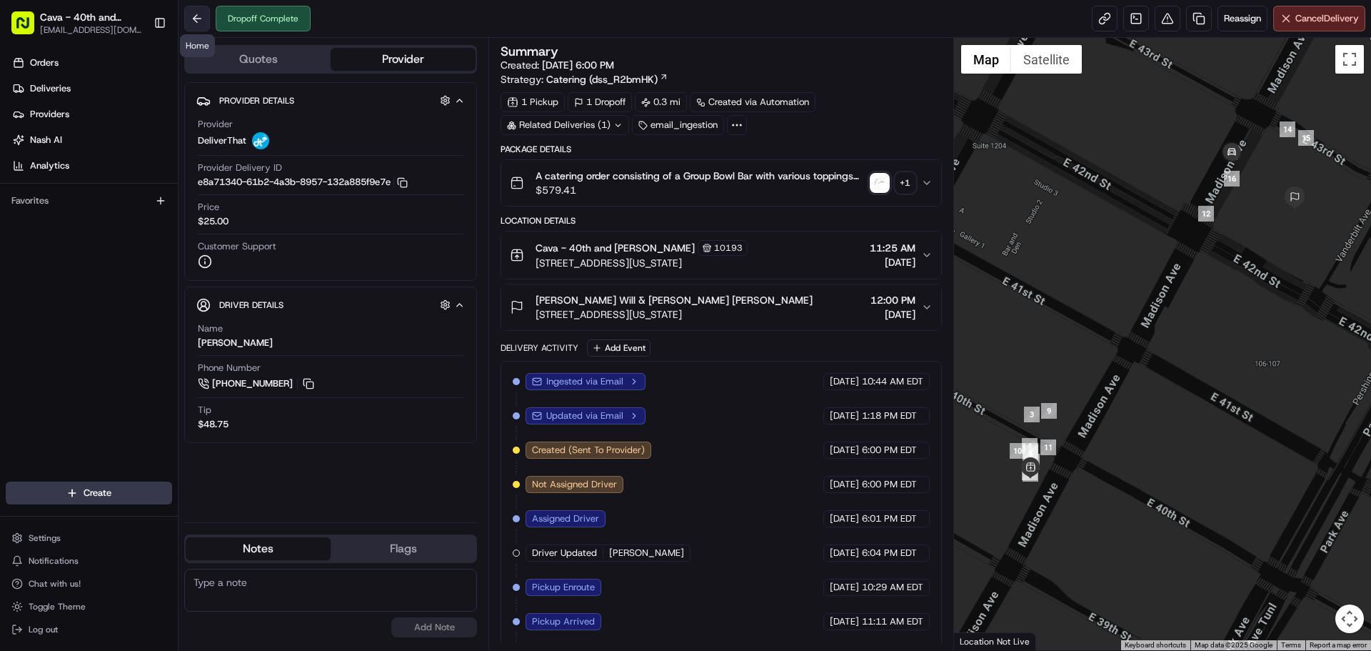
click at [193, 21] on button at bounding box center [197, 19] width 26 height 26
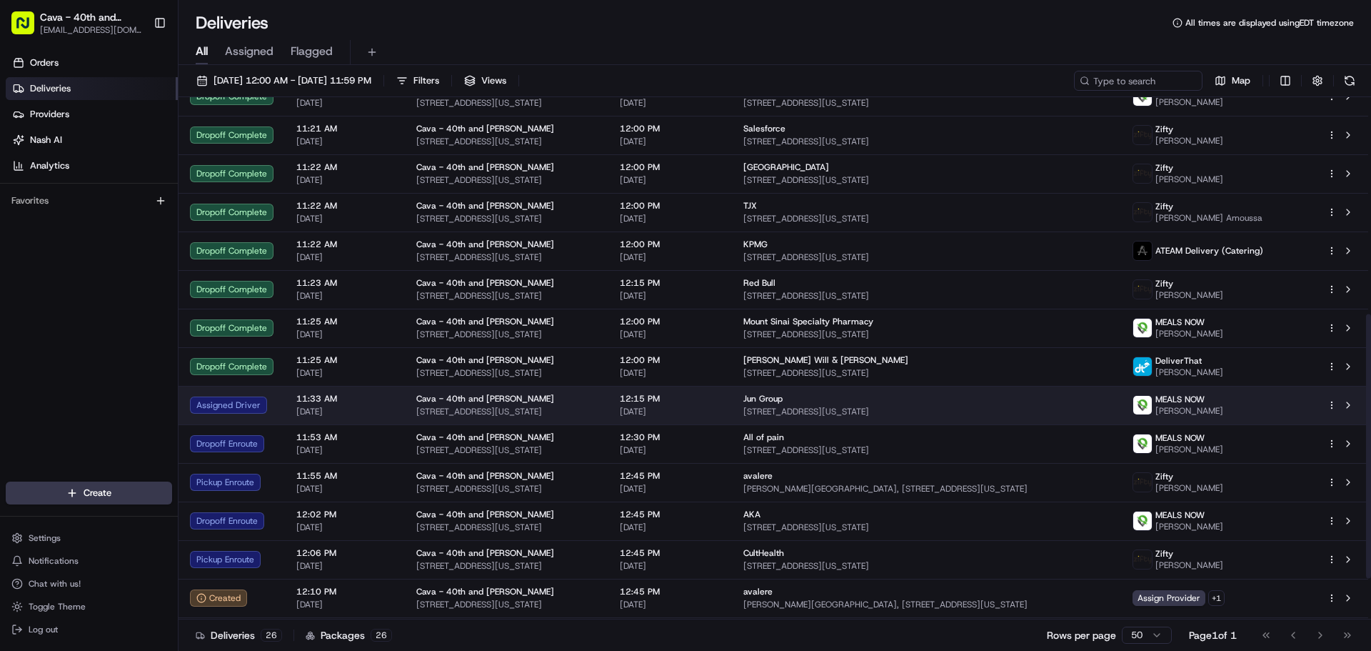
scroll to position [510, 0]
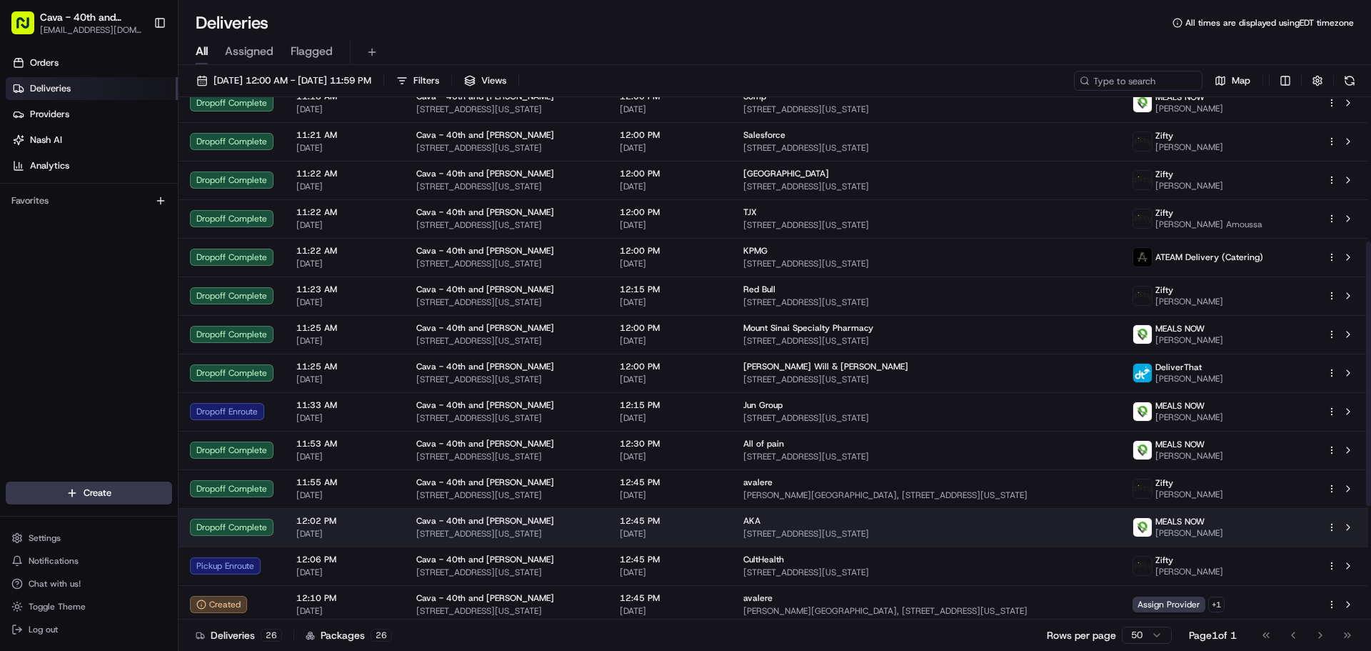
scroll to position [510, 0]
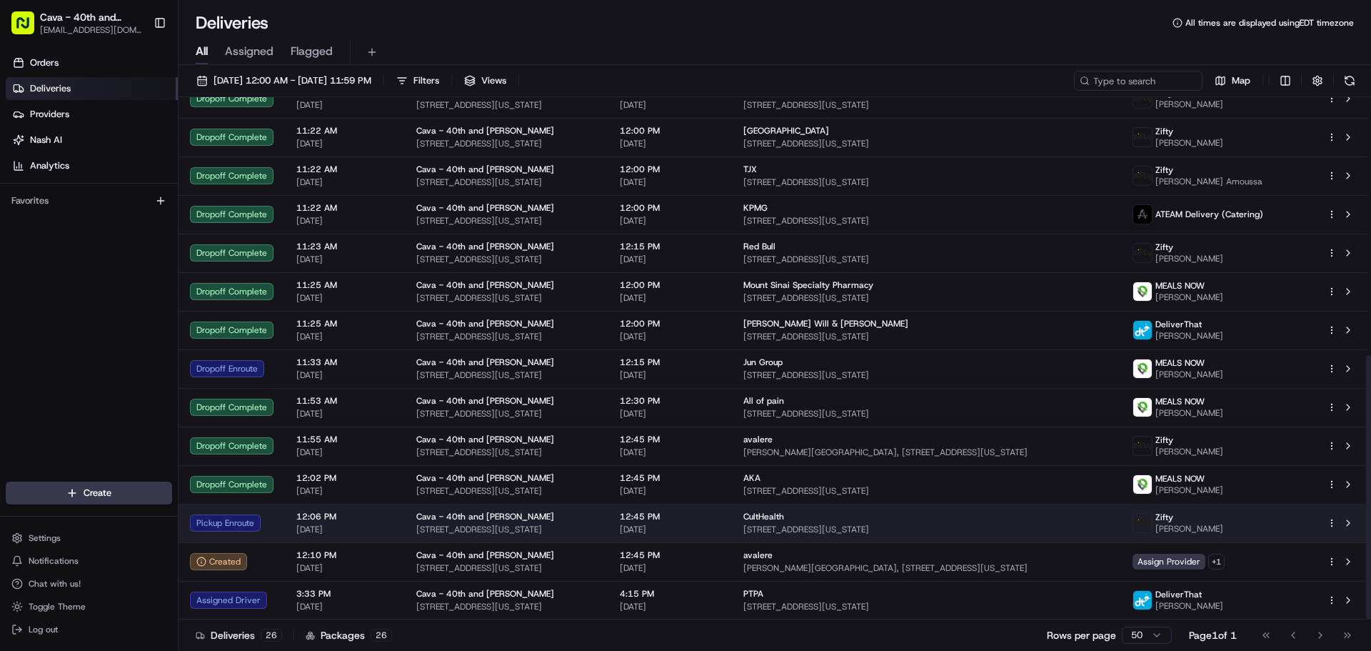
click at [1213, 519] on div "Zifty" at bounding box center [1190, 516] width 68 height 11
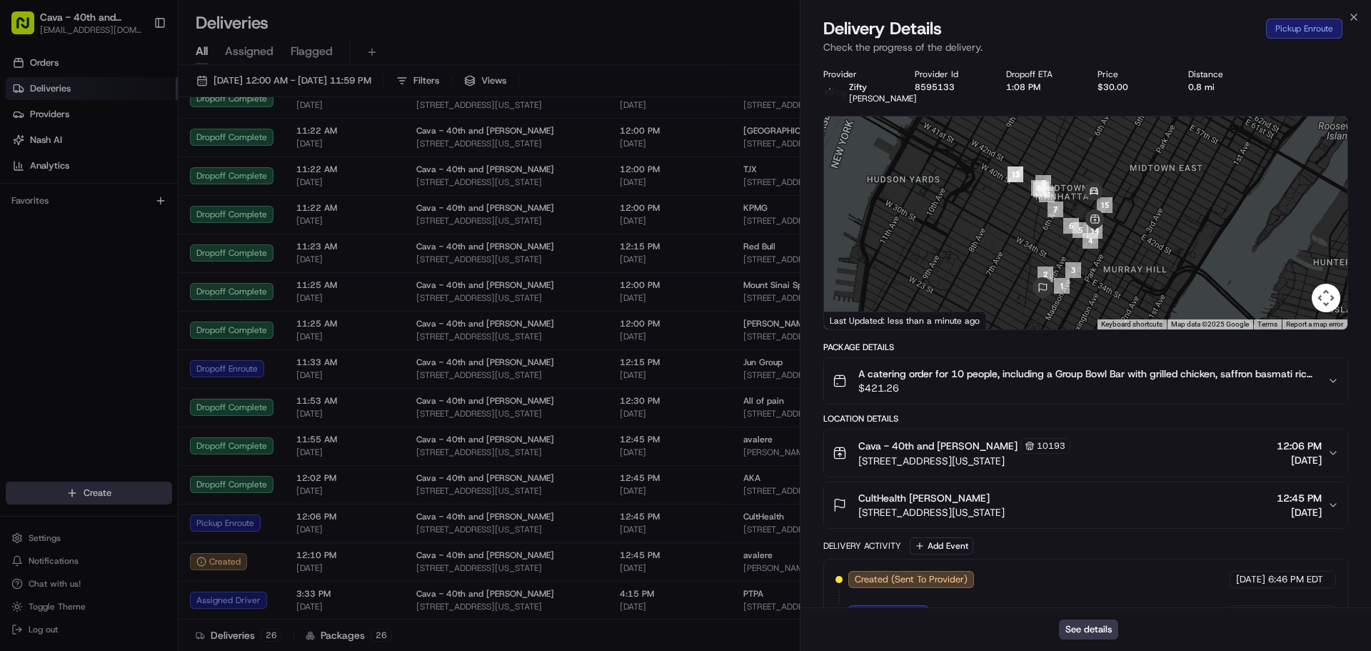
drag, startPoint x: 1156, startPoint y: 249, endPoint x: 1136, endPoint y: 272, distance: 30.9
click at [1136, 272] on div at bounding box center [1086, 222] width 524 height 213
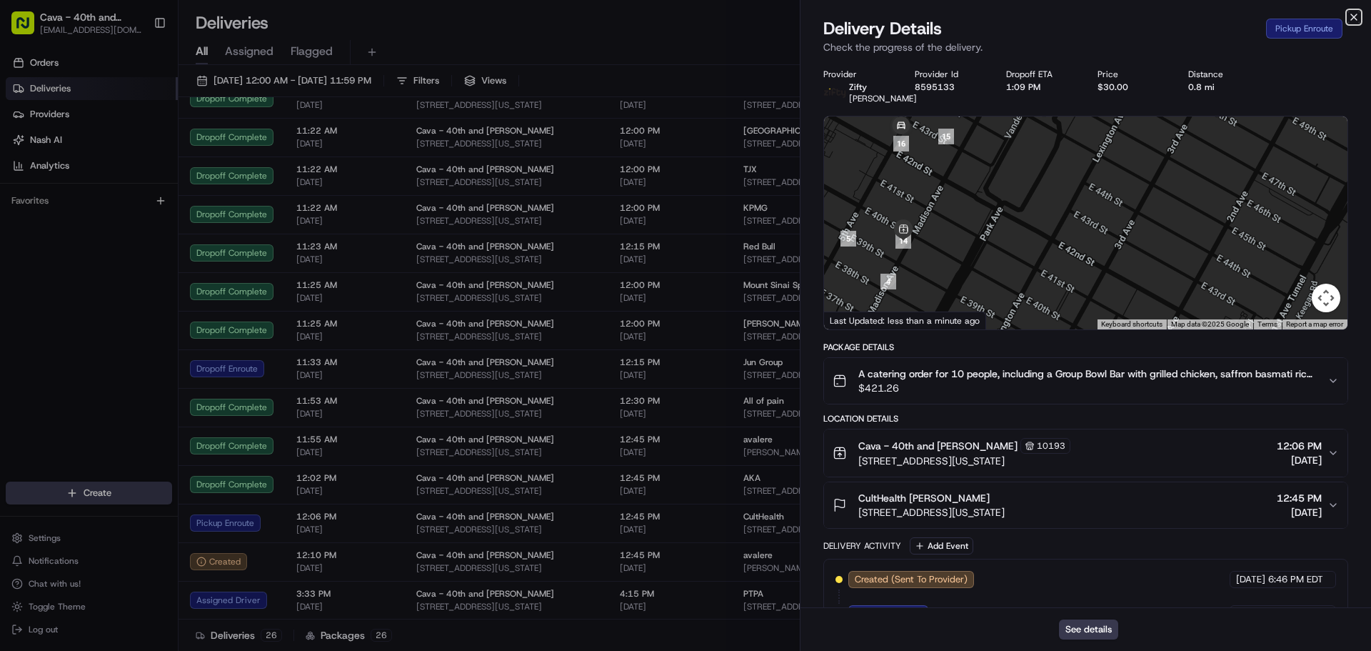
click at [1356, 16] on icon "button" at bounding box center [1353, 16] width 11 height 11
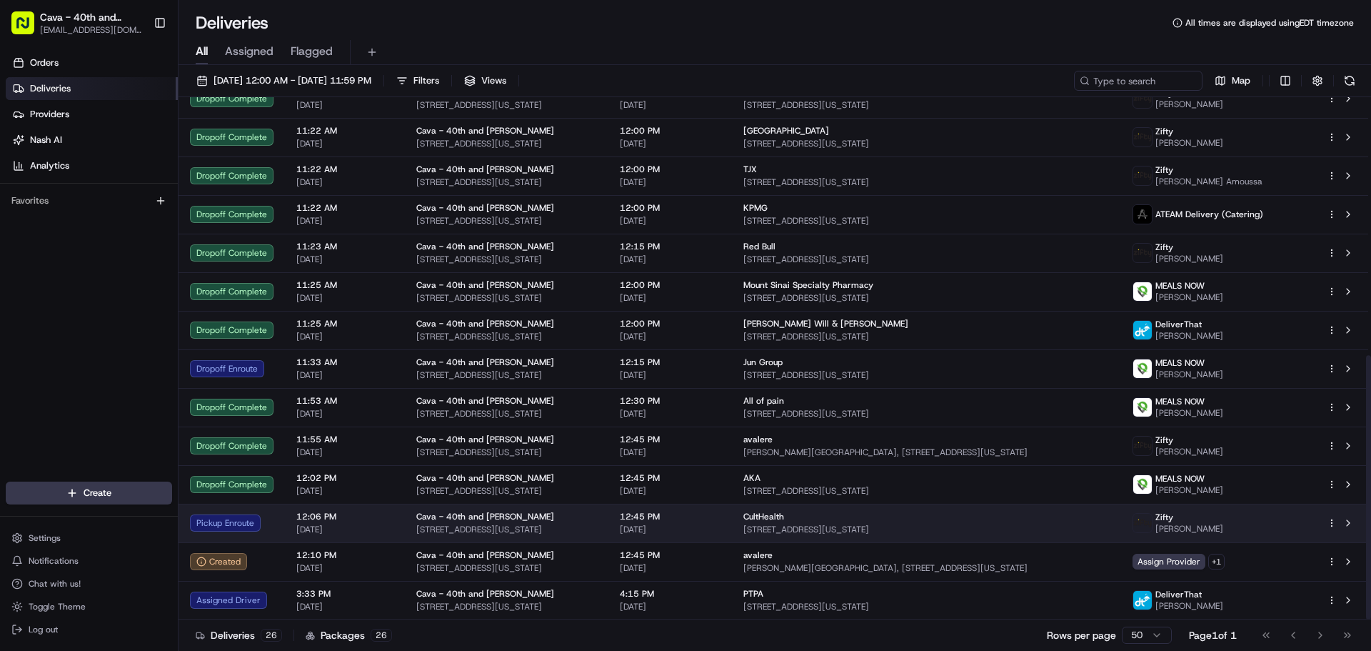
click at [856, 524] on span "[STREET_ADDRESS][US_STATE]" at bounding box center [927, 529] width 366 height 11
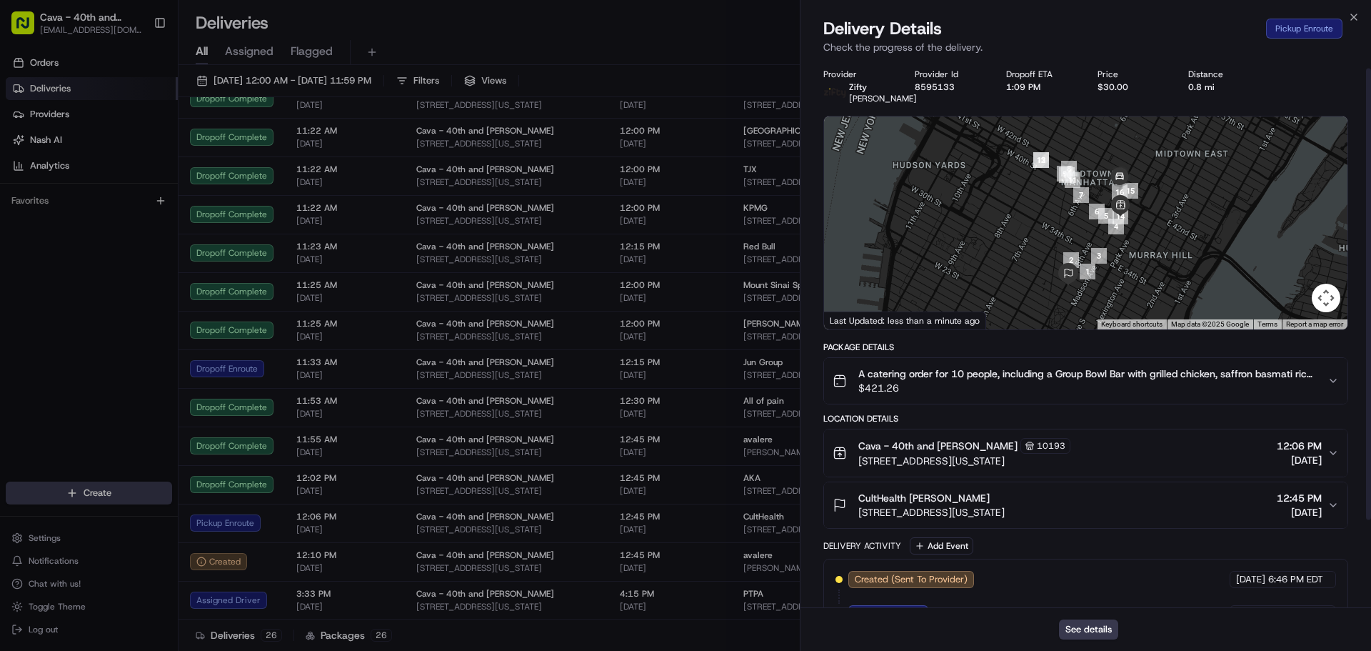
scroll to position [116, 0]
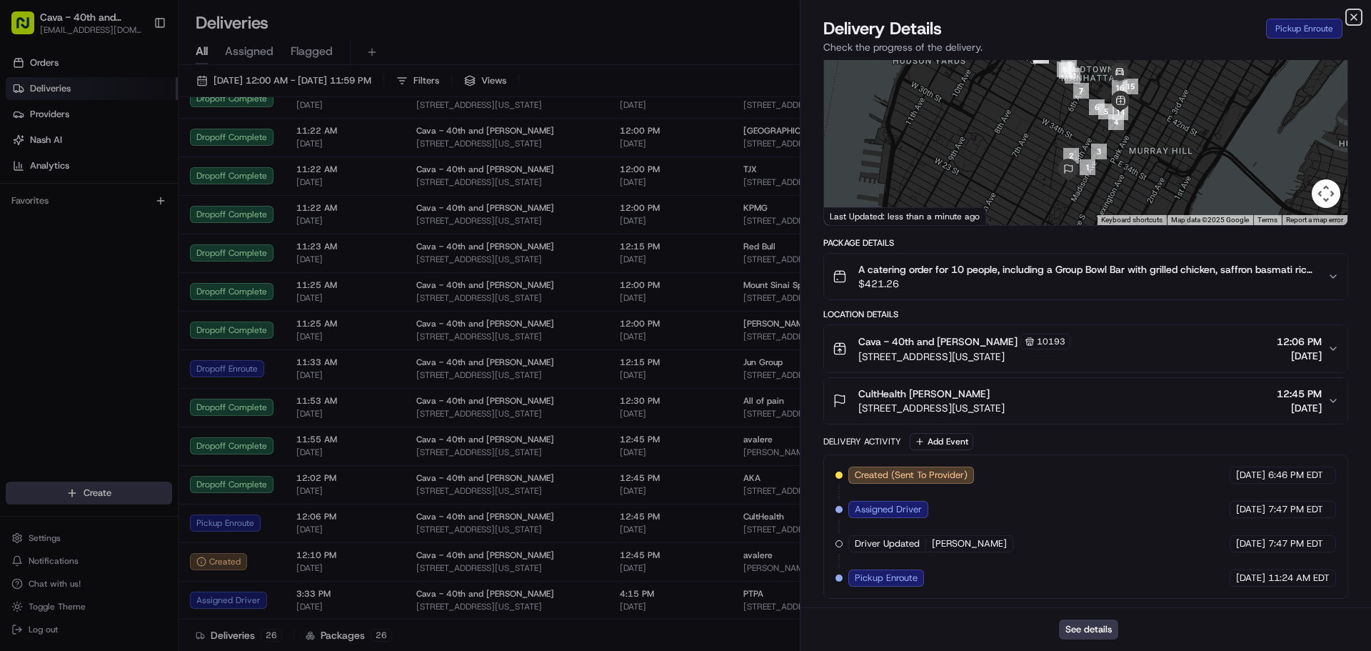
click at [1354, 16] on icon "button" at bounding box center [1353, 16] width 11 height 11
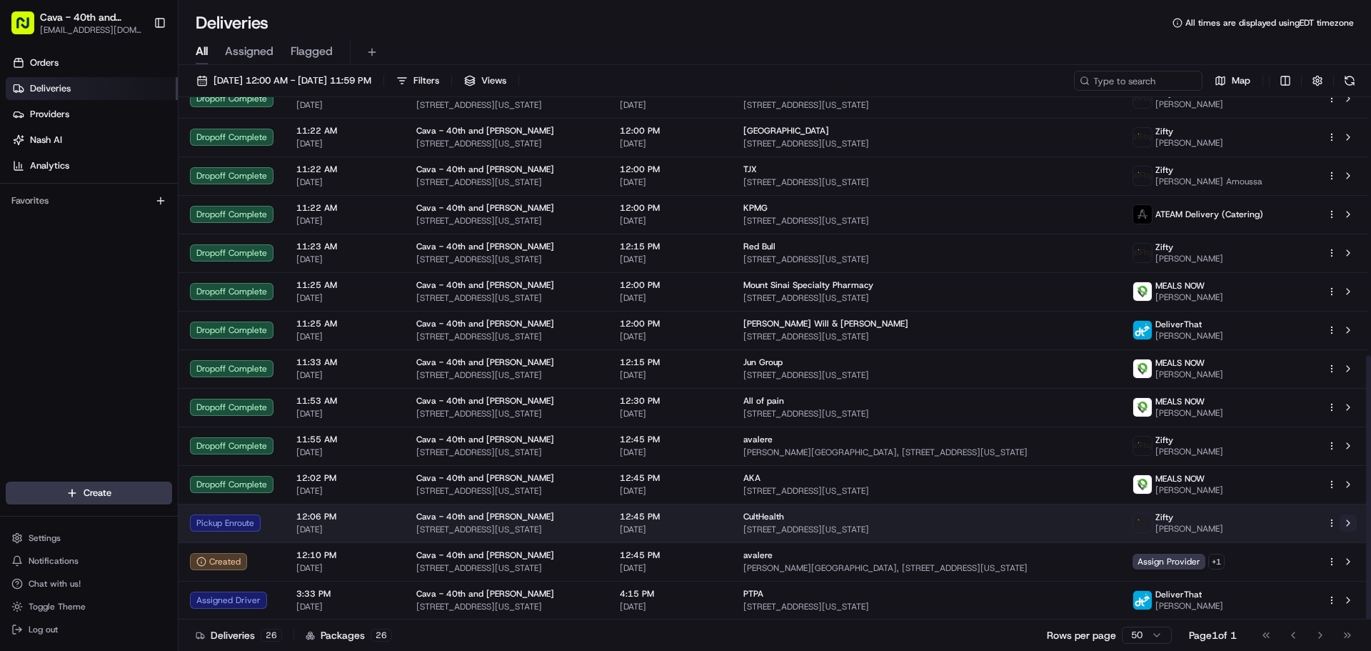
click at [1348, 519] on button at bounding box center [1348, 522] width 17 height 17
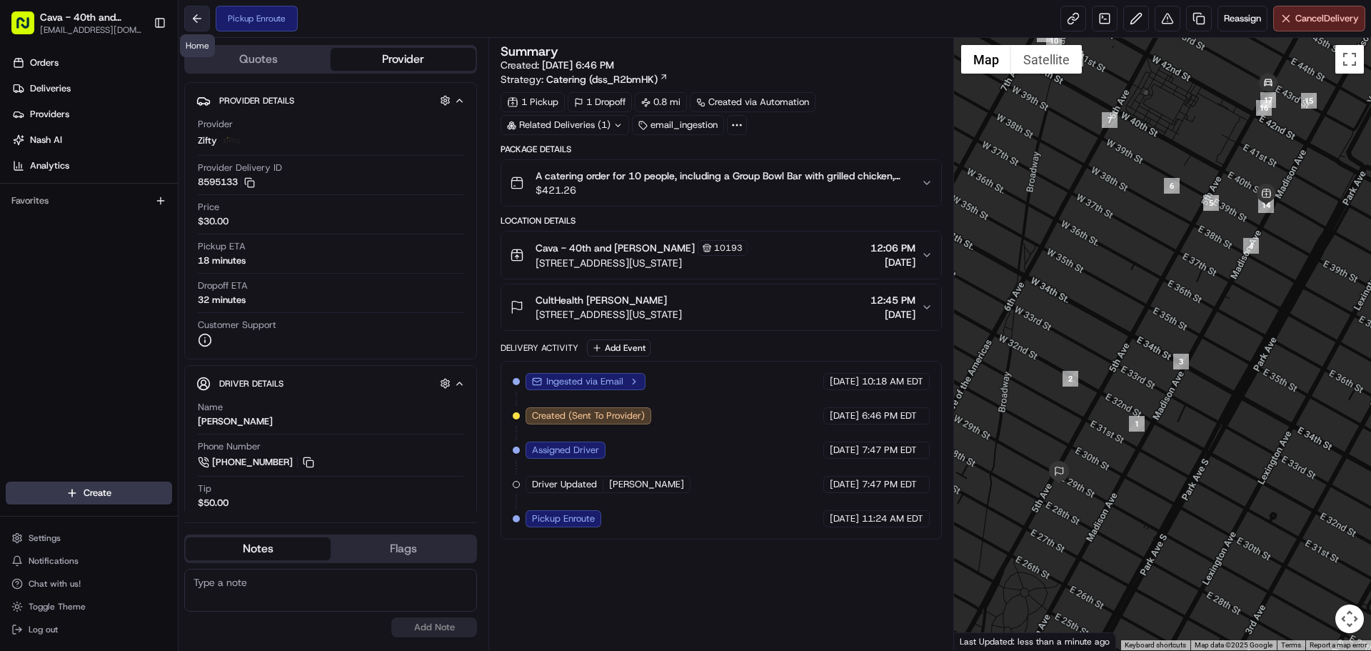
click at [185, 26] on button at bounding box center [197, 19] width 26 height 26
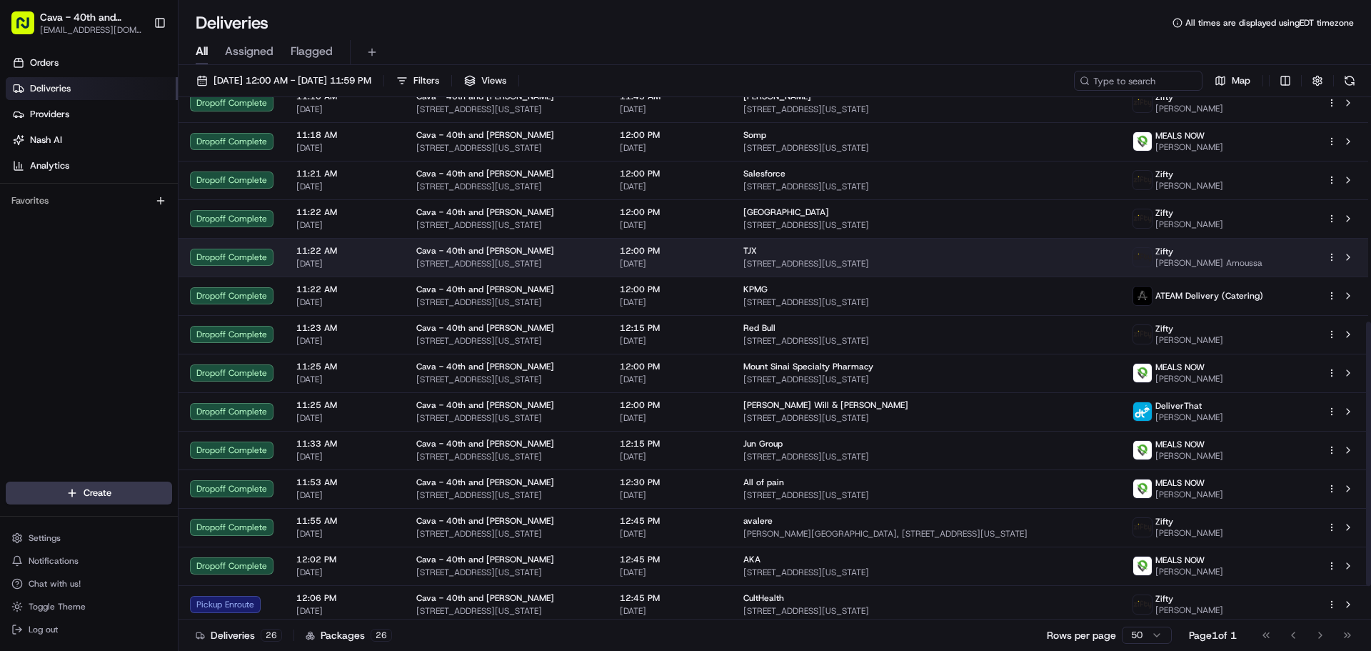
scroll to position [510, 0]
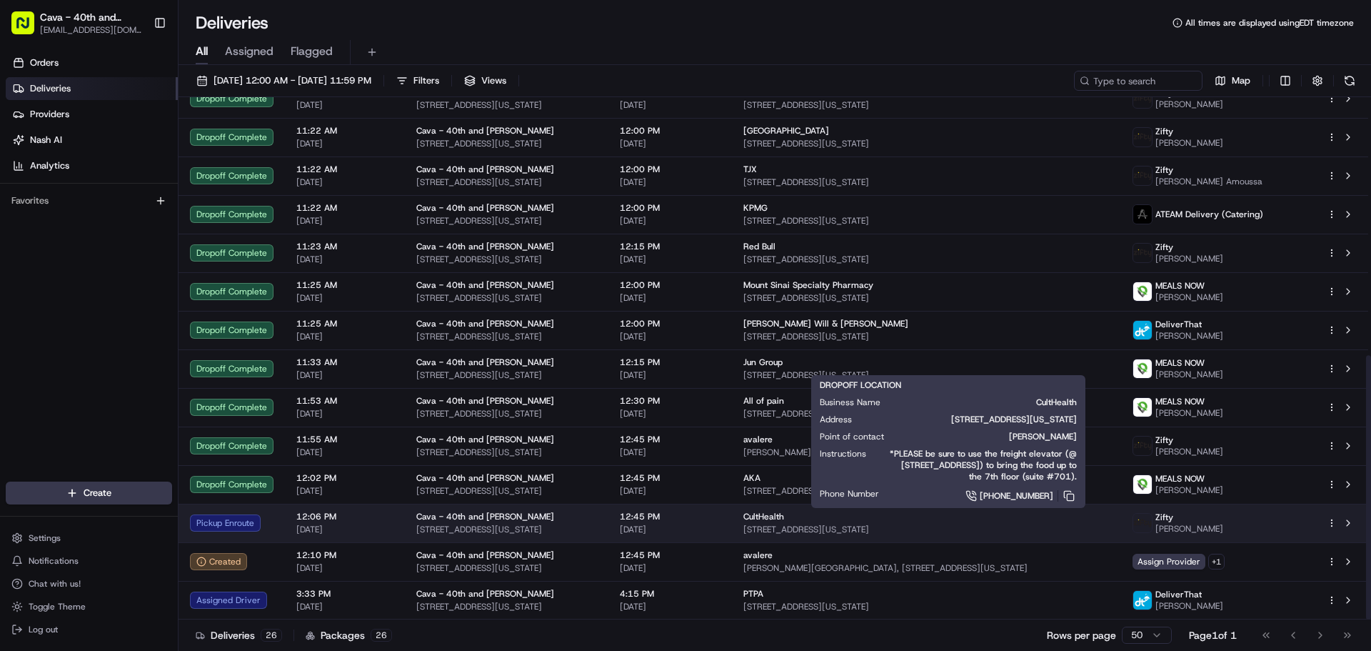
click at [800, 524] on span "[STREET_ADDRESS][US_STATE]" at bounding box center [927, 529] width 366 height 11
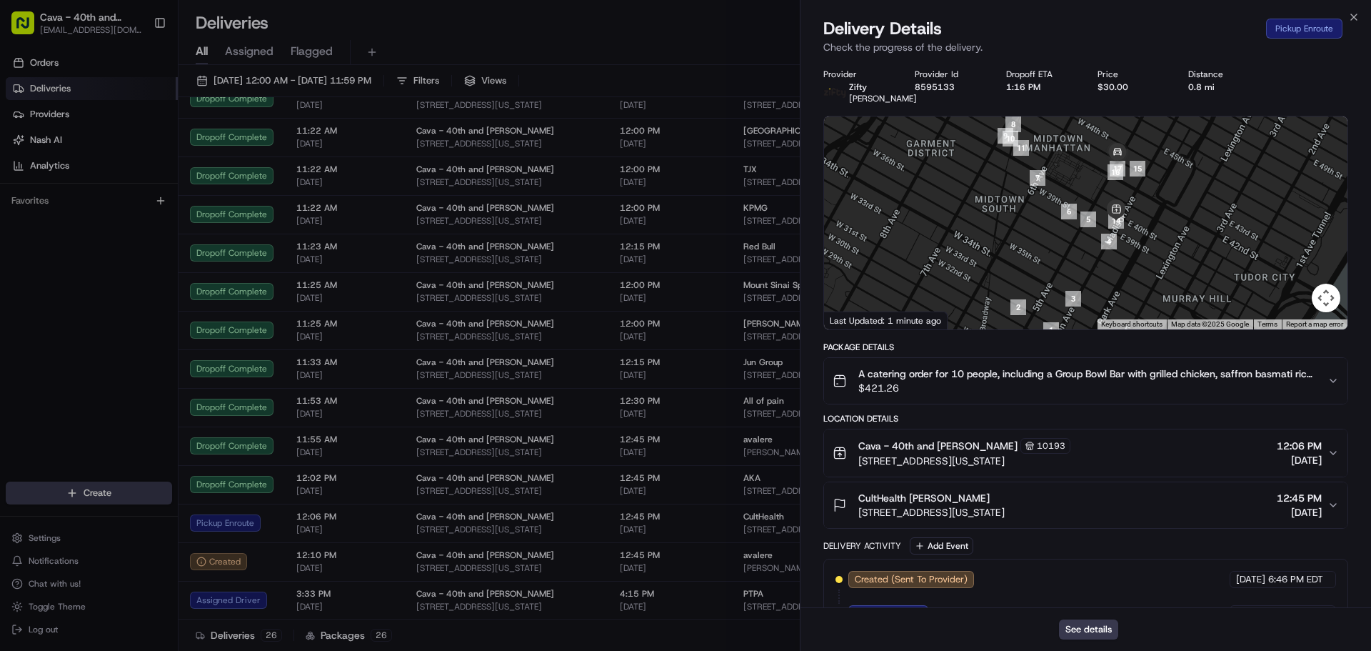
drag, startPoint x: 1167, startPoint y: 218, endPoint x: 1122, endPoint y: 237, distance: 49.0
click at [1122, 237] on div at bounding box center [1086, 222] width 524 height 213
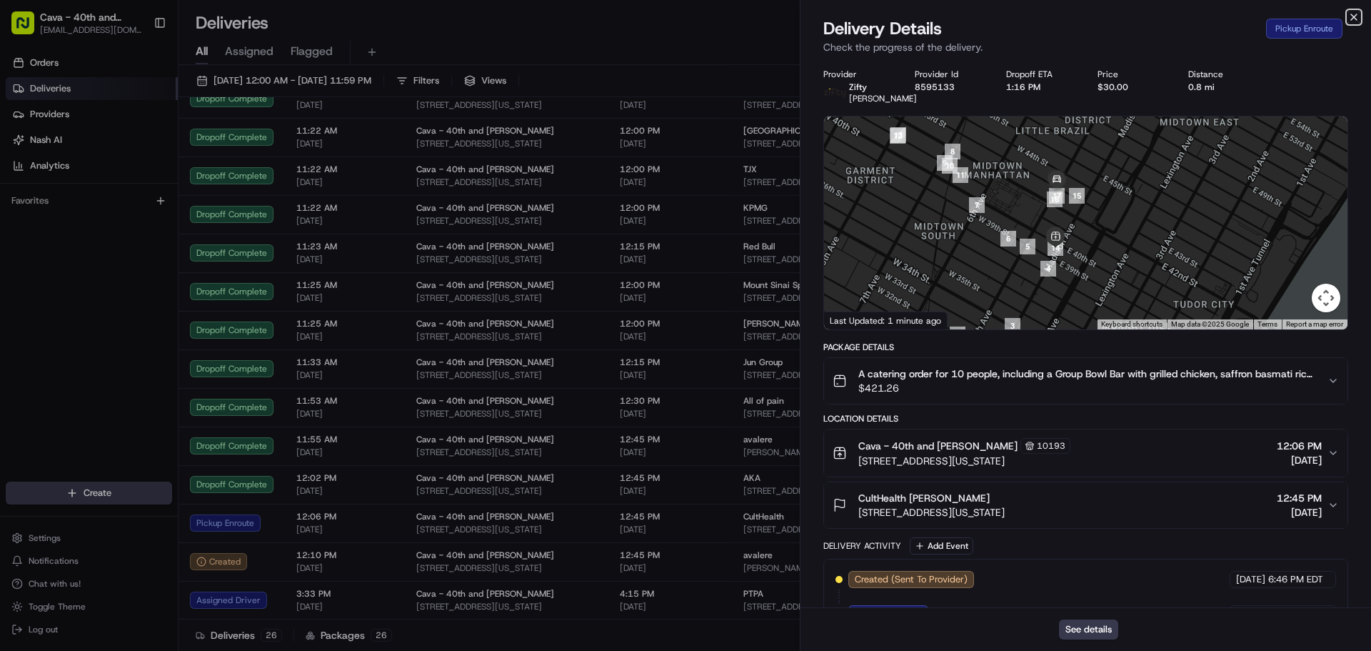
click at [1354, 16] on icon "button" at bounding box center [1353, 16] width 11 height 11
